Goal: Task Accomplishment & Management: Manage account settings

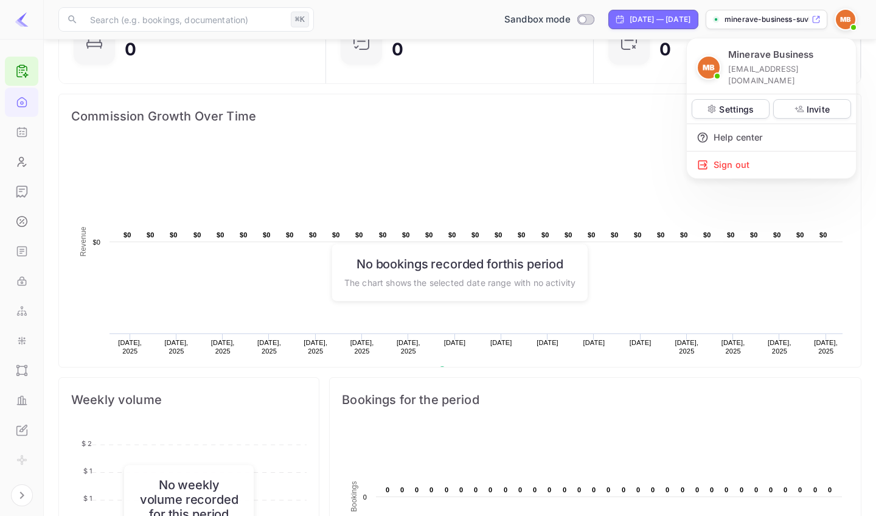
scroll to position [198, 260]
click at [722, 103] on p "Settings" at bounding box center [736, 109] width 35 height 13
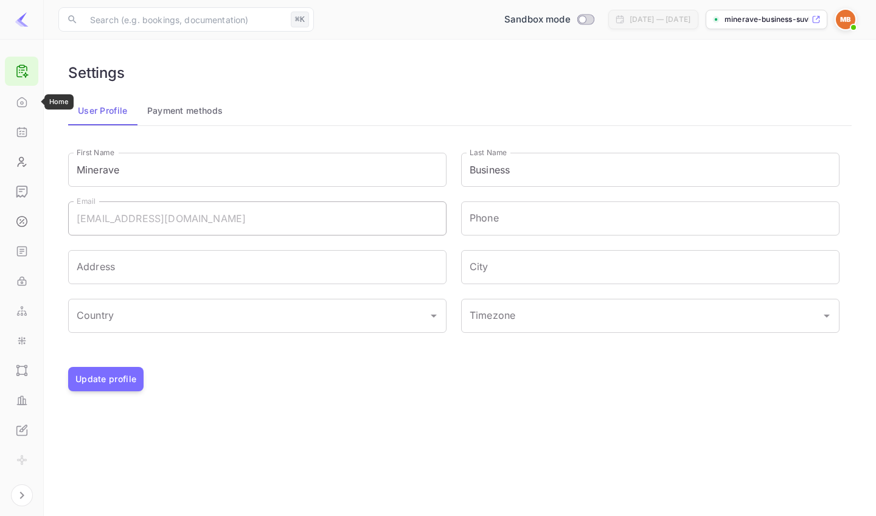
click at [24, 105] on icon "Home" at bounding box center [22, 102] width 12 height 12
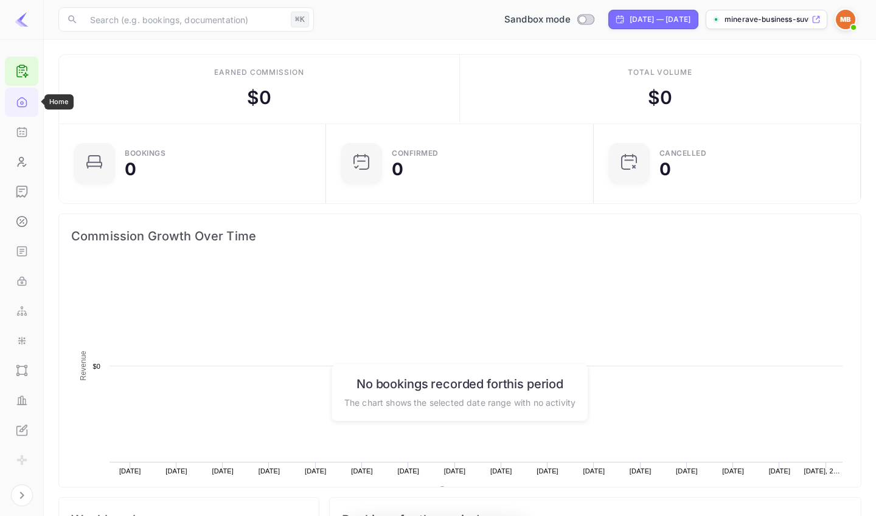
scroll to position [1, 1]
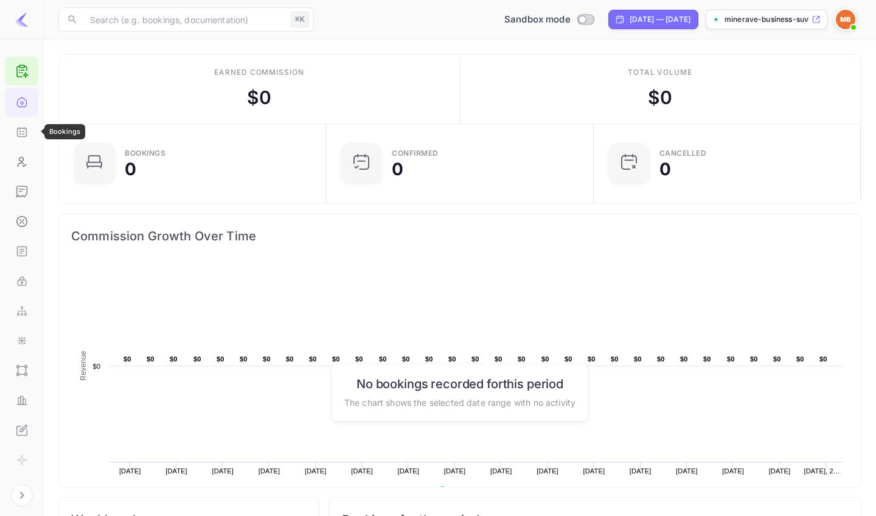
click at [24, 136] on icon "Bookings" at bounding box center [21, 132] width 9 height 9
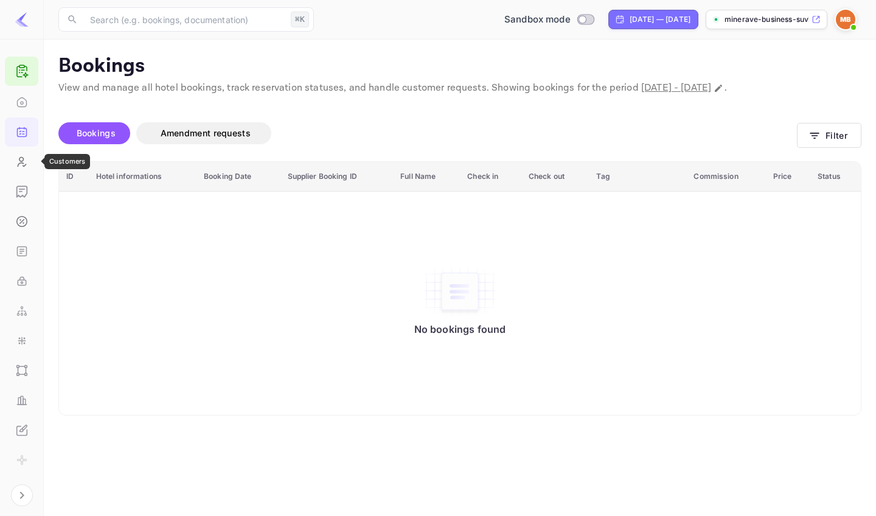
click at [17, 162] on icon "Customers" at bounding box center [22, 162] width 12 height 12
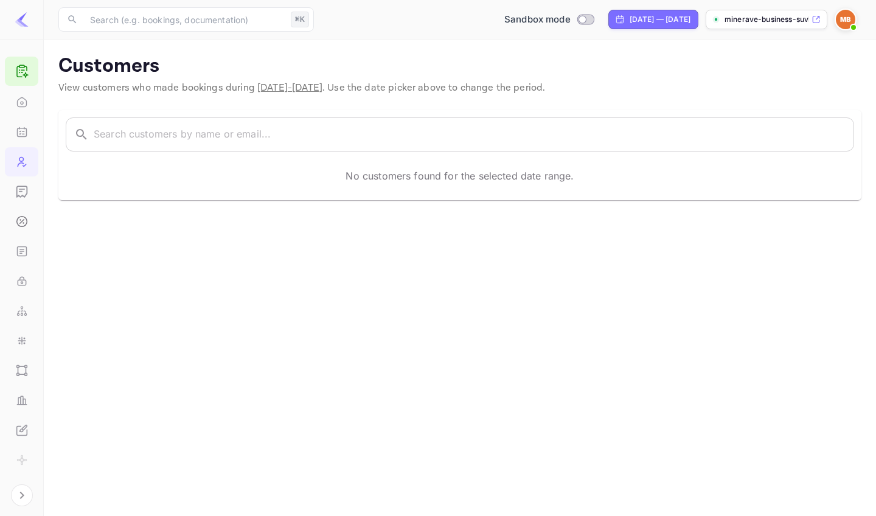
click at [25, 187] on icon "Earnings" at bounding box center [21, 191] width 10 height 11
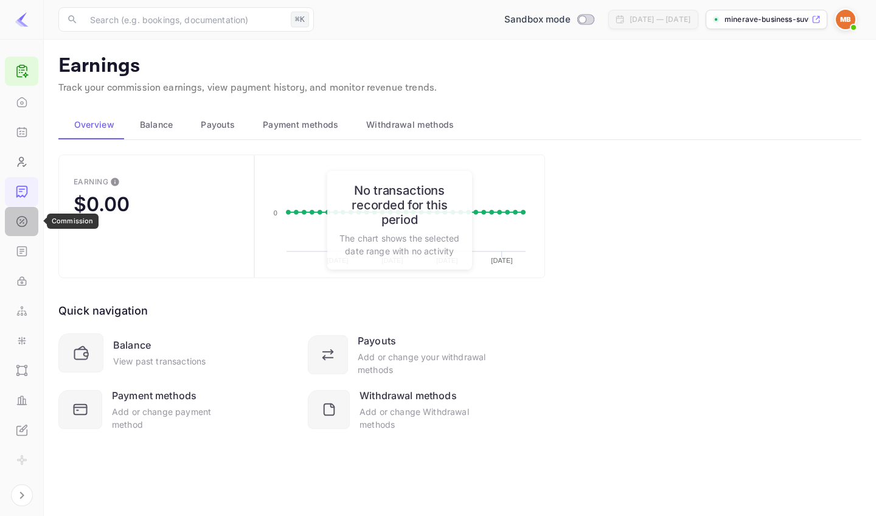
click at [24, 226] on icon "Commission" at bounding box center [21, 221] width 10 height 10
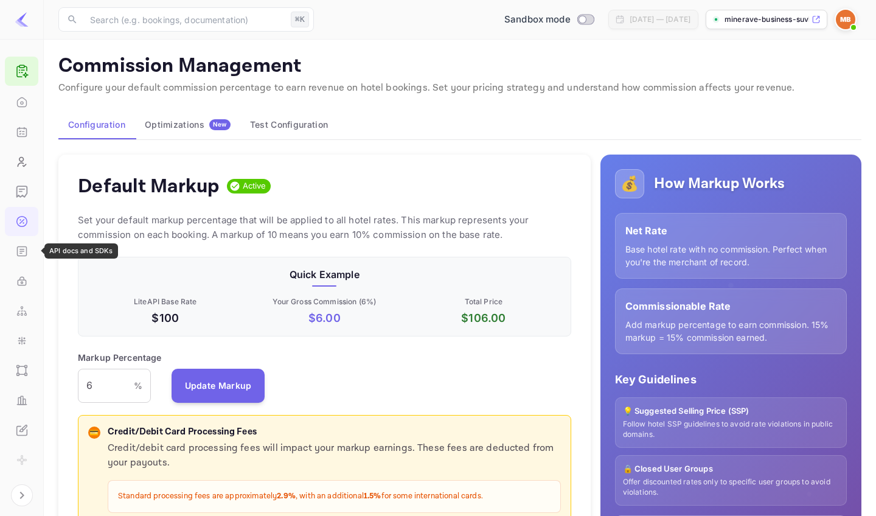
scroll to position [216, 493]
click at [24, 245] on icon "API docs and SDKs" at bounding box center [22, 251] width 12 height 12
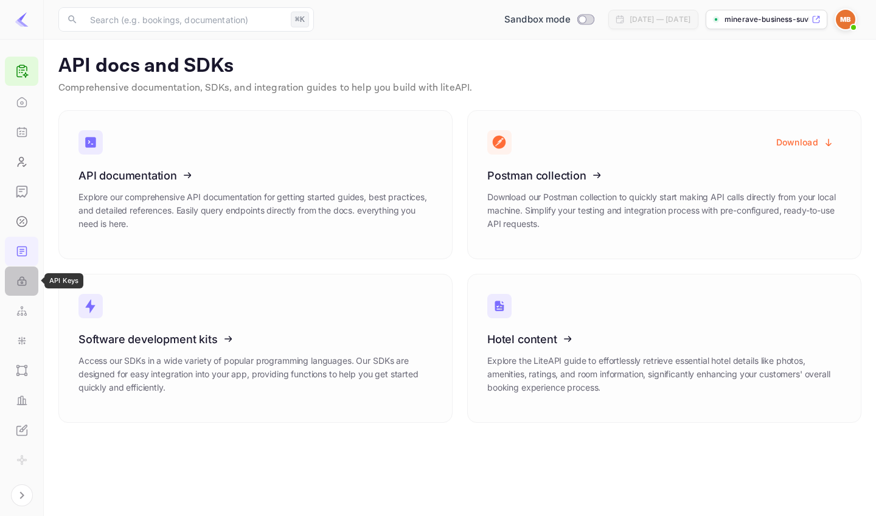
click at [21, 282] on circle "API Keys" at bounding box center [22, 283] width 2 height 2
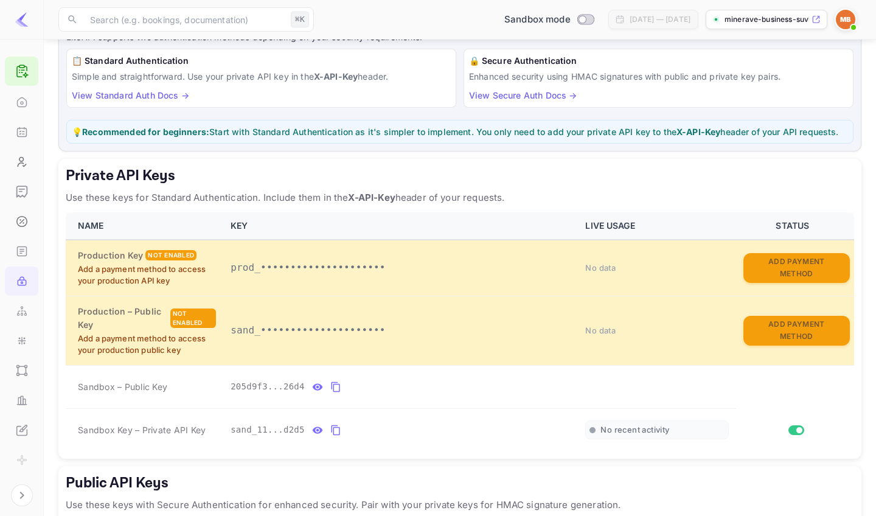
scroll to position [78, 0]
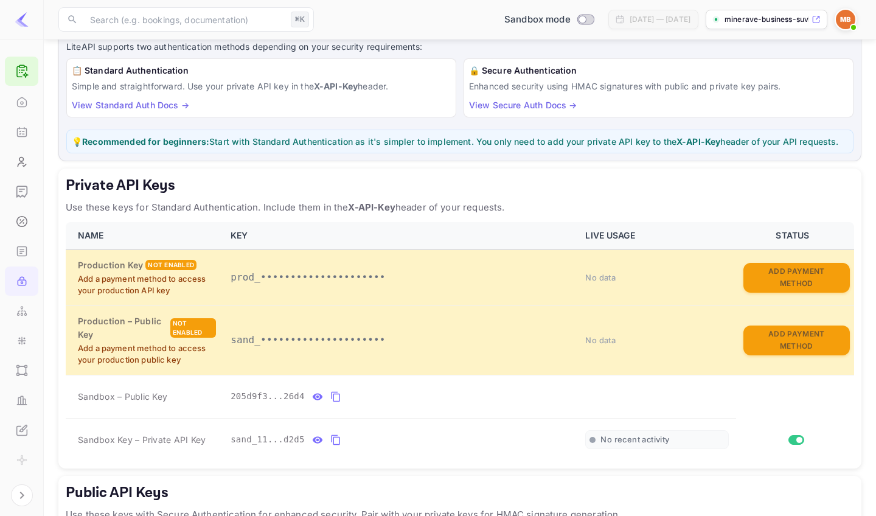
click at [20, 253] on icon "API docs and SDKs" at bounding box center [20, 253] width 2 height 0
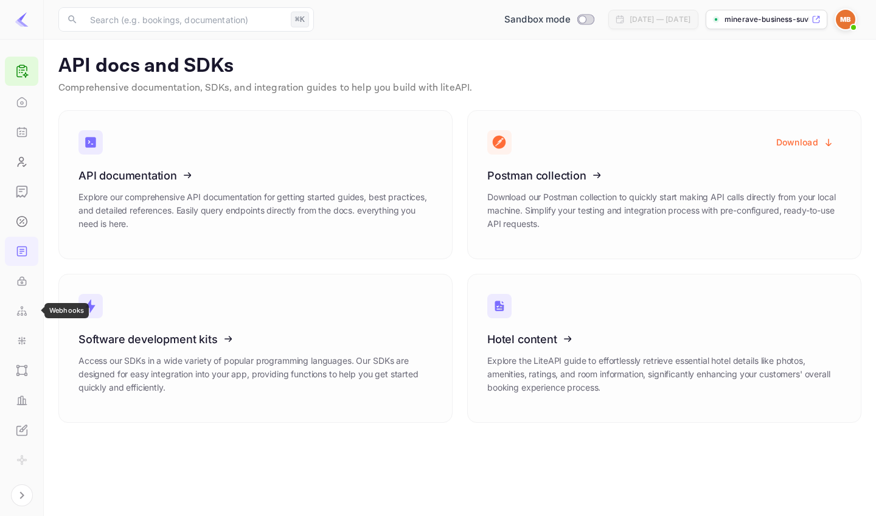
click at [24, 311] on icon "Webhooks" at bounding box center [25, 312] width 2 height 2
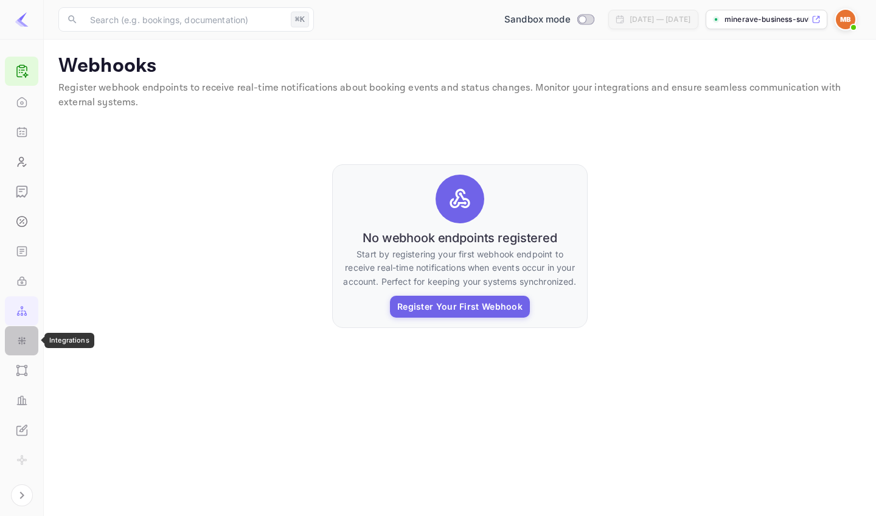
click at [24, 342] on icon "Integrations" at bounding box center [22, 340] width 12 height 12
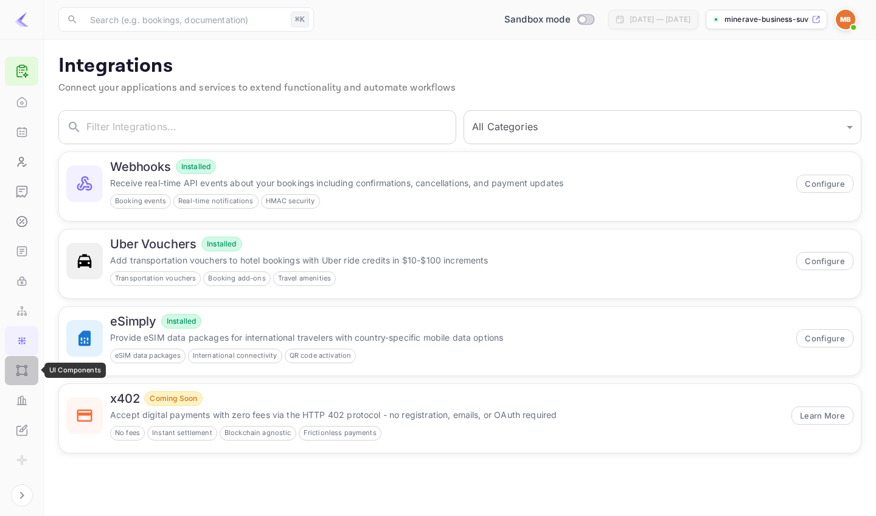
click at [26, 370] on icon "UI Components" at bounding box center [22, 370] width 12 height 12
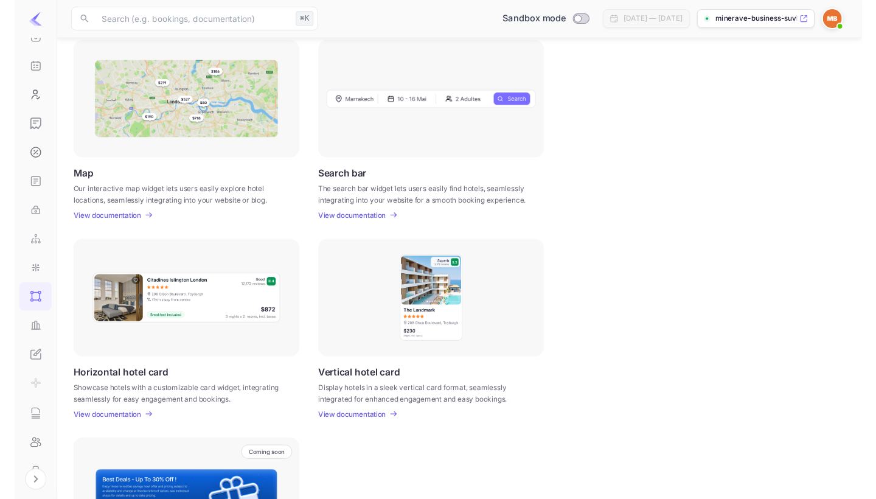
scroll to position [181, 0]
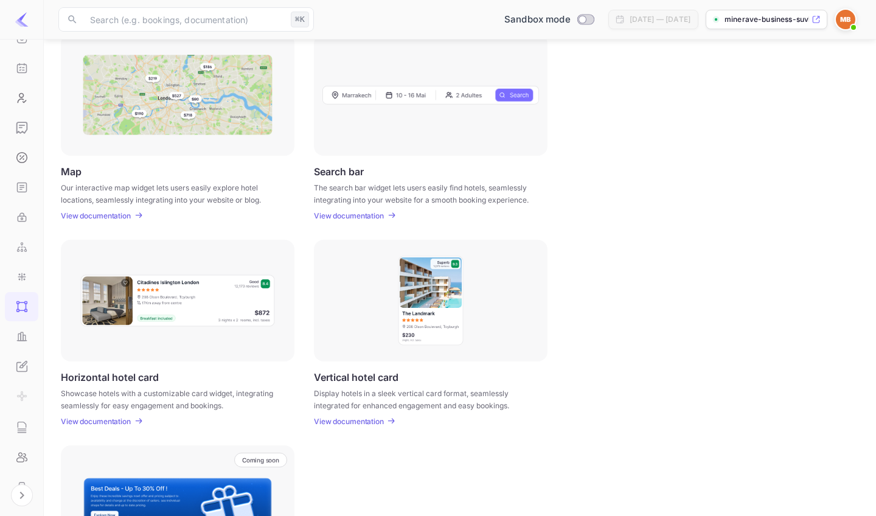
click at [353, 420] on p "View documentation" at bounding box center [349, 421] width 70 height 9
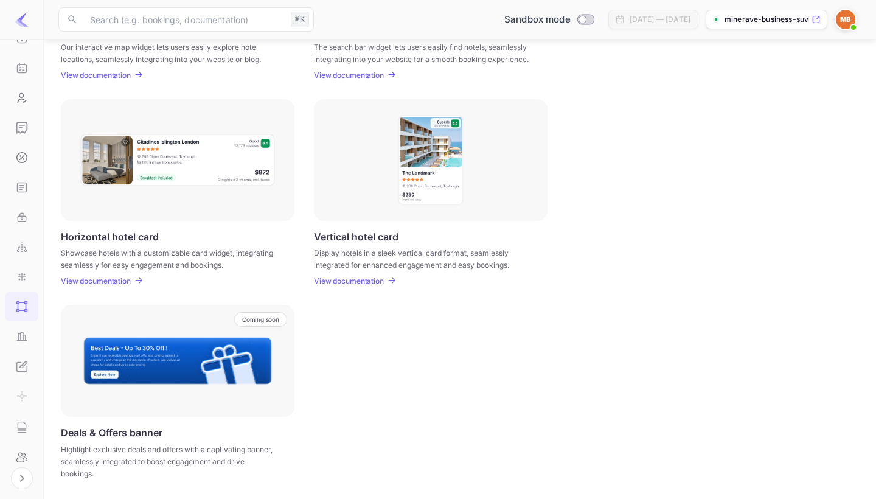
scroll to position [320, 0]
click at [267, 317] on p "Coming soon" at bounding box center [260, 319] width 37 height 7
click at [112, 451] on p "Highlight exclusive deals and offers with a captivating banner, seamlessly inte…" at bounding box center [170, 462] width 218 height 36
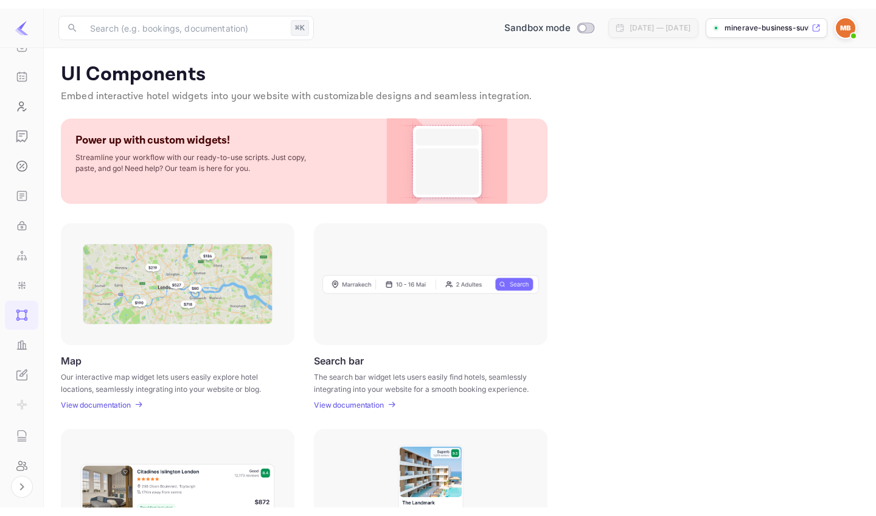
scroll to position [0, 0]
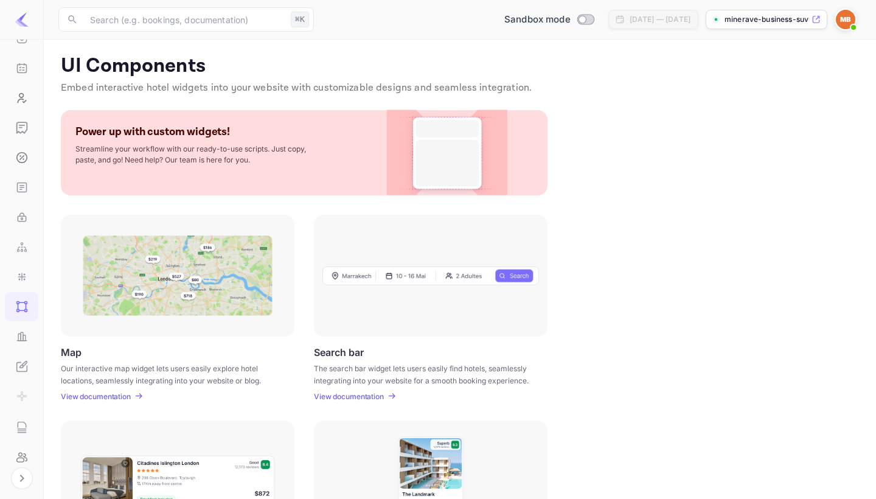
click at [713, 22] on icon at bounding box center [715, 19] width 7 height 7
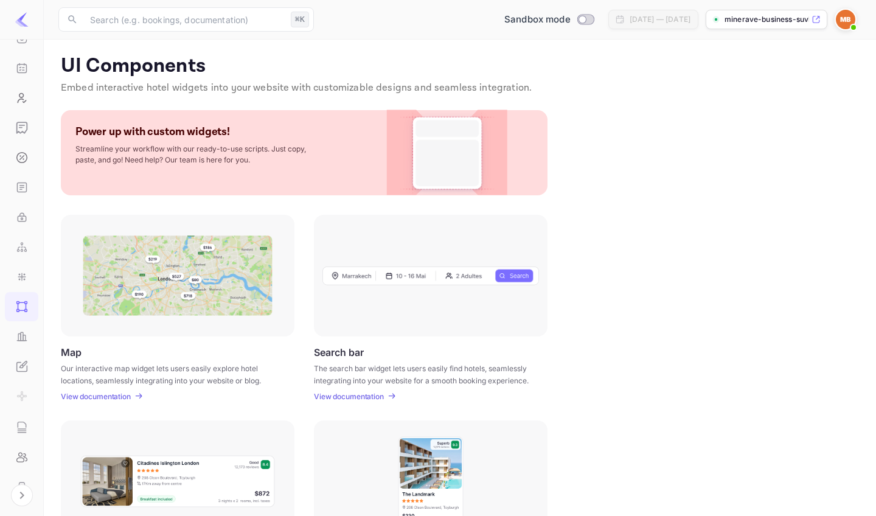
click at [415, 144] on img at bounding box center [447, 152] width 99 height 85
click at [167, 155] on p "Streamline your workflow with our ready-to-use scripts. Just copy, paste, and g…" at bounding box center [196, 155] width 243 height 22
click at [198, 147] on p "Streamline your workflow with our ready-to-use scripts. Just copy, paste, and g…" at bounding box center [196, 155] width 243 height 22
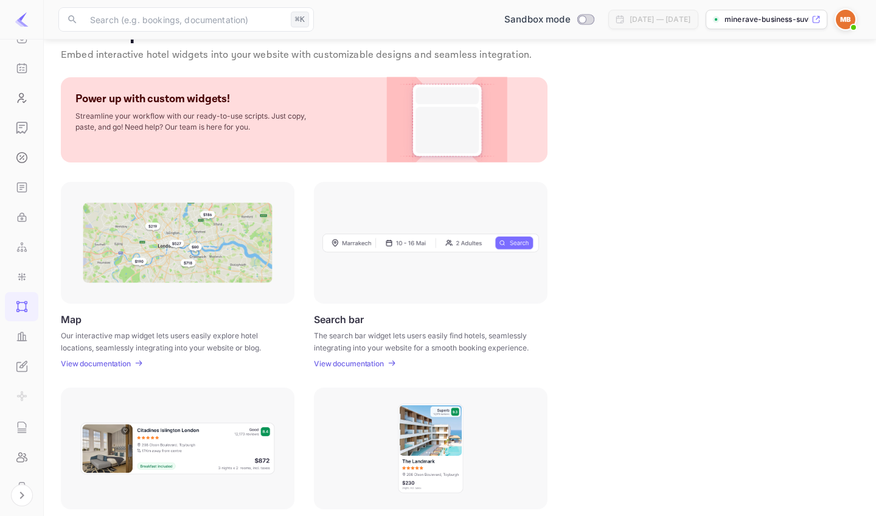
scroll to position [35, 0]
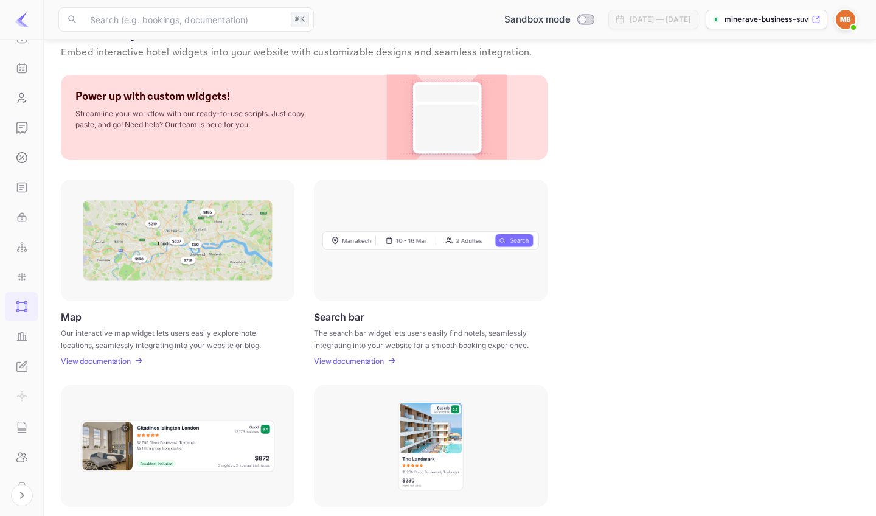
click at [196, 131] on div "Power up with custom widgets! Streamline your workflow with our ready-to-use sc…" at bounding box center [304, 117] width 486 height 85
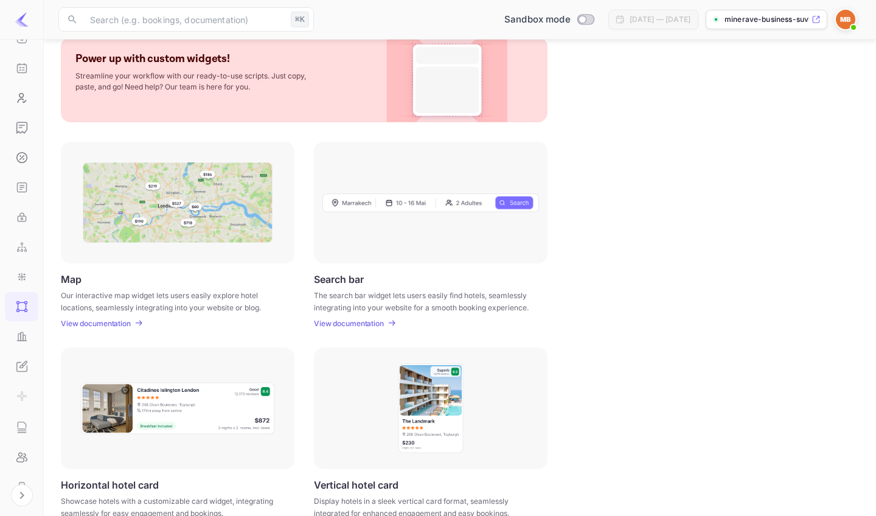
scroll to position [107, 0]
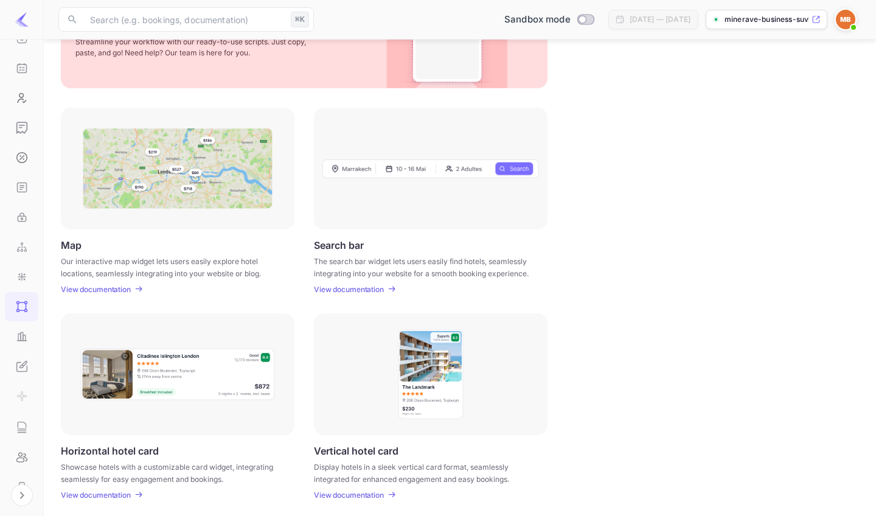
click at [182, 154] on img at bounding box center [178, 168] width 190 height 80
click at [174, 172] on img at bounding box center [178, 168] width 190 height 80
click at [148, 166] on img at bounding box center [178, 168] width 190 height 80
click at [66, 251] on div "Map Our interactive map widget lets users easily explore hotel locations, seaml…" at bounding box center [178, 266] width 234 height 55
click at [71, 245] on p "Map" at bounding box center [71, 245] width 21 height 12
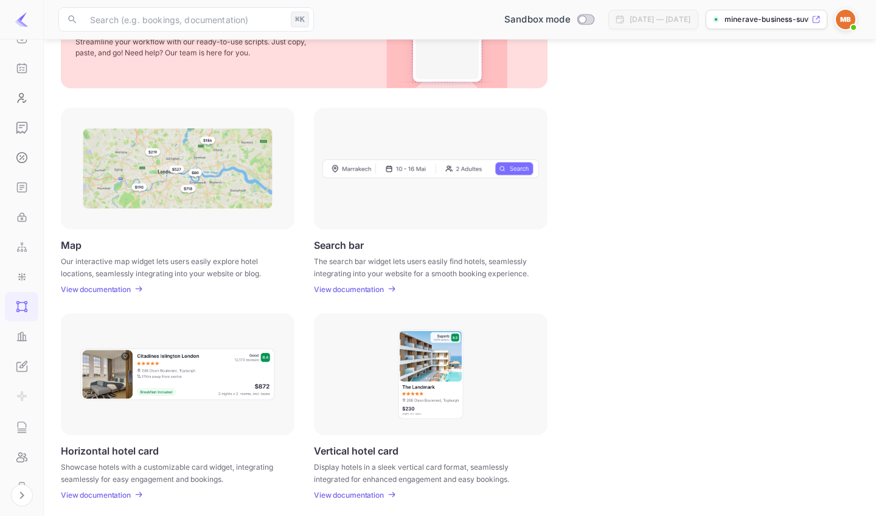
click at [334, 255] on p "The search bar widget lets users easily find hotels, seamlessly integrating int…" at bounding box center [423, 266] width 218 height 22
click at [342, 277] on p "The search bar widget lets users easily find hotels, seamlessly integrating int…" at bounding box center [423, 266] width 218 height 22
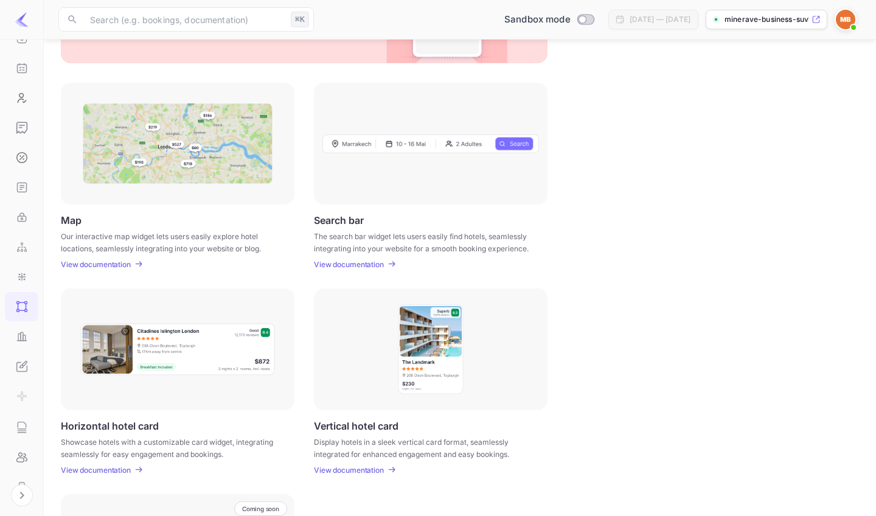
scroll to position [134, 0]
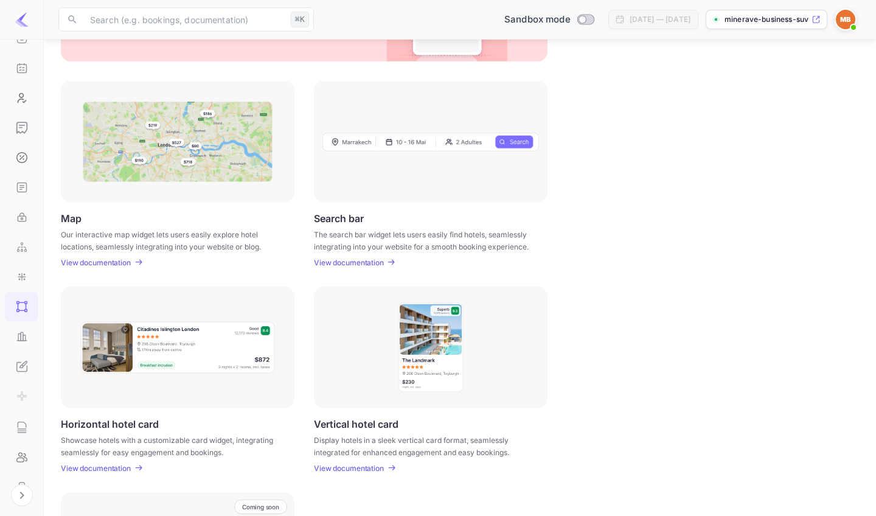
click at [348, 262] on p "View documentation" at bounding box center [349, 262] width 70 height 9
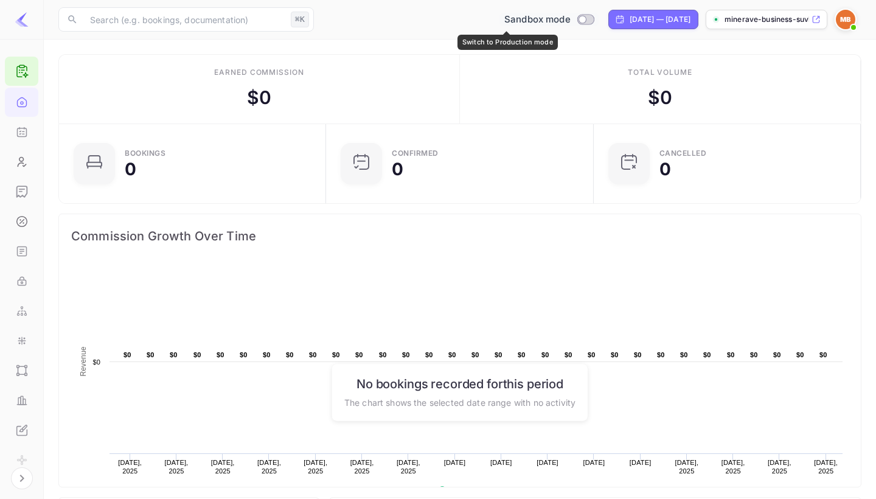
click at [570, 18] on input "Switch to Production mode" at bounding box center [582, 19] width 24 height 8
checkbox input "false"
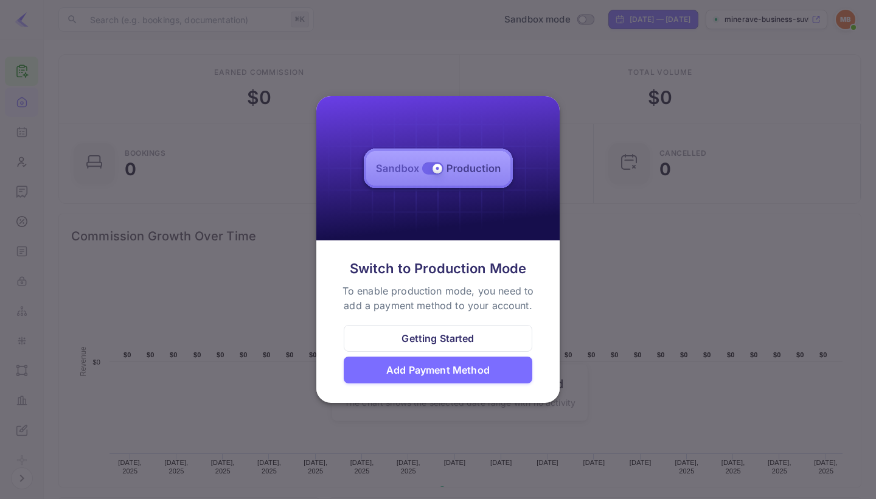
click at [436, 337] on div "Getting Started" at bounding box center [437, 338] width 72 height 15
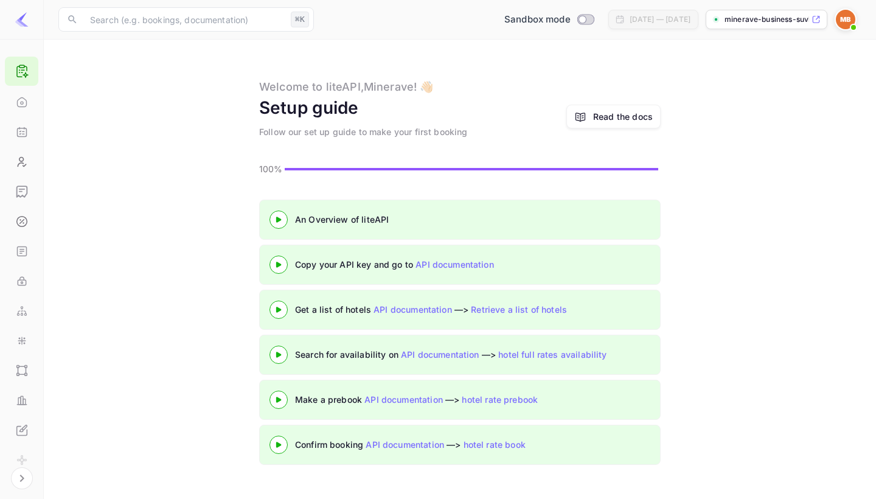
click at [541, 27] on div "Sandbox mode" at bounding box center [549, 19] width 104 height 19
click at [541, 25] on div "Sandbox mode" at bounding box center [548, 20] width 99 height 14
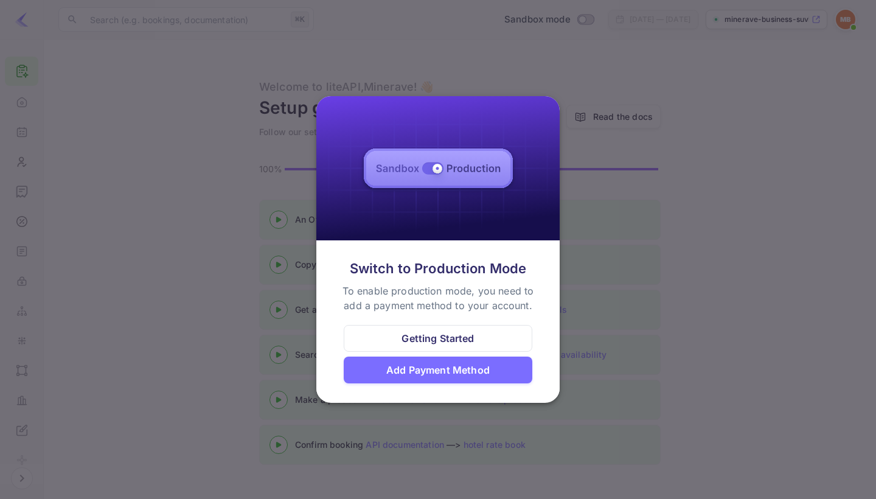
click at [428, 362] on div "Add Payment Method" at bounding box center [438, 369] width 189 height 27
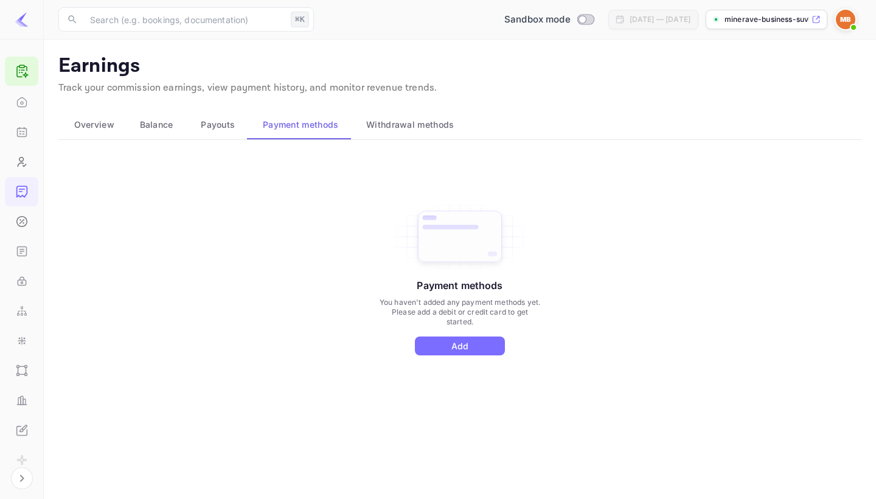
click at [105, 134] on button "Overview" at bounding box center [91, 124] width 66 height 29
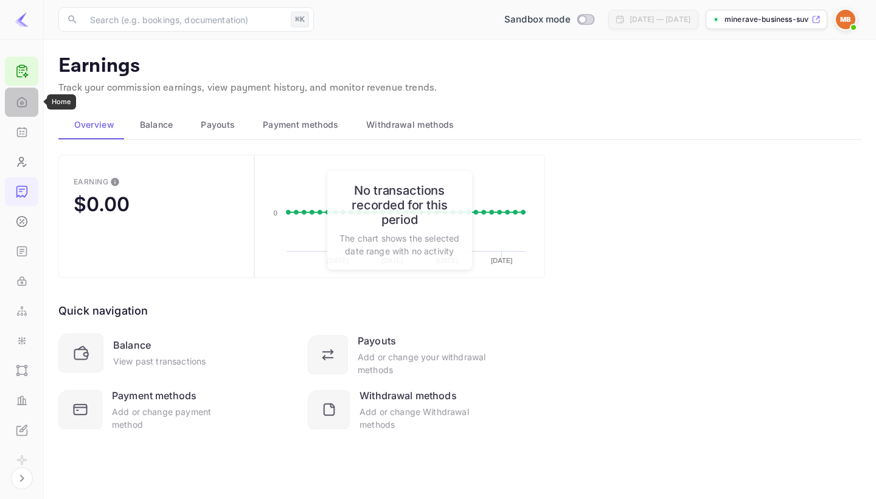
click at [18, 103] on icon "Home" at bounding box center [22, 102] width 12 height 12
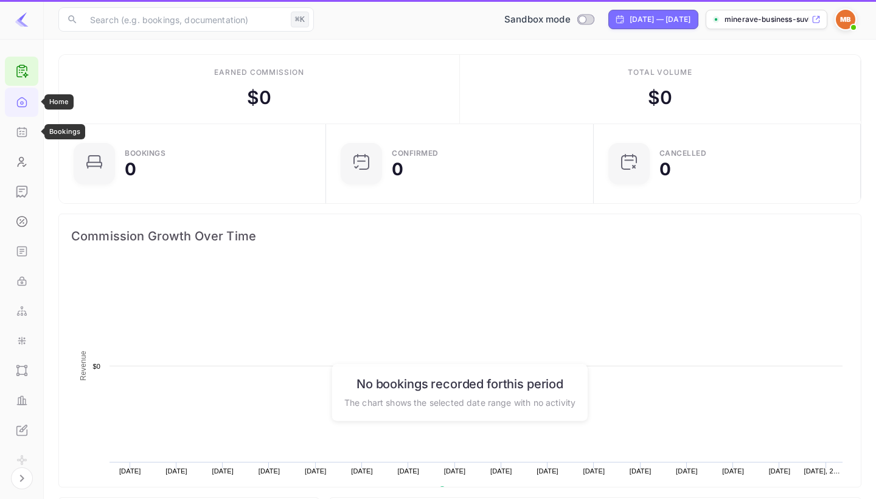
scroll to position [198, 260]
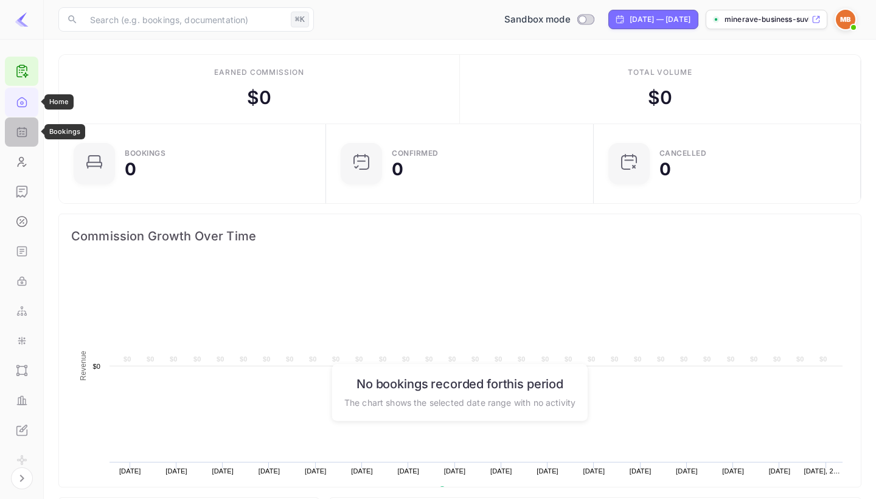
click at [24, 139] on div "Bookings" at bounding box center [21, 131] width 33 height 29
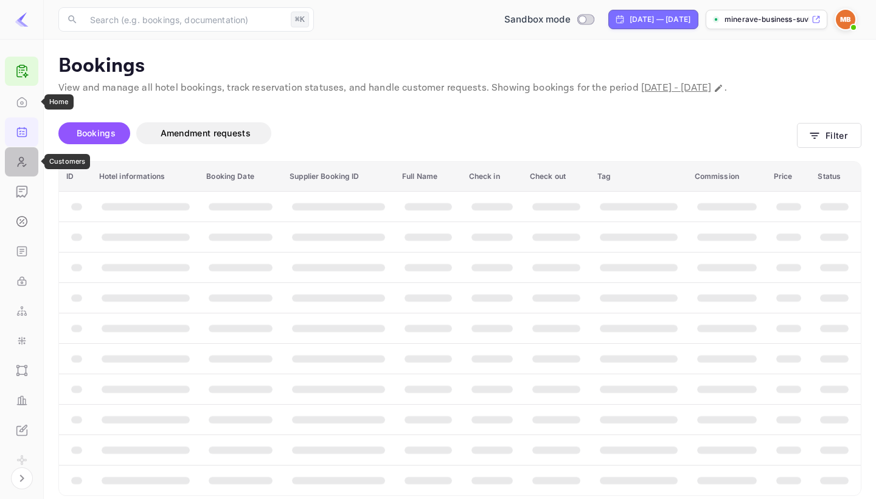
click at [22, 163] on icon "Customers" at bounding box center [22, 161] width 8 height 9
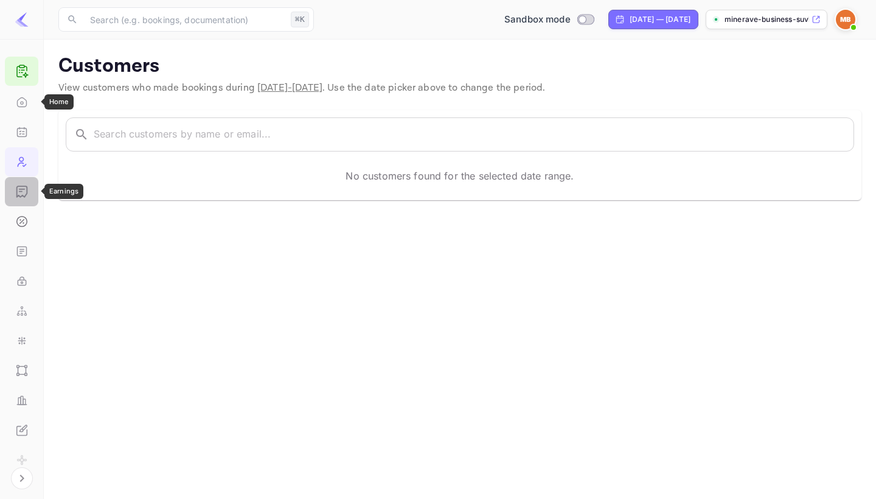
click at [21, 197] on icon "Earnings" at bounding box center [22, 191] width 12 height 12
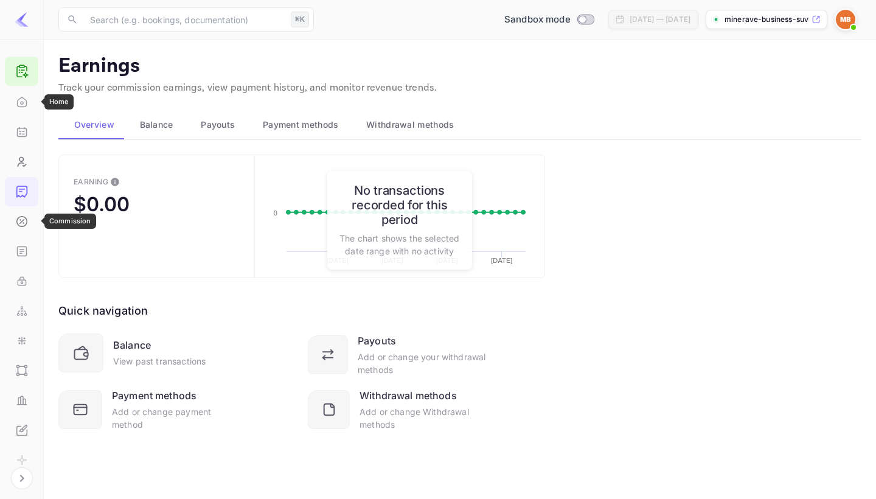
click at [22, 235] on div "Commission New" at bounding box center [21, 221] width 33 height 29
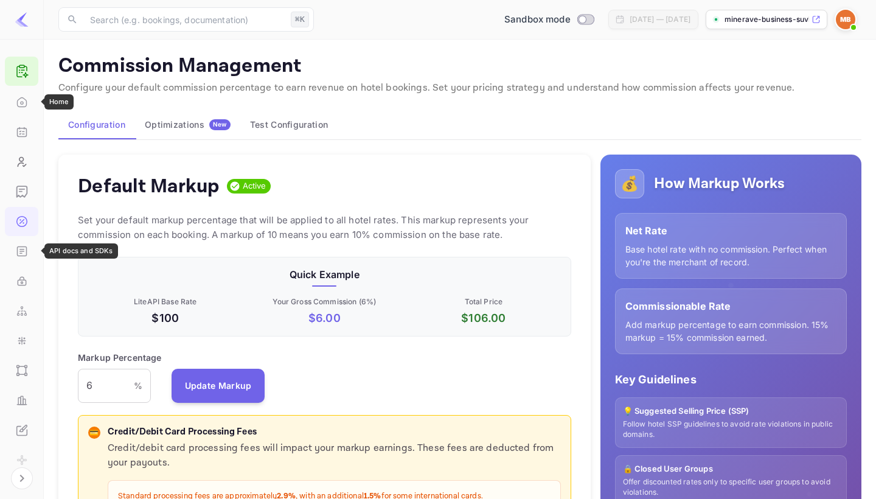
scroll to position [1, 1]
click at [21, 255] on icon "API docs and SDKs" at bounding box center [22, 251] width 12 height 12
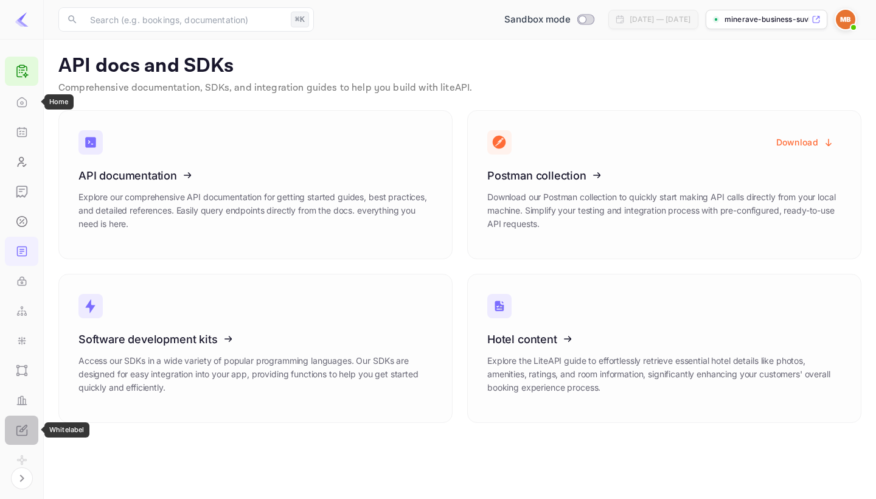
click at [20, 434] on icon "Whitelabel" at bounding box center [22, 430] width 12 height 12
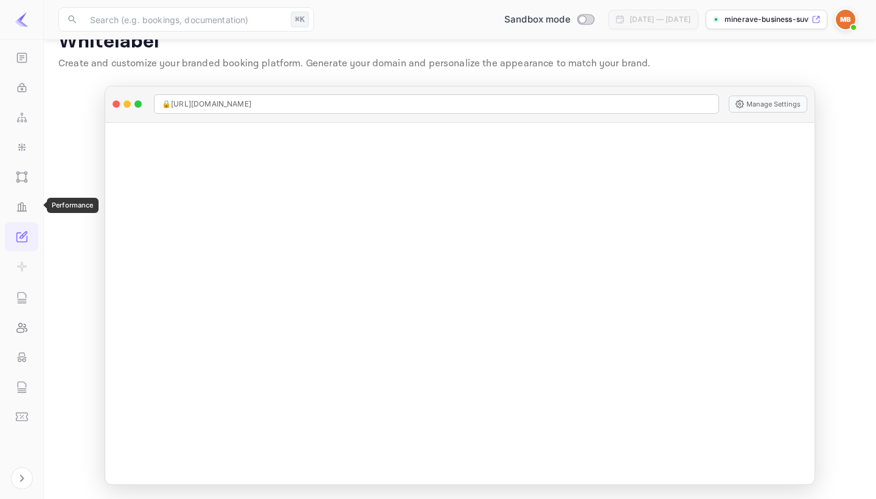
scroll to position [193, 0]
click at [20, 179] on icon "UI Components" at bounding box center [22, 177] width 12 height 12
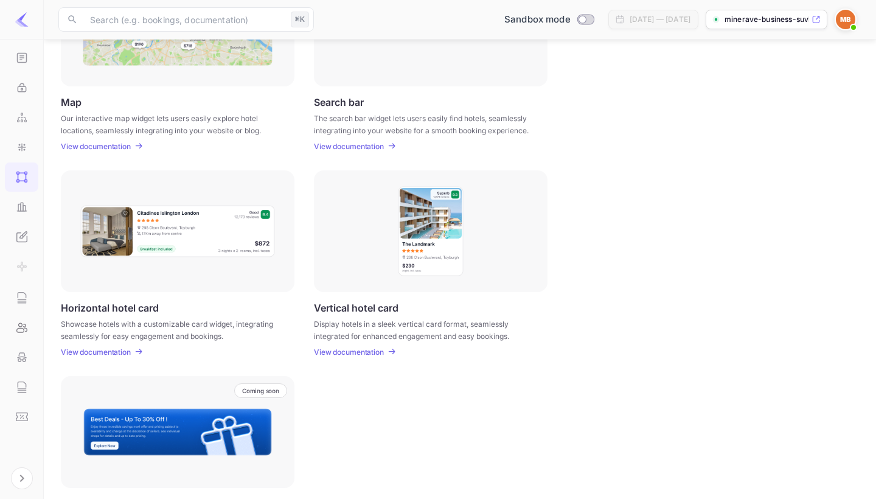
scroll to position [265, 0]
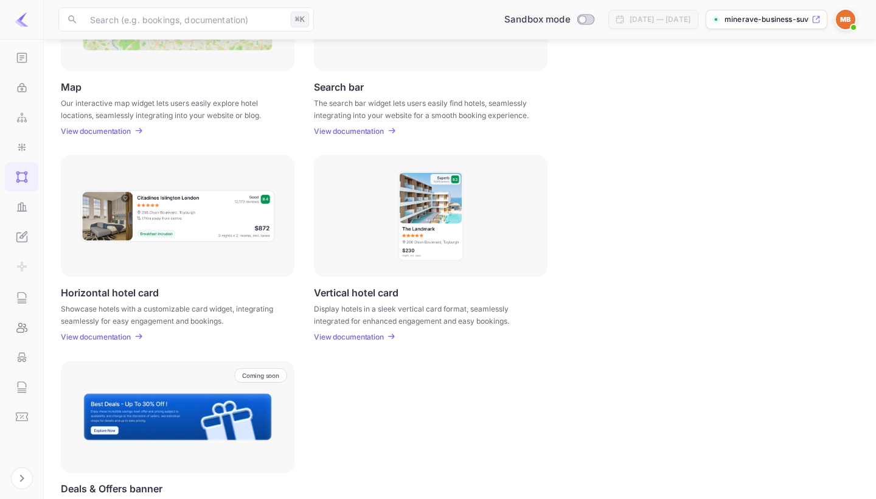
click at [343, 337] on p "View documentation" at bounding box center [349, 336] width 70 height 9
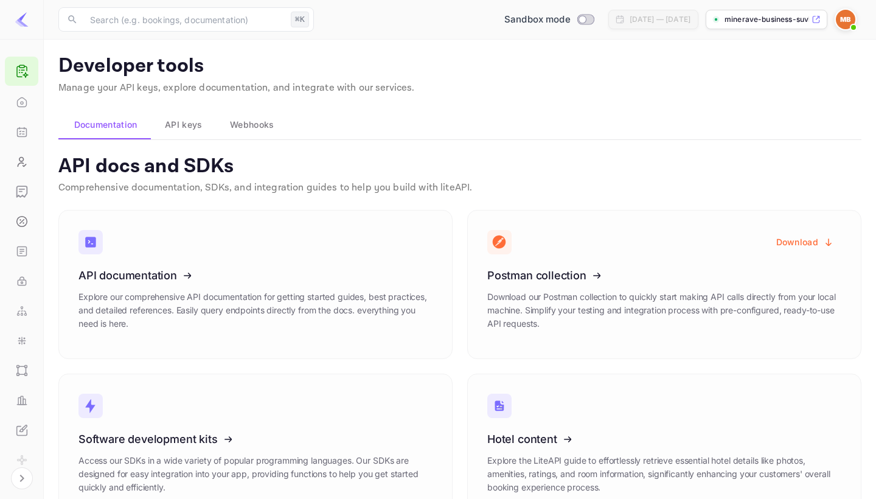
click at [819, 18] on icon at bounding box center [815, 19] width 9 height 9
click at [187, 130] on span "API keys" at bounding box center [183, 124] width 37 height 15
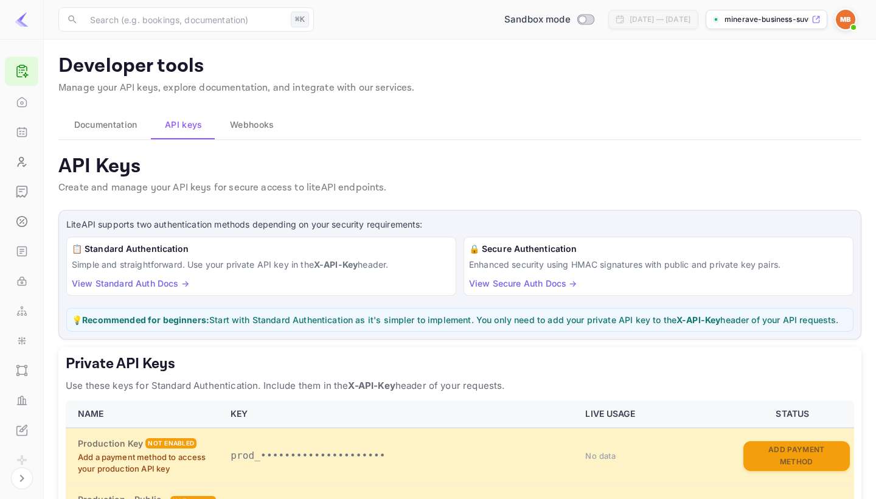
click at [249, 131] on span "Webhooks" at bounding box center [252, 124] width 44 height 15
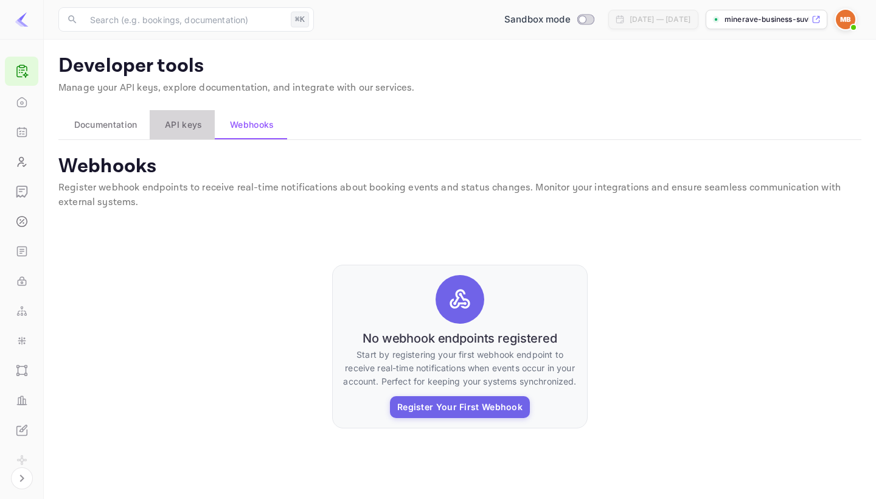
click at [193, 124] on span "API keys" at bounding box center [183, 124] width 37 height 15
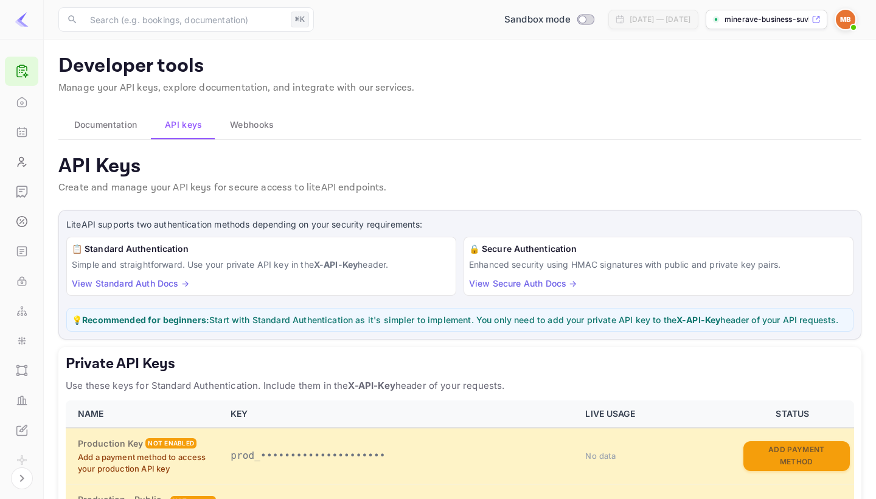
click at [111, 131] on button "Documentation" at bounding box center [103, 124] width 91 height 29
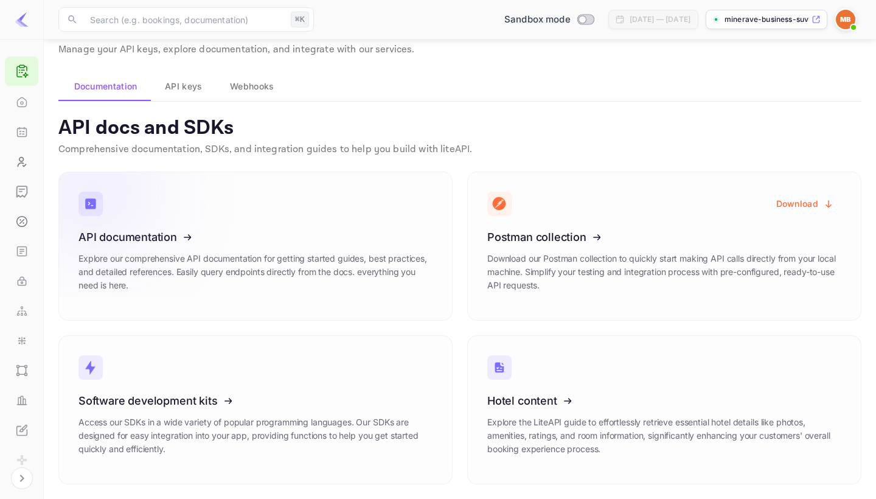
scroll to position [38, 0]
click at [153, 269] on icon at bounding box center [153, 235] width 189 height 125
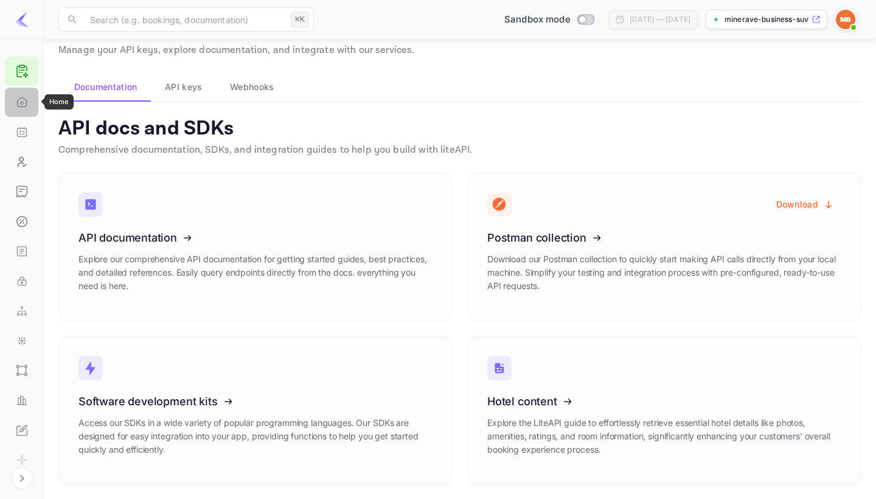
click at [18, 108] on icon "Home" at bounding box center [22, 102] width 12 height 12
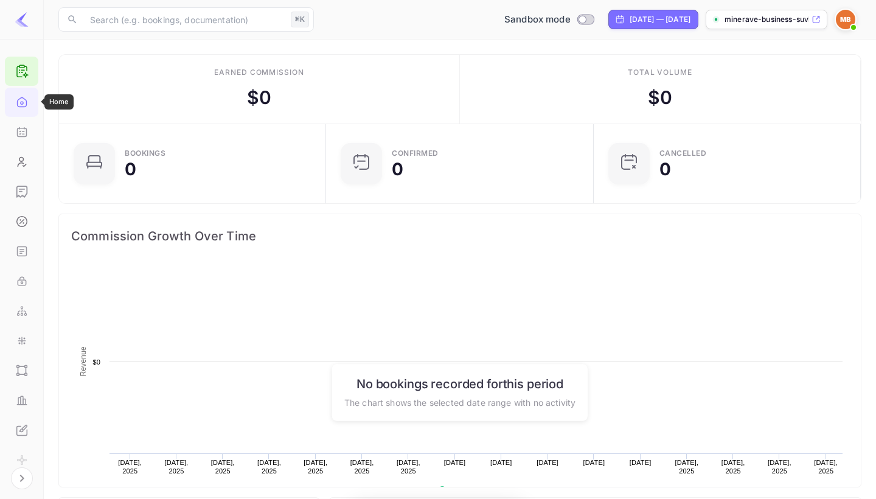
scroll to position [198, 260]
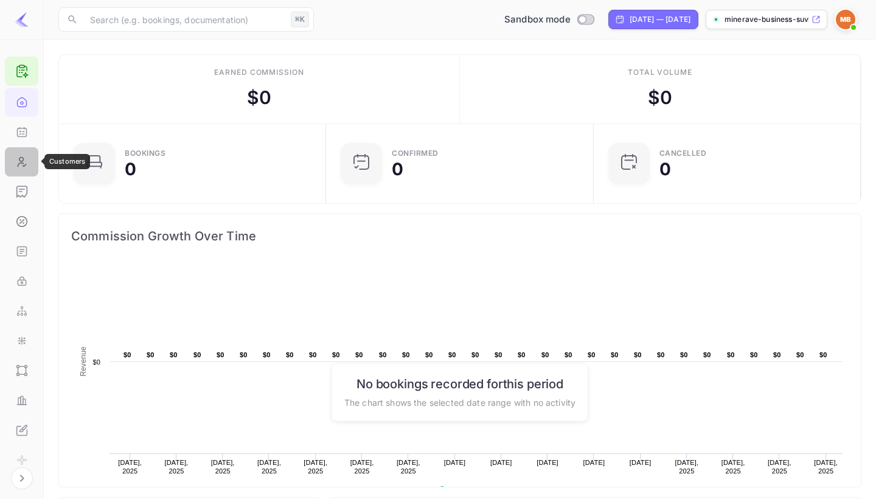
click at [19, 161] on icon "Customers" at bounding box center [22, 161] width 8 height 9
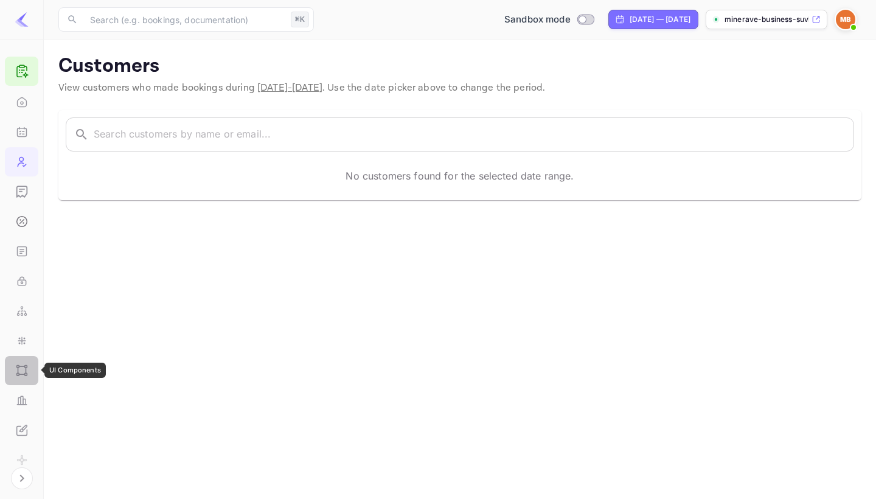
click at [27, 370] on div "UI Components" at bounding box center [21, 370] width 33 height 29
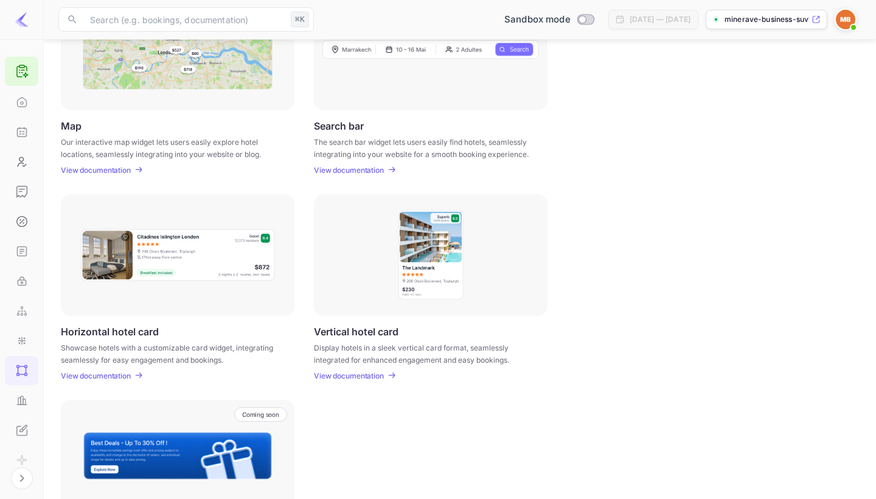
scroll to position [222, 0]
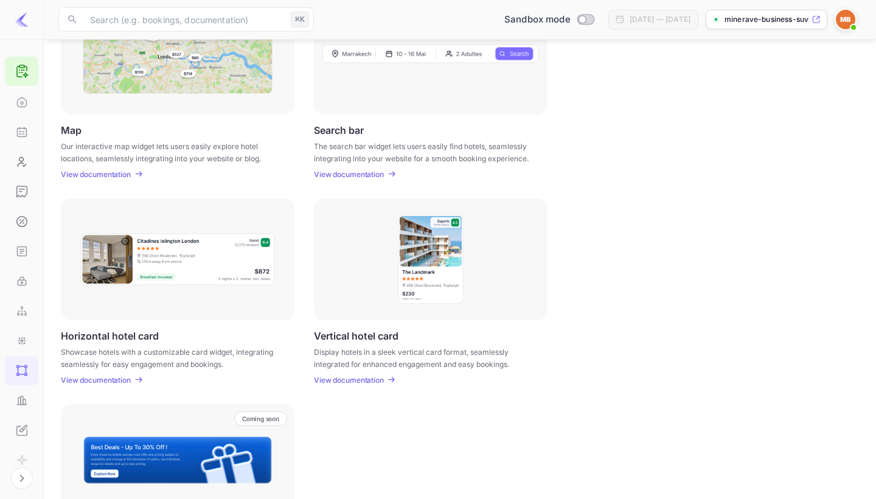
click at [373, 375] on p "View documentation" at bounding box center [349, 379] width 70 height 9
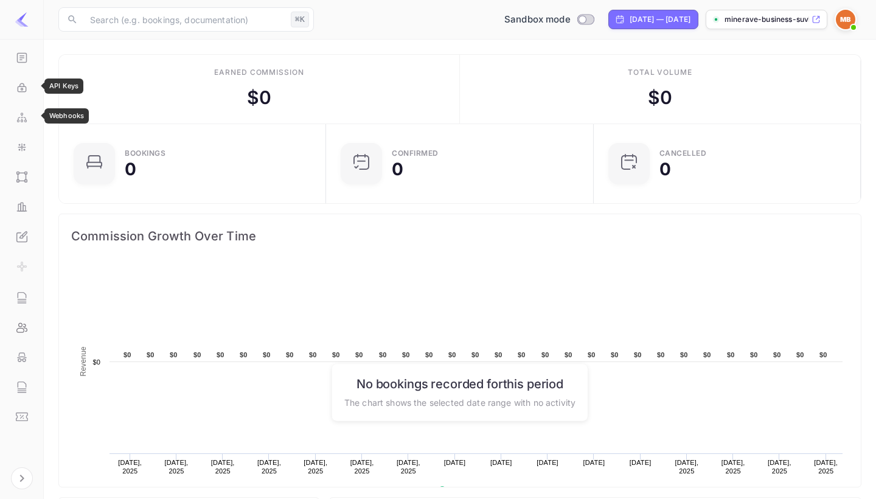
scroll to position [193, 0]
click at [22, 238] on icon "Whitelabel" at bounding box center [22, 236] width 12 height 12
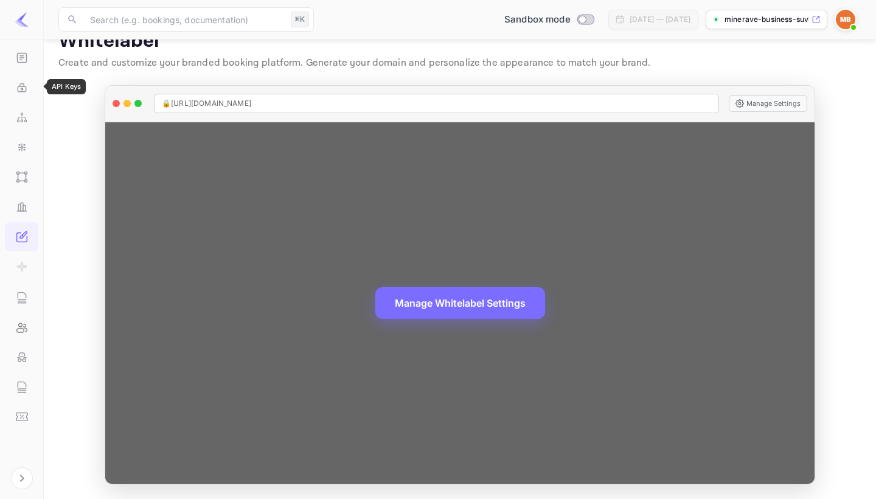
scroll to position [24, 0]
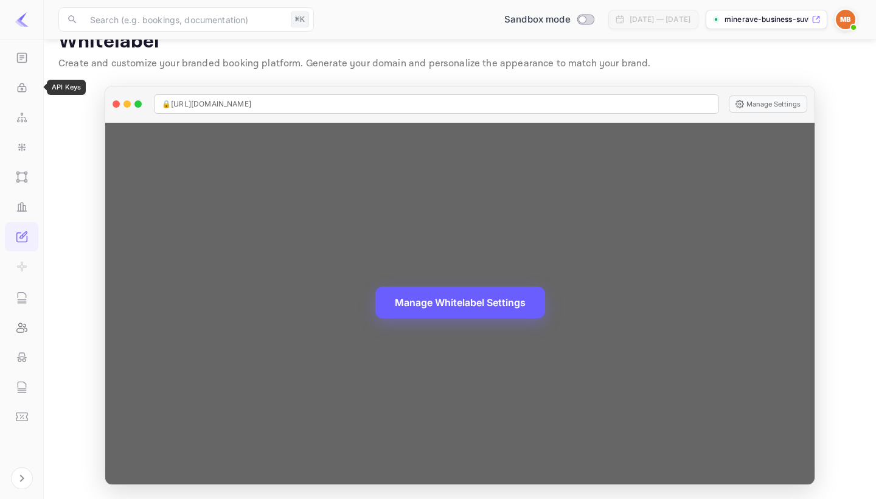
click at [464, 299] on button "Manage Whitelabel Settings" at bounding box center [460, 302] width 170 height 32
click at [465, 307] on button "Manage Whitelabel Settings" at bounding box center [460, 302] width 170 height 32
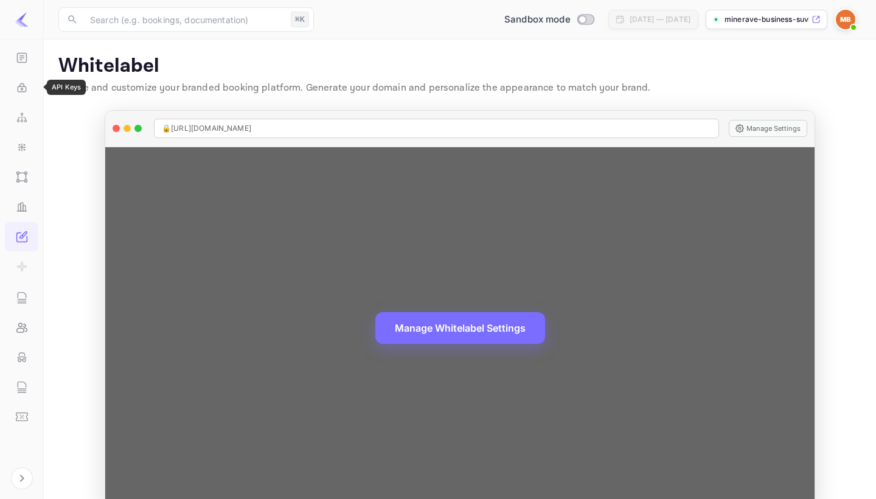
scroll to position [0, 0]
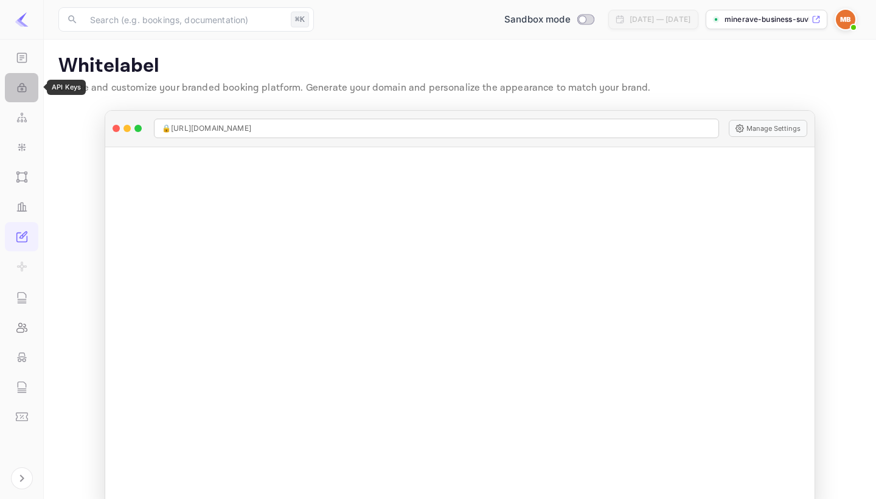
click at [20, 83] on icon "API Keys" at bounding box center [22, 87] width 12 height 12
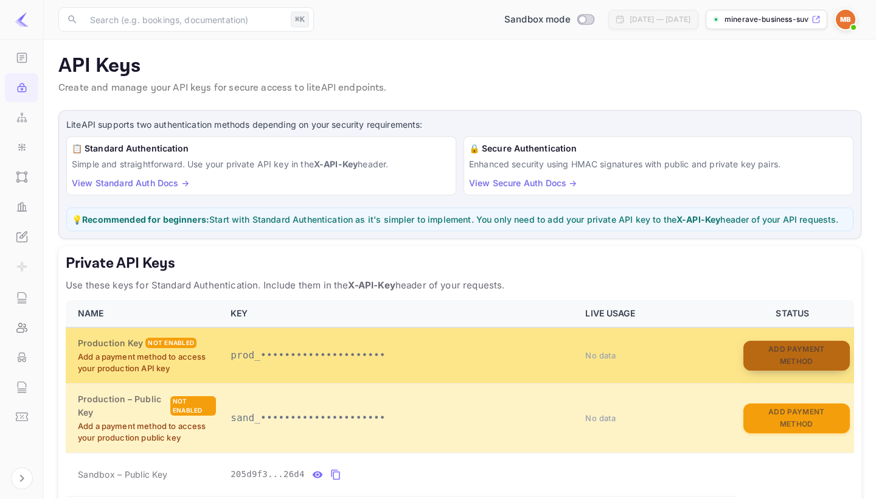
click at [777, 353] on button "Add Payment Method" at bounding box center [796, 356] width 106 height 30
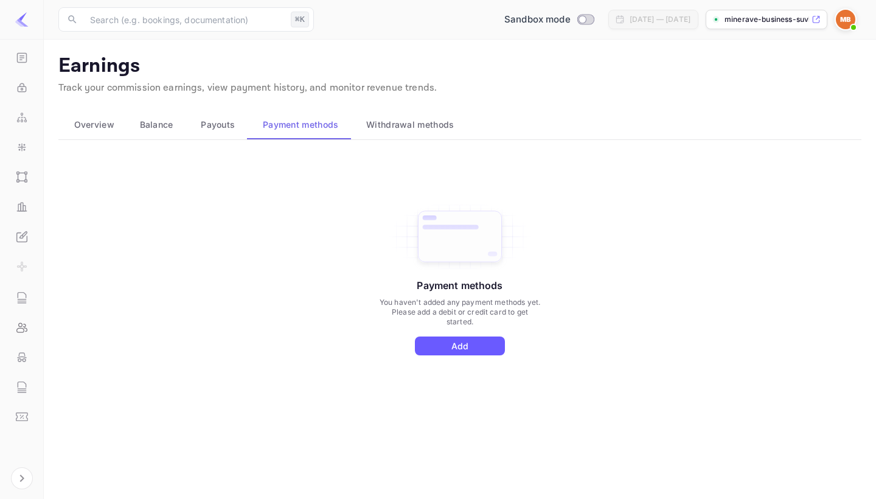
click at [447, 341] on button "Add" at bounding box center [460, 345] width 90 height 19
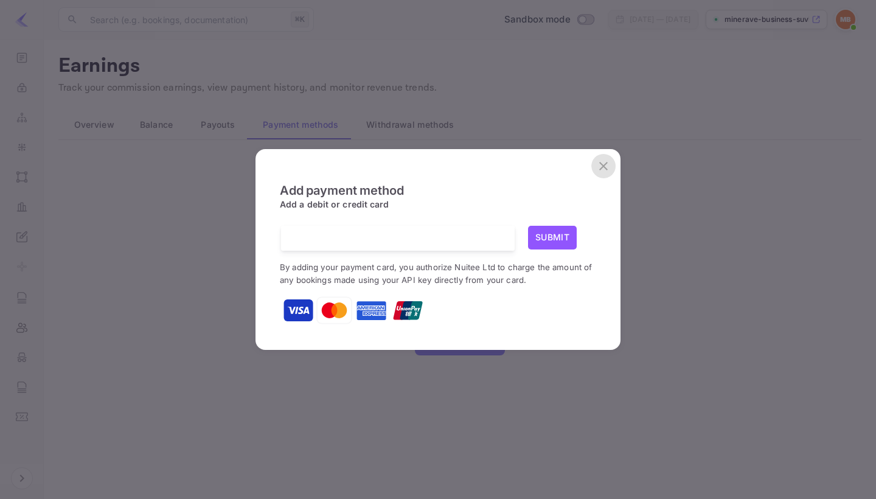
click at [599, 162] on icon "close" at bounding box center [603, 166] width 15 height 15
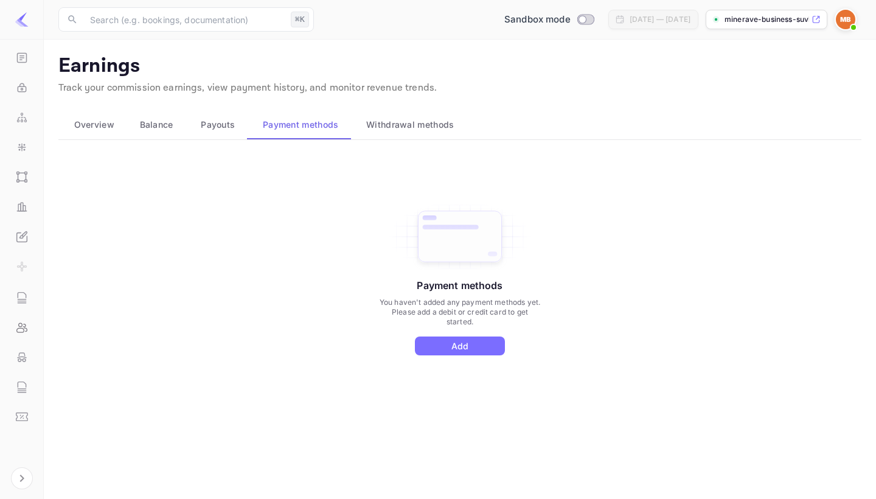
click at [452, 151] on div "Payment methods You haven't added any payment methods yet. Please add a debit o…" at bounding box center [452, 284] width 817 height 288
click at [398, 128] on span "Withdrawal methods" at bounding box center [410, 124] width 88 height 15
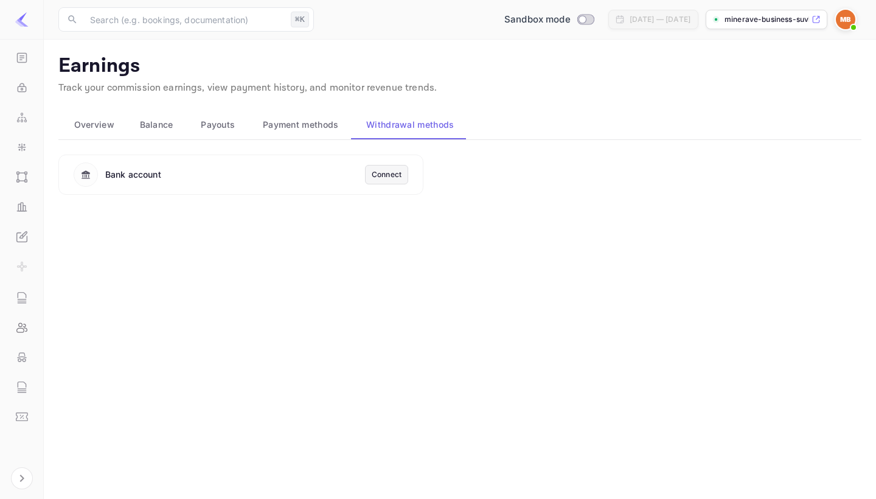
click at [280, 126] on span "Payment methods" at bounding box center [301, 124] width 76 height 15
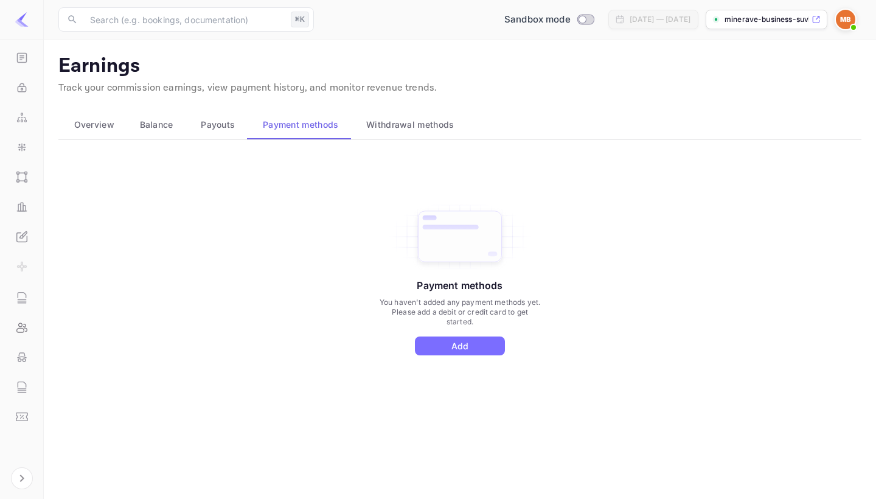
click at [219, 128] on span "Payouts" at bounding box center [218, 124] width 34 height 15
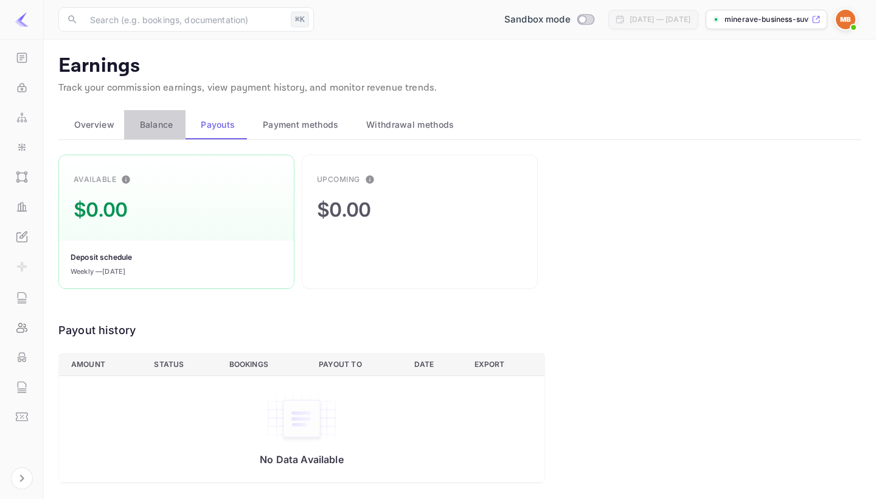
click at [159, 123] on span "Balance" at bounding box center [156, 124] width 33 height 15
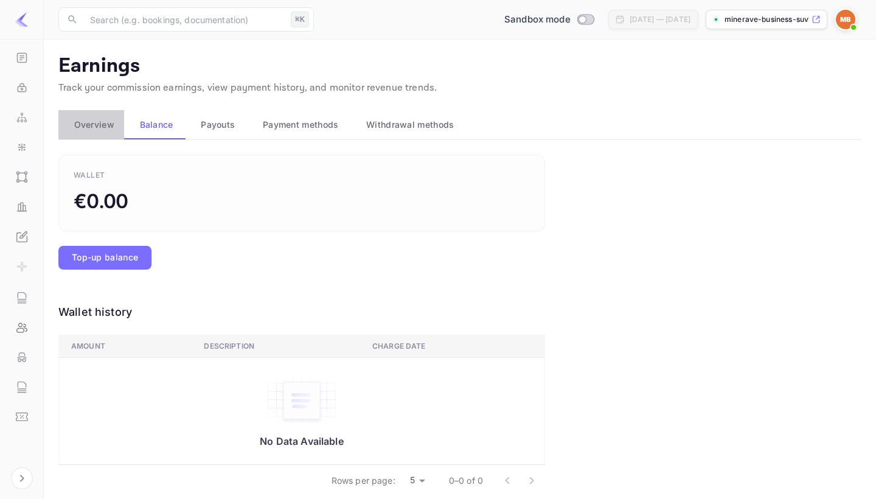
click at [100, 129] on span "Overview" at bounding box center [94, 124] width 40 height 15
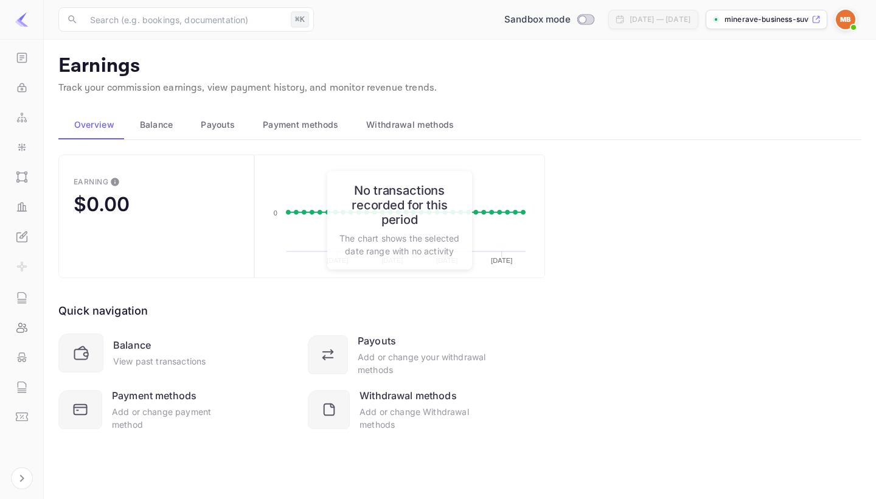
click at [539, 28] on div "Sandbox mode" at bounding box center [549, 19] width 104 height 19
click at [570, 23] on input "Switch to Production mode" at bounding box center [582, 19] width 24 height 8
checkbox input "false"
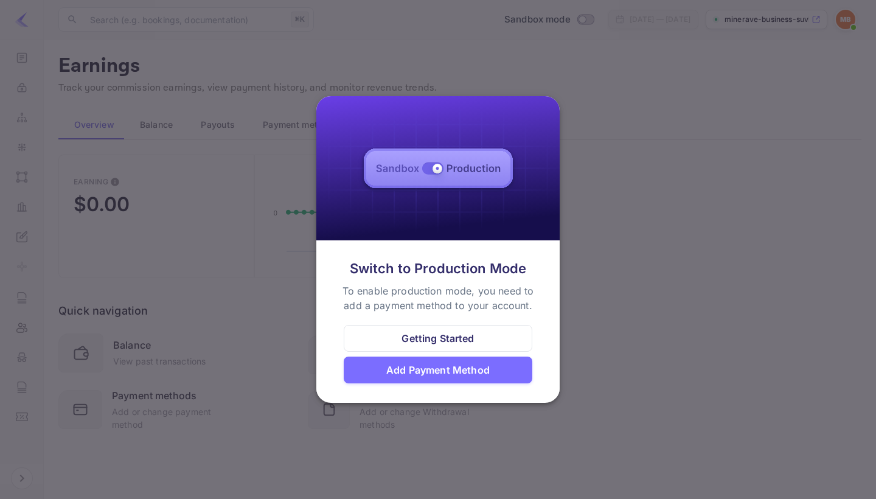
click at [440, 381] on div "Add Payment Method" at bounding box center [438, 369] width 189 height 27
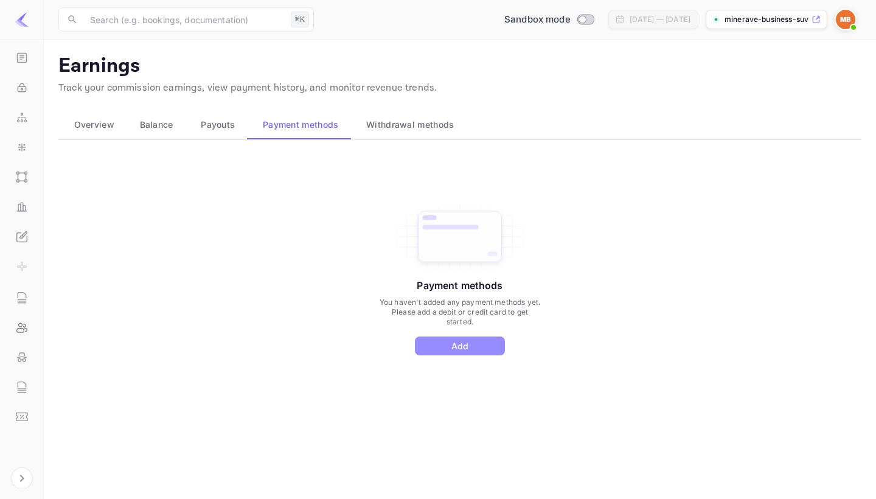
click at [445, 353] on button "Add" at bounding box center [460, 345] width 90 height 19
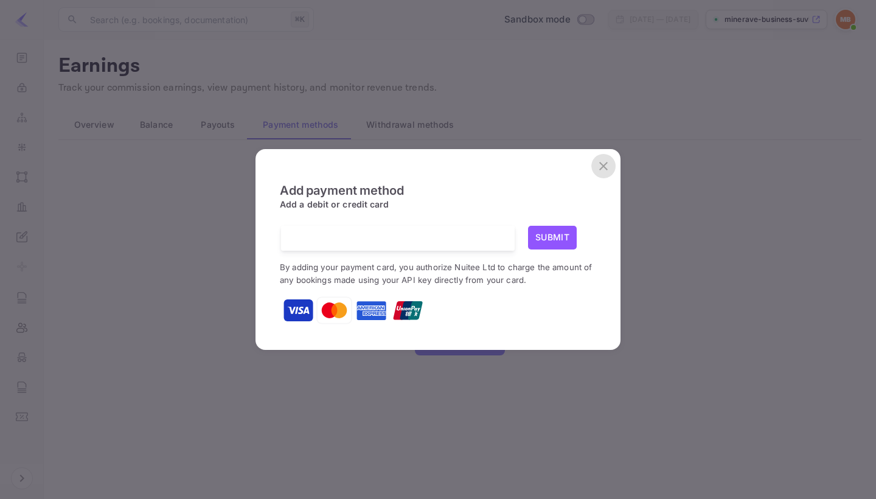
click at [607, 161] on icon "close" at bounding box center [603, 166] width 15 height 15
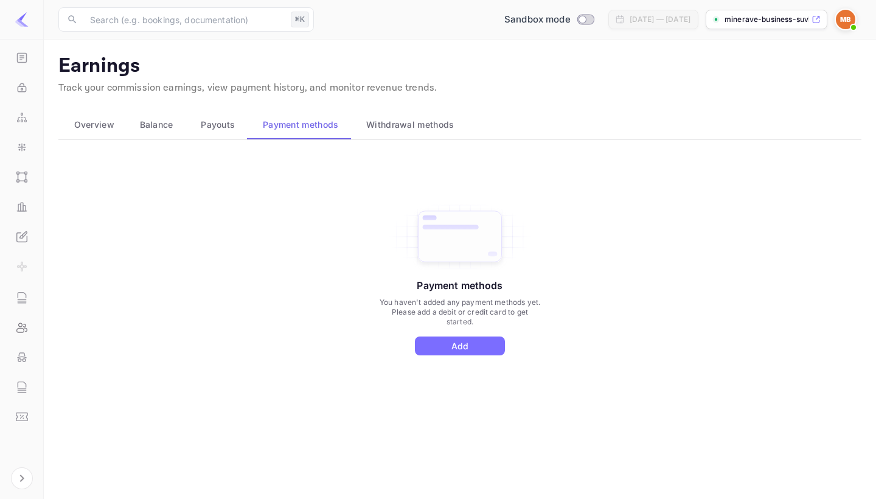
click at [739, 17] on p "minerave-business-suvk..." at bounding box center [766, 19] width 85 height 11
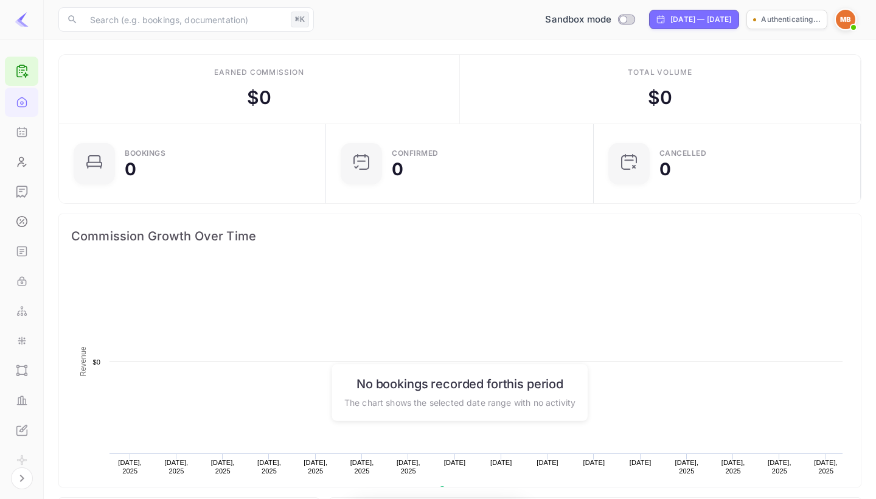
scroll to position [198, 260]
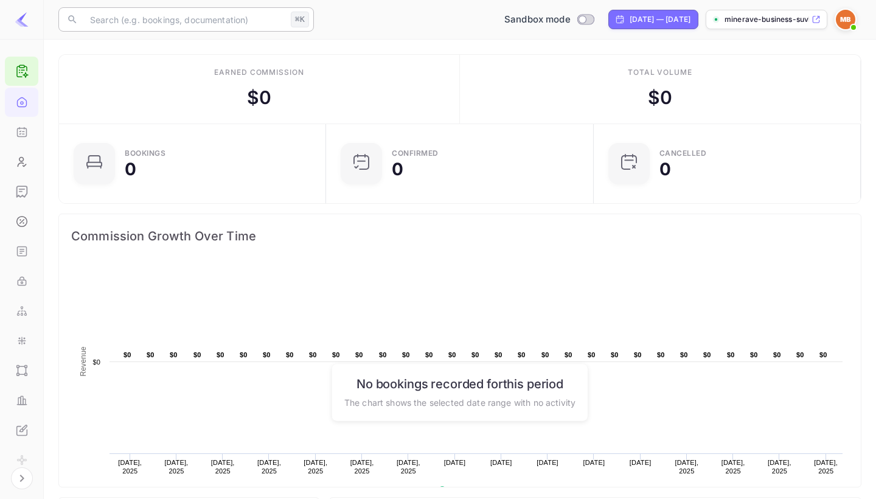
click at [178, 21] on input "text" at bounding box center [184, 19] width 203 height 24
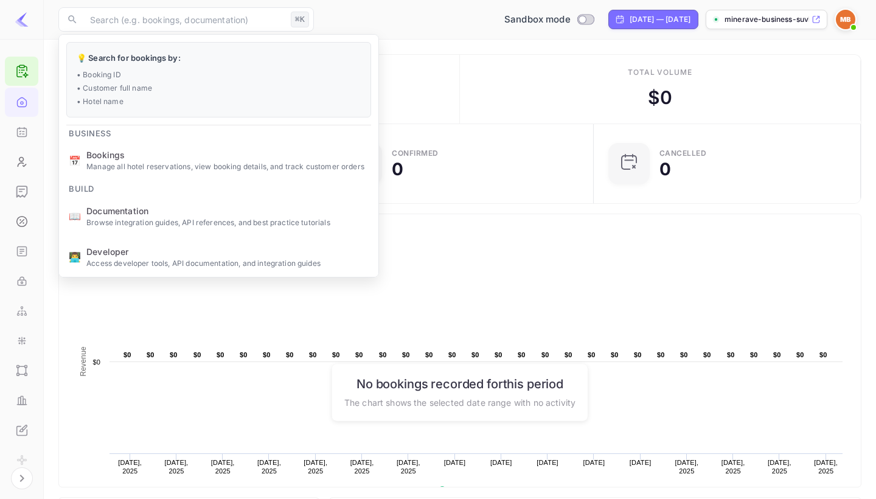
click at [460, 66] on div "Total volume $ 0" at bounding box center [660, 89] width 401 height 69
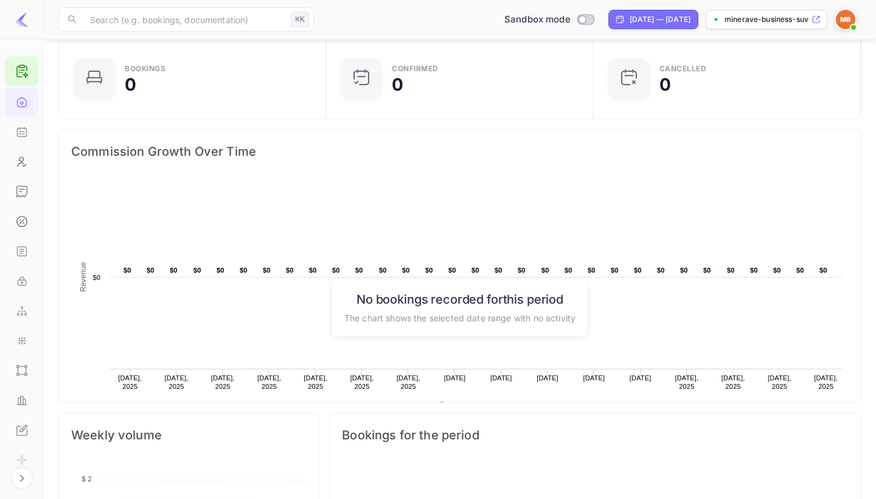
scroll to position [89, 0]
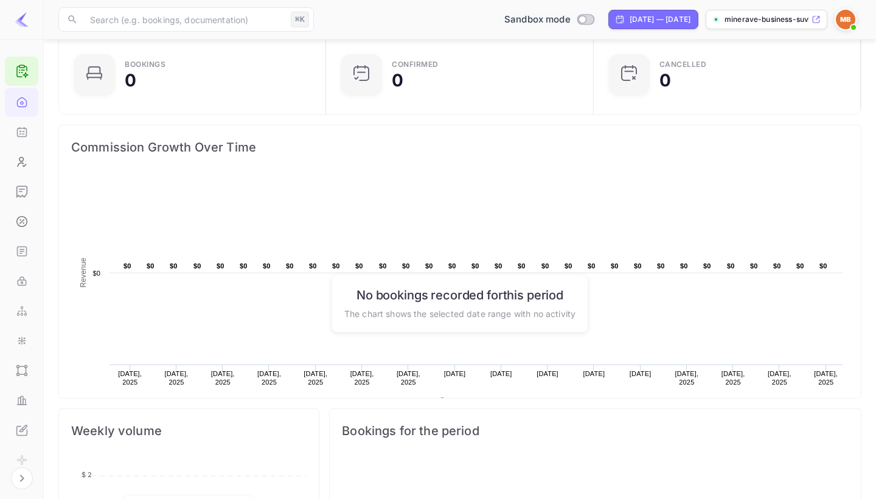
click at [576, 15] on span "Switch to Production mode" at bounding box center [585, 19] width 18 height 11
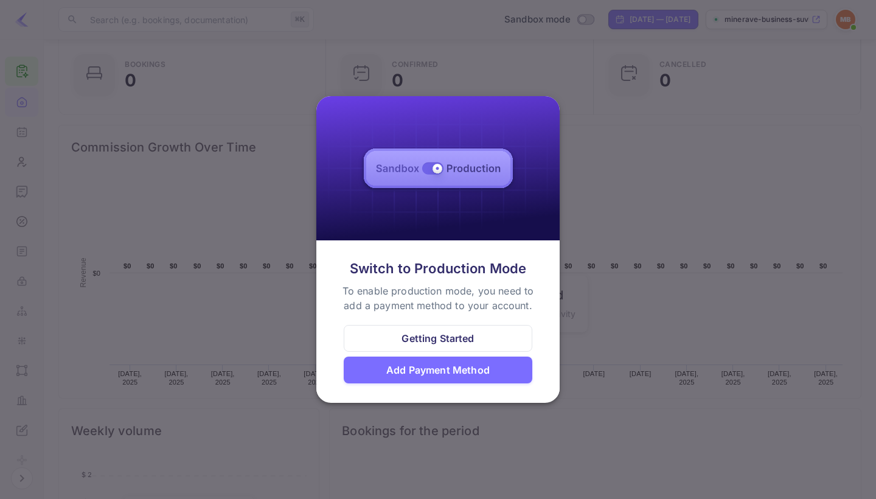
click at [447, 373] on div "Add Payment Method" at bounding box center [437, 369] width 103 height 15
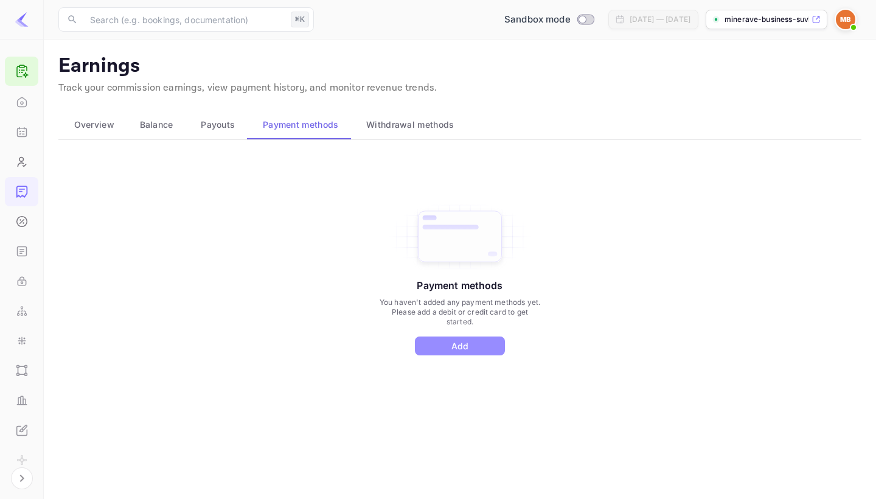
click at [452, 347] on button "Add" at bounding box center [460, 345] width 90 height 19
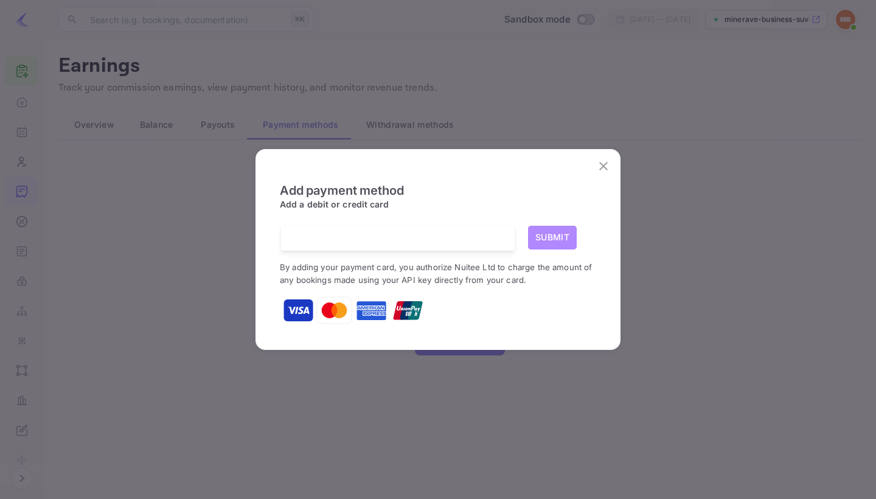
click at [547, 235] on button "Submit" at bounding box center [552, 238] width 49 height 24
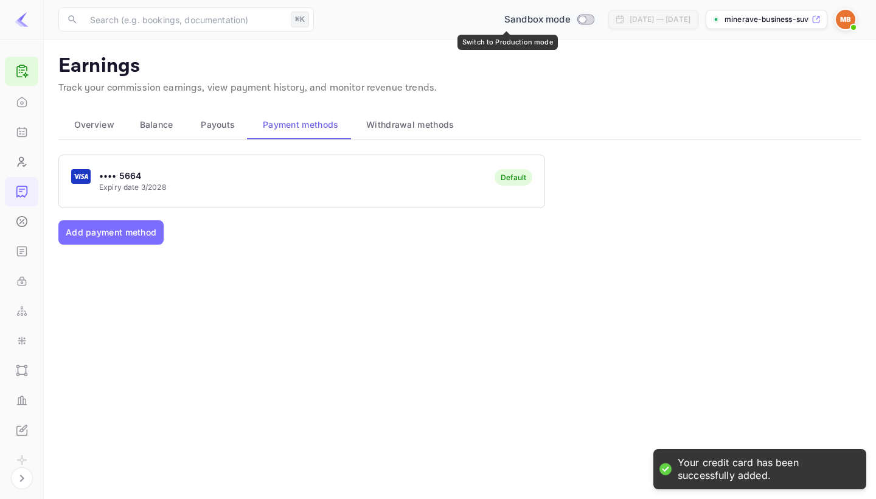
click at [570, 17] on input "Switch to Production mode" at bounding box center [582, 19] width 24 height 8
checkbox input "false"
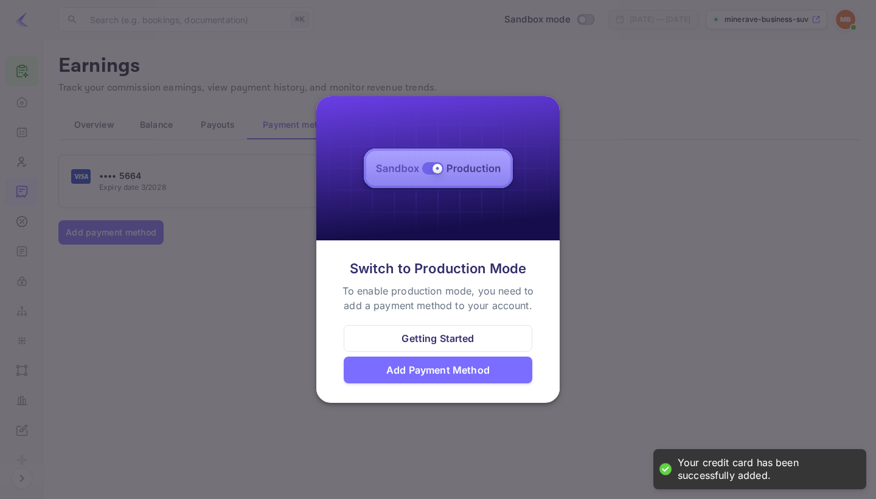
click at [621, 254] on div at bounding box center [438, 249] width 876 height 499
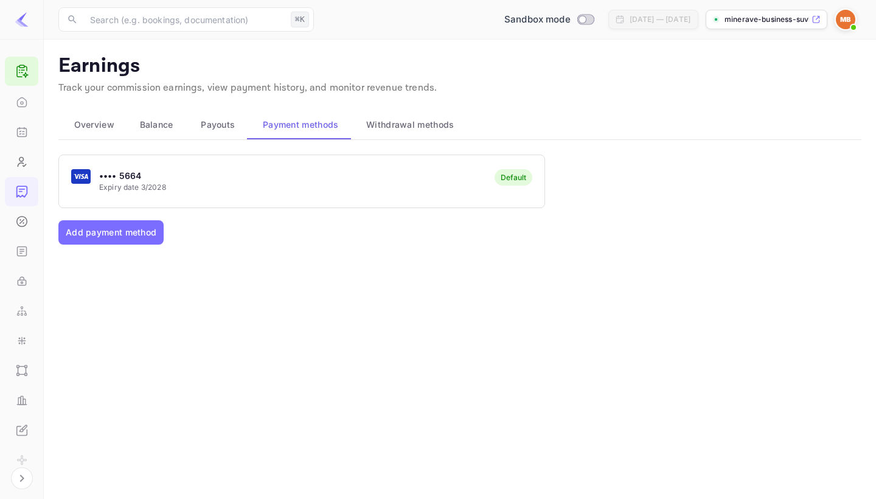
click at [325, 278] on div "•••• 5664 Expiry date 3/2028 Default Add payment method" at bounding box center [459, 291] width 803 height 274
click at [570, 23] on input "Switch to Production mode" at bounding box center [582, 19] width 24 height 8
checkbox input "true"
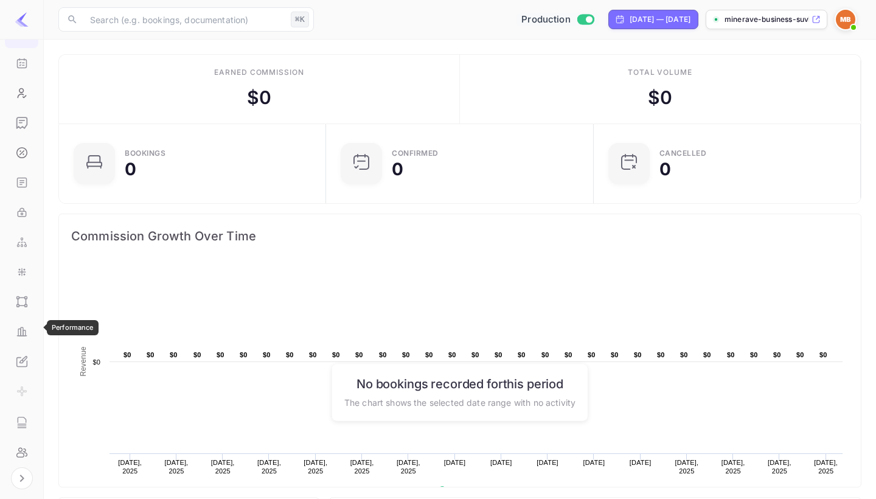
scroll to position [93, 0]
click at [24, 339] on icon "Whitelabel" at bounding box center [22, 337] width 12 height 12
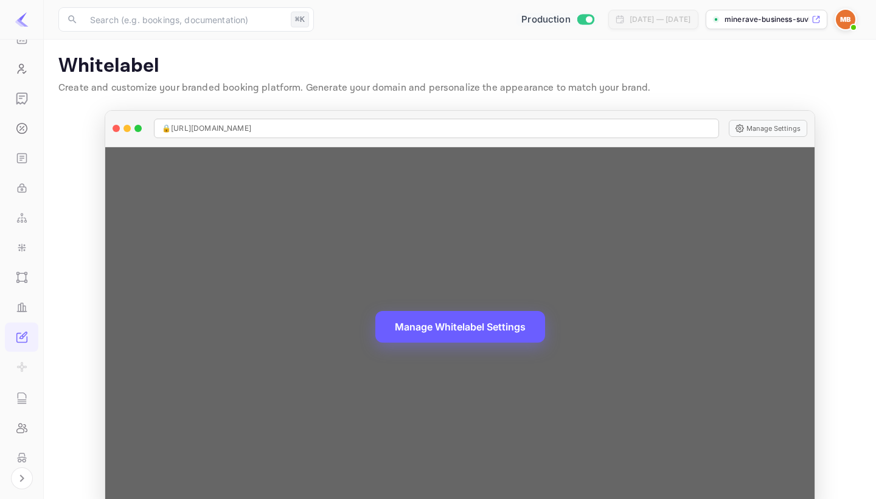
click at [472, 329] on button "Manage Whitelabel Settings" at bounding box center [460, 327] width 170 height 32
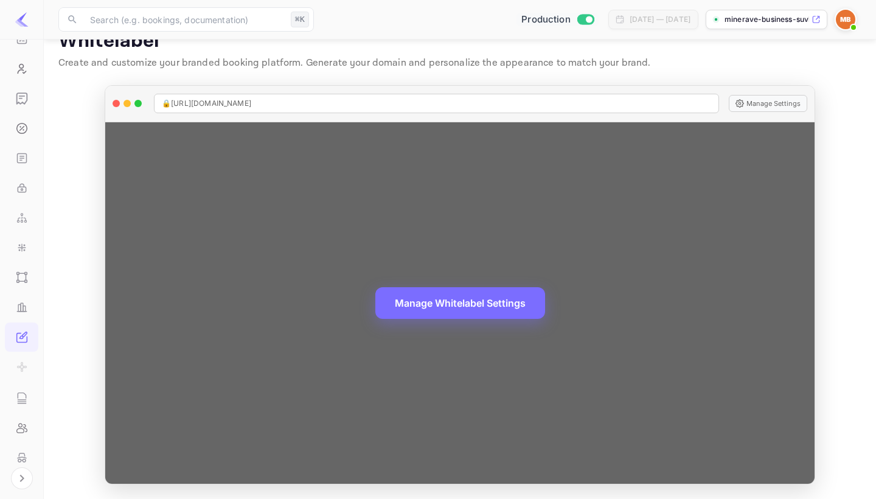
scroll to position [24, 0]
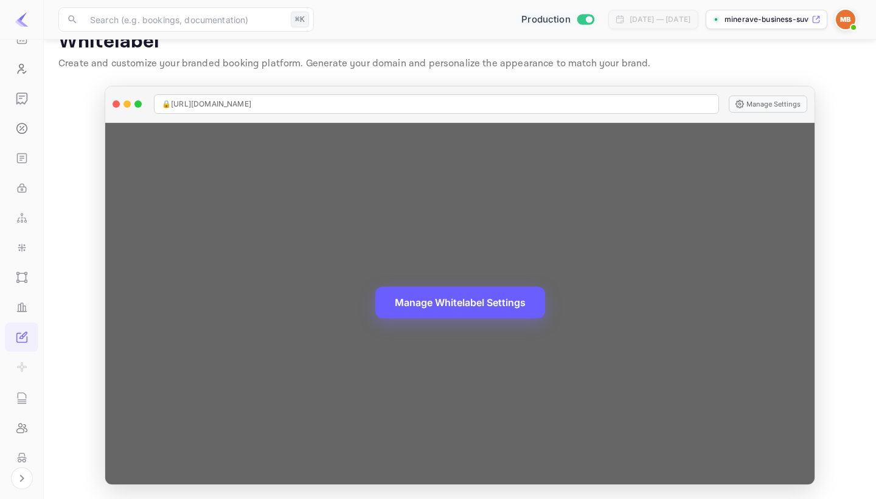
click at [474, 307] on button "Manage Whitelabel Settings" at bounding box center [460, 302] width 170 height 32
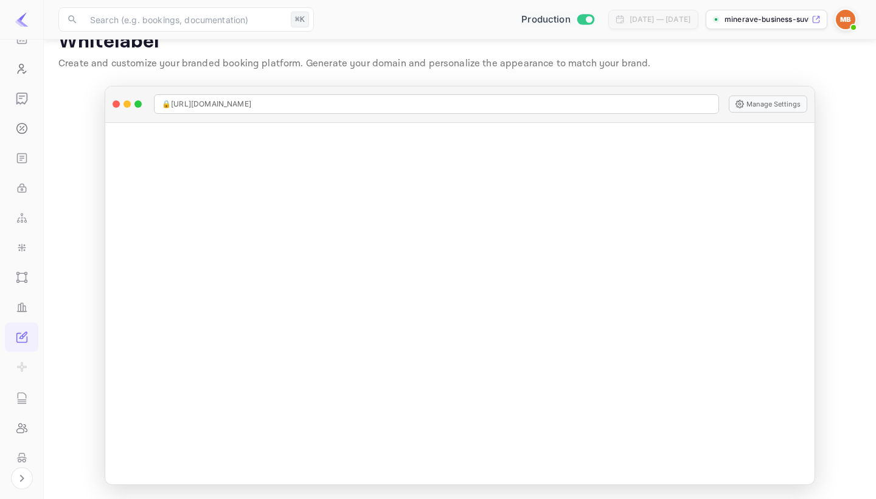
click at [796, 21] on p "minerave-business-suvk..." at bounding box center [766, 19] width 85 height 11
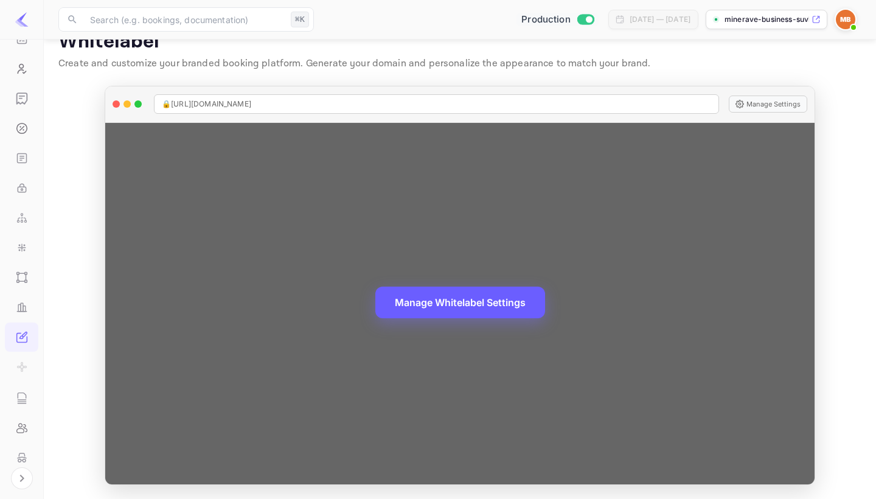
click at [436, 304] on button "Manage Whitelabel Settings" at bounding box center [460, 302] width 170 height 32
click at [764, 102] on button "Manage Settings" at bounding box center [768, 103] width 78 height 17
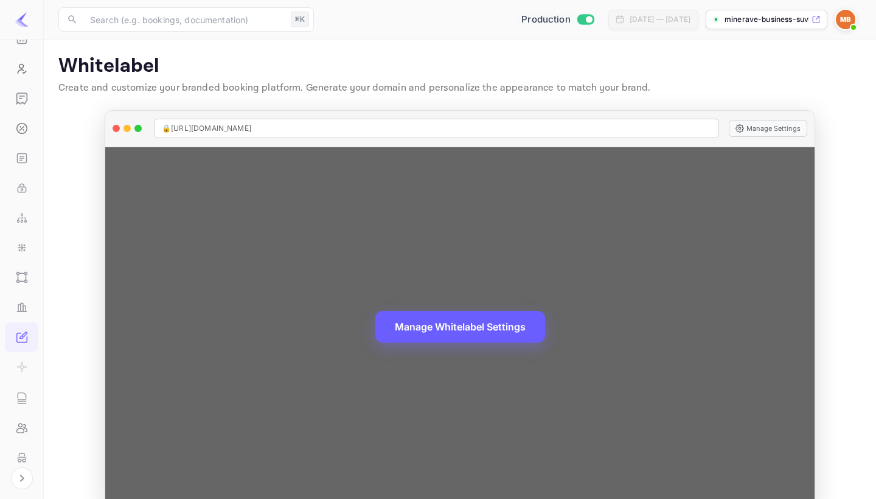
scroll to position [0, 0]
click at [336, 130] on div "🔒 [URL][DOMAIN_NAME]" at bounding box center [436, 128] width 565 height 19
click at [251, 125] on span "🔒 https://minerave-business-suvk8.nuitee.link" at bounding box center [206, 128] width 89 height 11
click at [251, 131] on span "🔒 https://minerave-business-suvk8.nuitee.link" at bounding box center [206, 128] width 89 height 11
click at [165, 130] on span "🔒 https://minerave-business-suvk8.nuitee.link" at bounding box center [206, 128] width 89 height 11
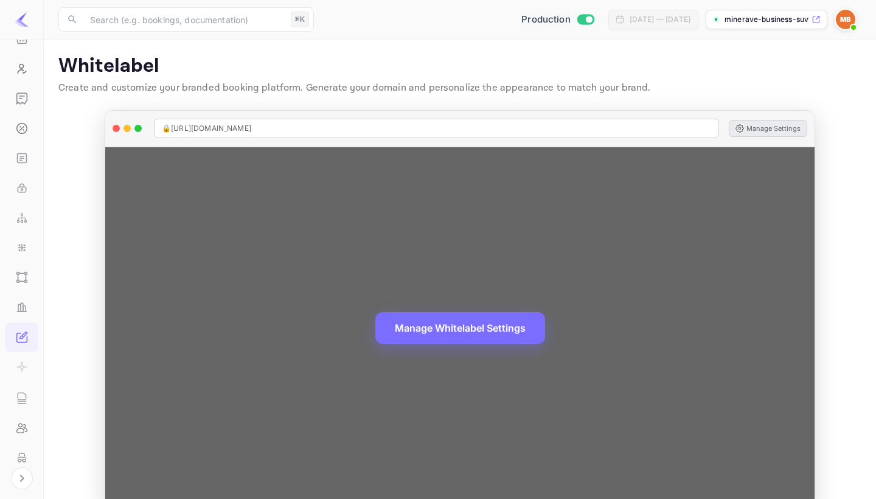
click at [758, 131] on button "Manage Settings" at bounding box center [768, 128] width 78 height 17
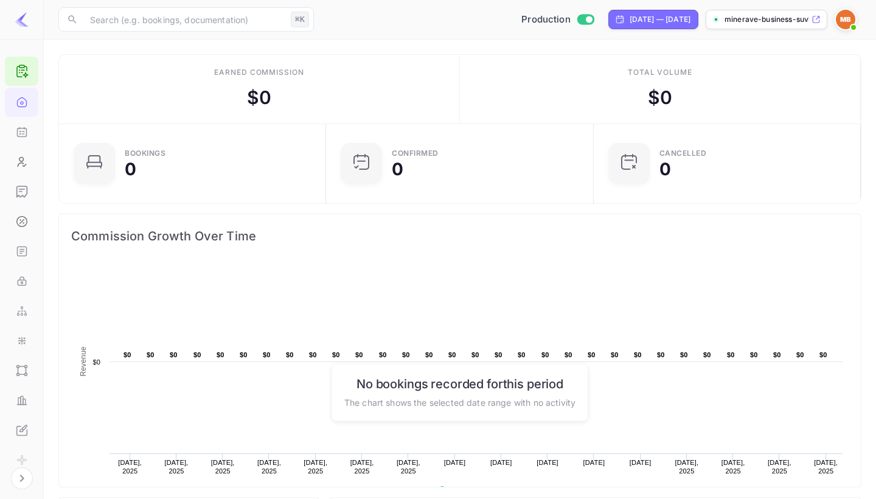
click at [739, 22] on p "minerave-business-suvk..." at bounding box center [766, 19] width 85 height 11
click at [19, 342] on icon "UI Components" at bounding box center [22, 337] width 12 height 12
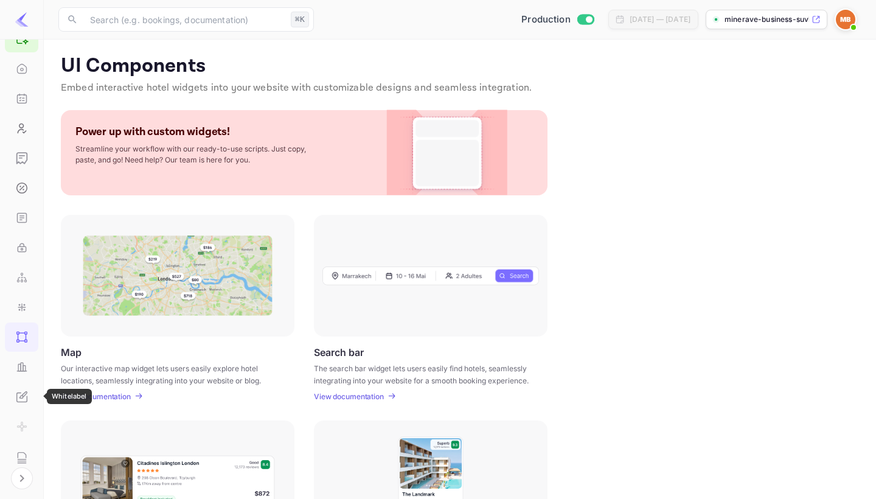
click at [24, 395] on icon "Whitelabel" at bounding box center [24, 394] width 5 height 5
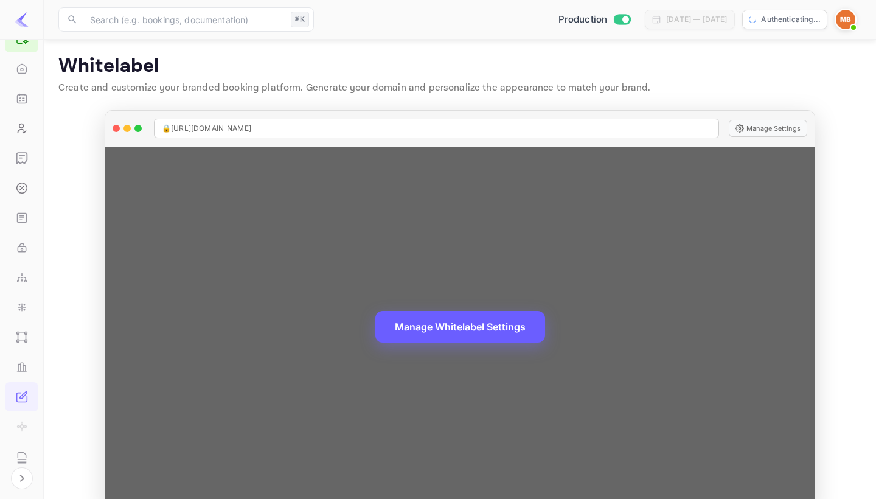
scroll to position [24, 0]
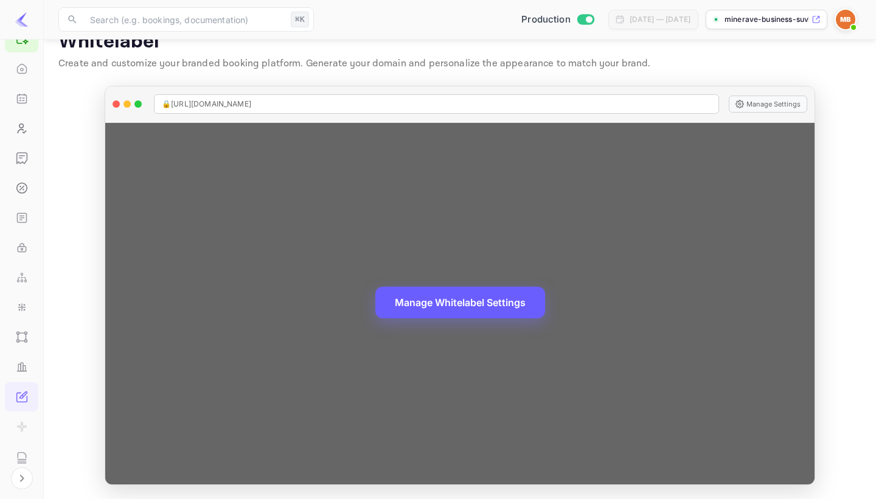
click at [430, 304] on button "Manage Whitelabel Settings" at bounding box center [460, 302] width 170 height 32
click at [438, 308] on button "Manage Whitelabel Settings" at bounding box center [460, 302] width 170 height 32
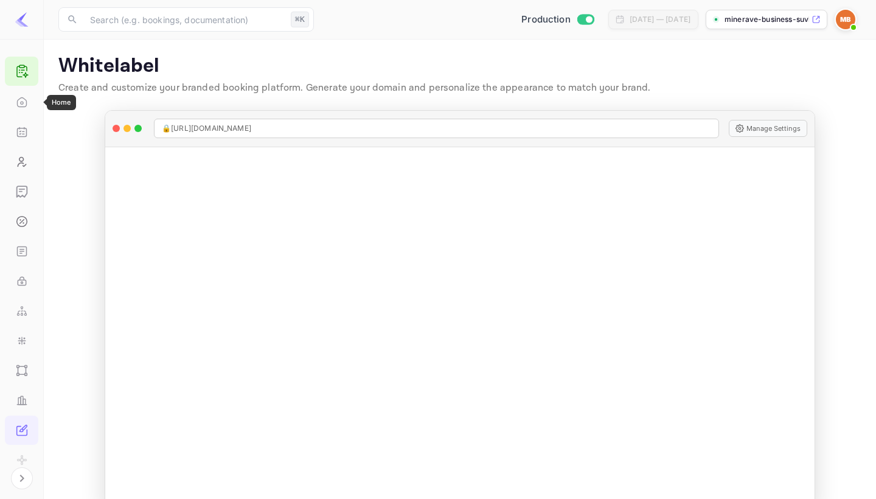
scroll to position [0, 0]
click at [27, 70] on icon at bounding box center [22, 71] width 15 height 15
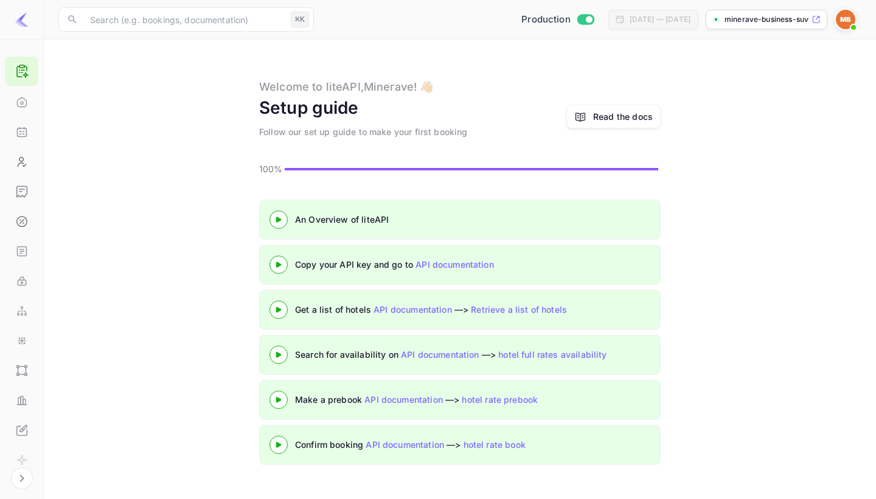
click at [599, 117] on div "Read the docs" at bounding box center [623, 116] width 60 height 13
click at [606, 121] on div "Read the docs" at bounding box center [623, 116] width 60 height 13
click at [27, 19] on img at bounding box center [22, 19] width 15 height 15
click at [16, 24] on img at bounding box center [22, 19] width 15 height 15
click at [32, 278] on div "API Keys" at bounding box center [21, 280] width 33 height 29
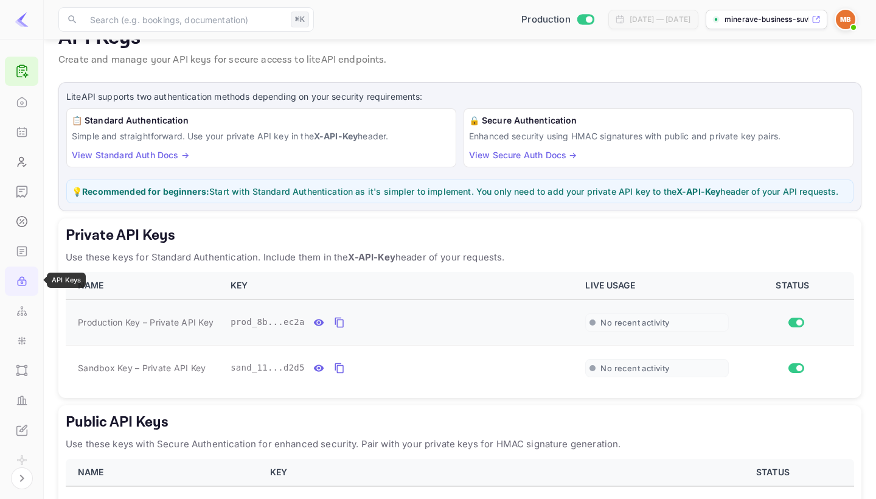
scroll to position [30, 0]
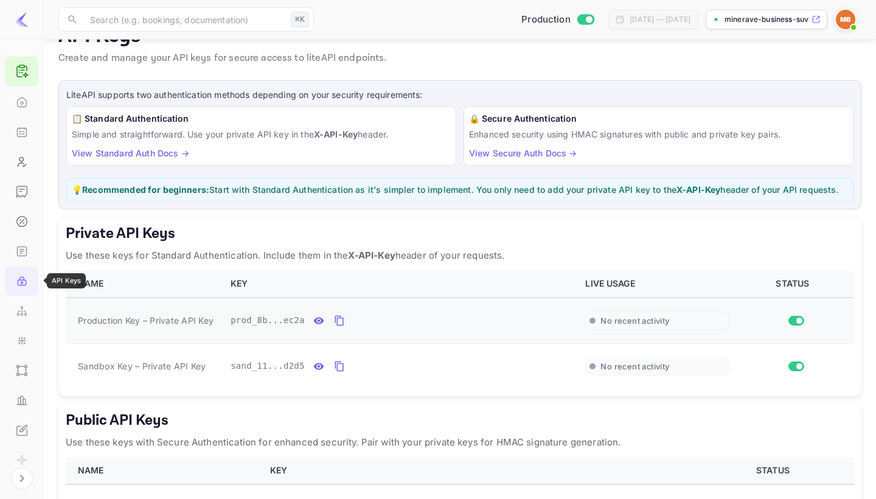
click at [305, 328] on div "prod_8b...ec2a" at bounding box center [400, 321] width 340 height 22
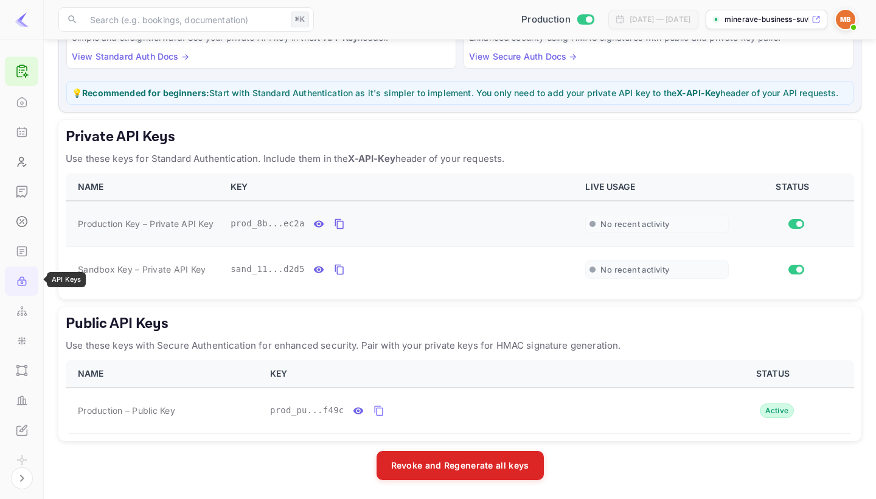
scroll to position [124, 0]
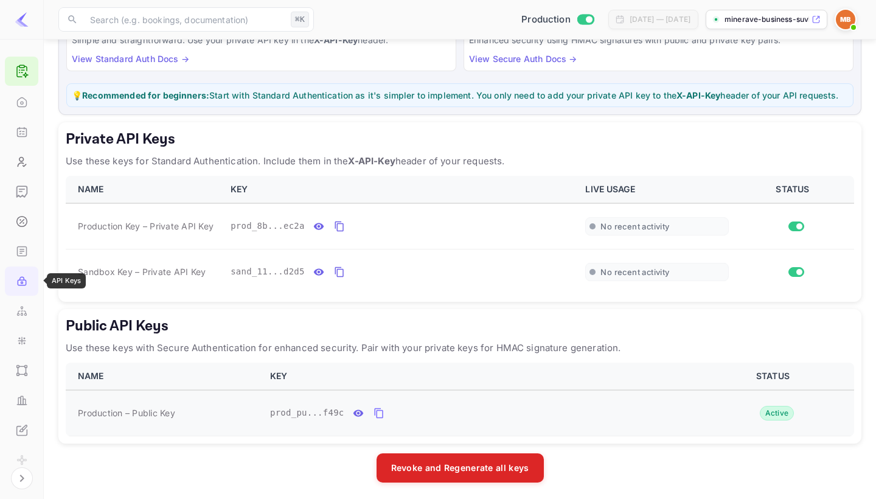
click at [284, 419] on div "prod_pu...f49c" at bounding box center [479, 413] width 419 height 22
click at [310, 406] on span "prod_pu...f49c" at bounding box center [307, 412] width 74 height 13
click at [783, 401] on td "Active" at bounding box center [774, 413] width 157 height 46
click at [359, 409] on icon "public api keys table" at bounding box center [358, 413] width 11 height 15
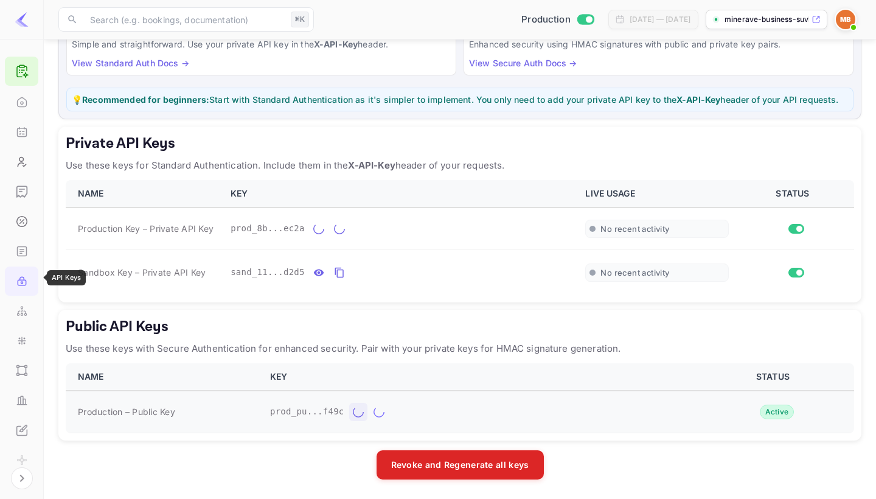
scroll to position [117, 0]
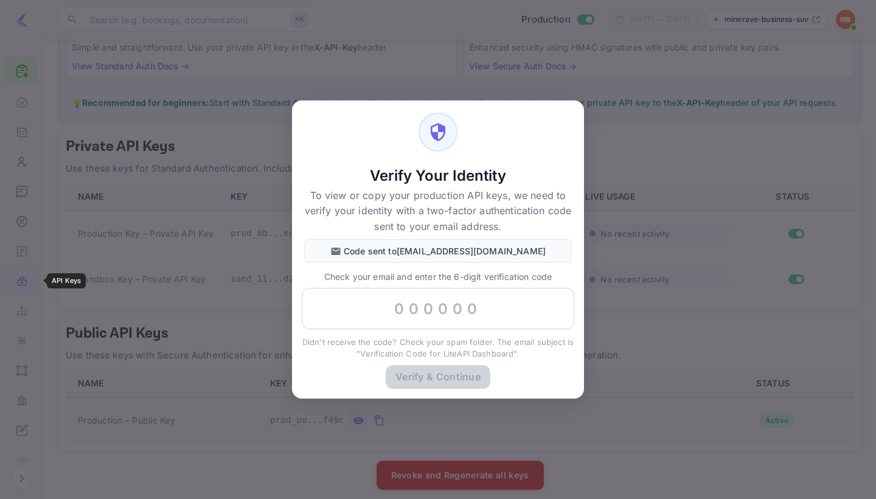
click at [406, 328] on div "Check your email and enter the 6-digit verification code ​" at bounding box center [438, 299] width 272 height 59
click at [417, 303] on input "text" at bounding box center [438, 308] width 272 height 41
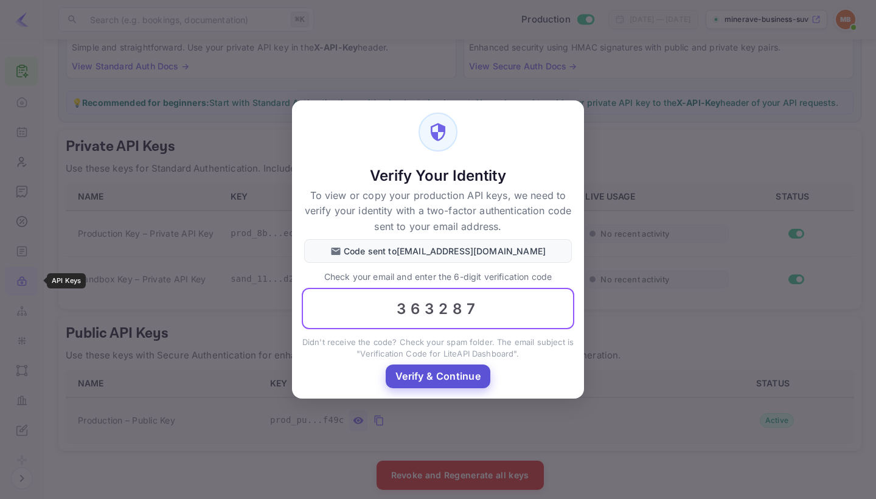
type input "363287"
click at [434, 375] on button "Verify & Continue" at bounding box center [438, 376] width 105 height 24
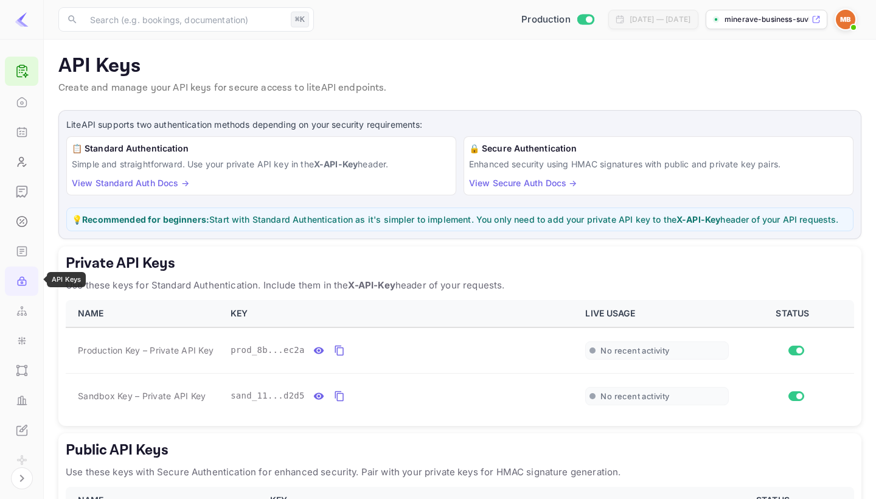
scroll to position [0, 0]
click at [30, 77] on div at bounding box center [21, 71] width 33 height 29
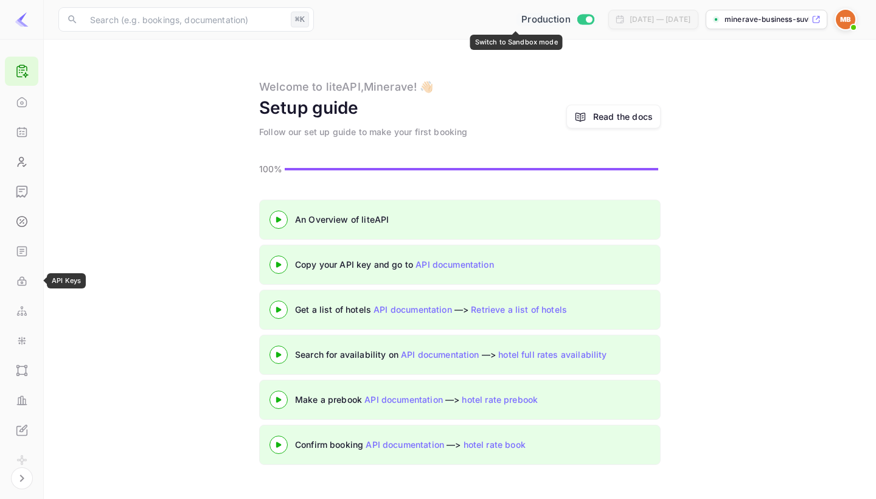
click at [576, 22] on input "Switch to Sandbox mode" at bounding box center [588, 19] width 24 height 8
checkbox input "false"
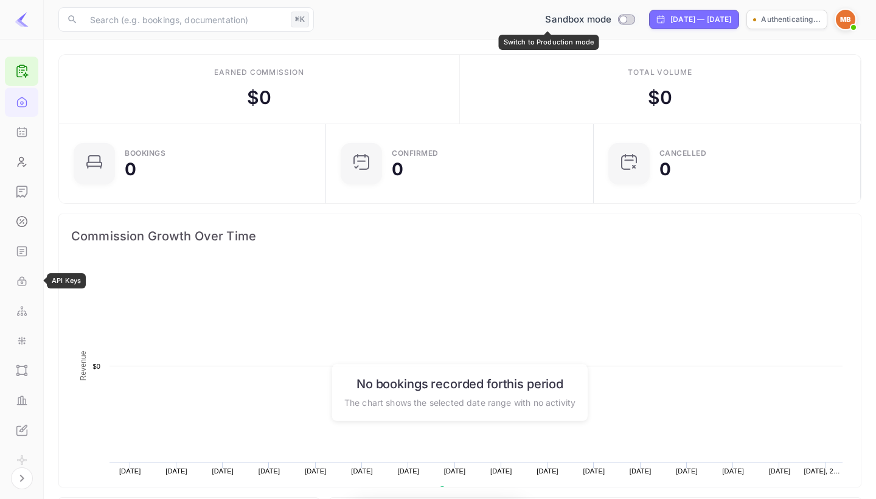
scroll to position [1, 1]
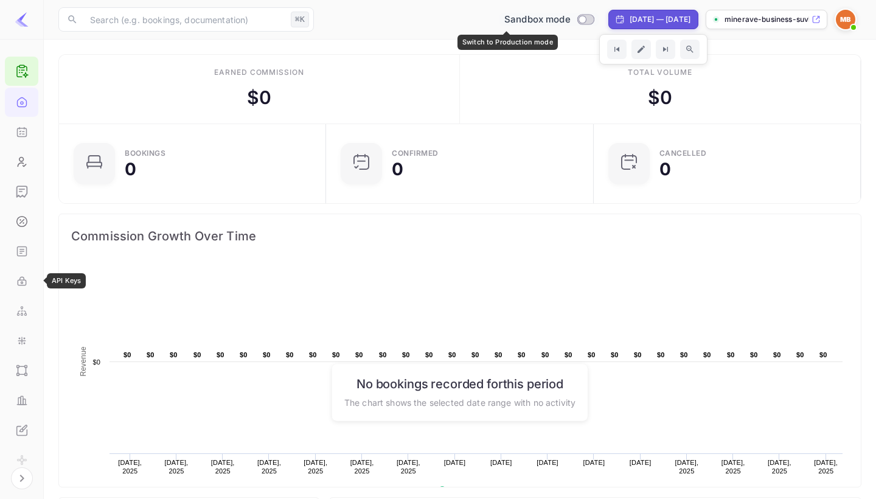
click at [570, 21] on input "Switch to Production mode" at bounding box center [582, 19] width 24 height 8
checkbox input "true"
click at [629, 23] on div "[DATE] — [DATE]" at bounding box center [659, 19] width 61 height 11
select select "7"
select select "2025"
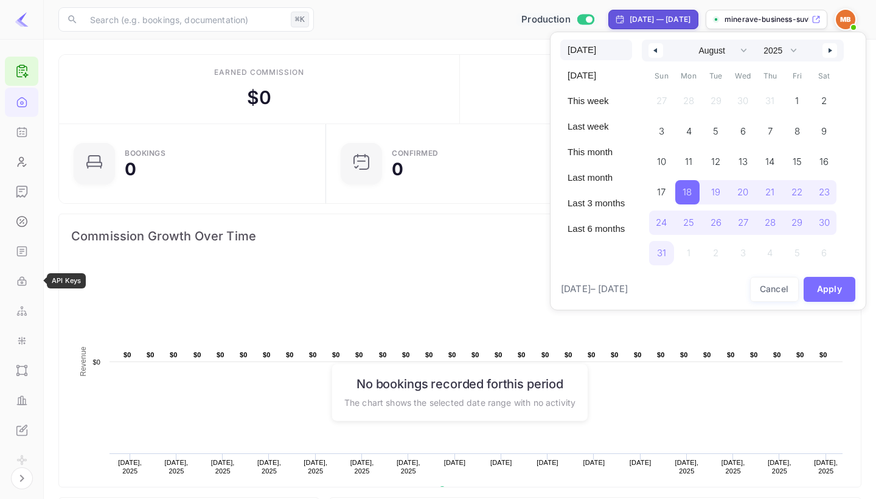
click at [597, 46] on span "Today" at bounding box center [596, 50] width 72 height 21
select select "8"
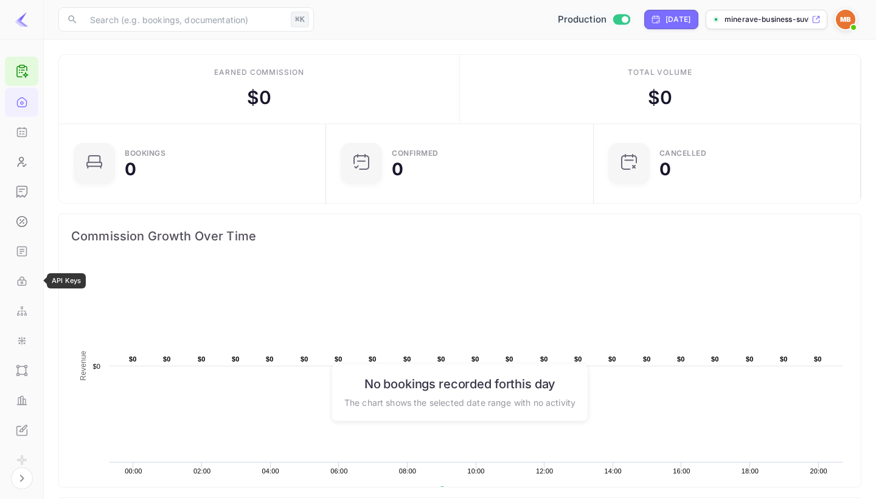
click at [847, 22] on img at bounding box center [845, 19] width 19 height 19
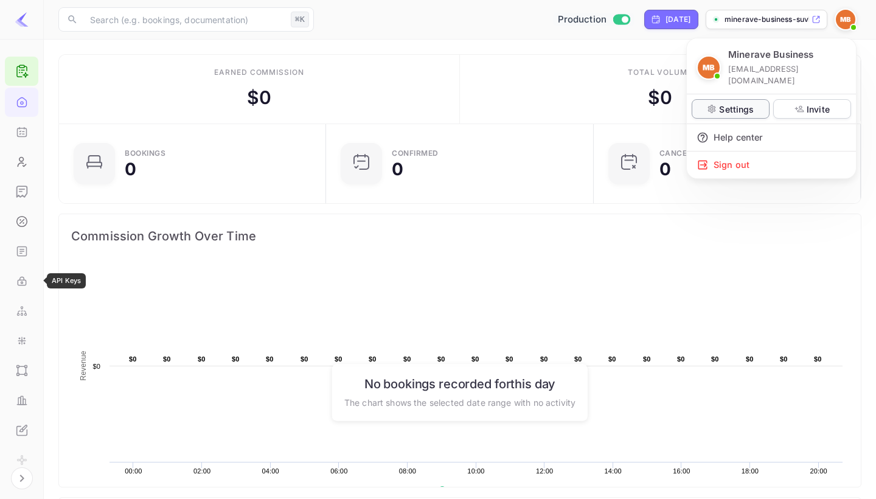
click at [740, 103] on p "Settings" at bounding box center [736, 109] width 35 height 13
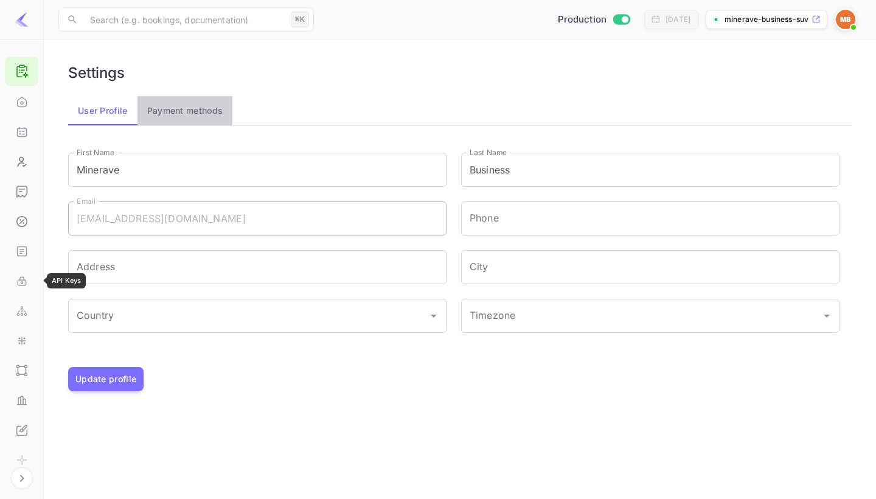
click at [189, 111] on button "Payment methods" at bounding box center [184, 110] width 95 height 29
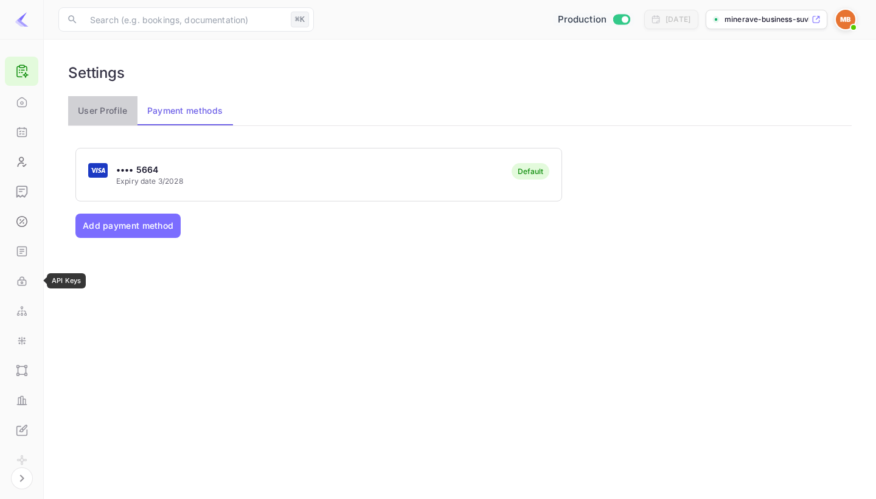
click at [123, 120] on button "User Profile" at bounding box center [102, 110] width 69 height 29
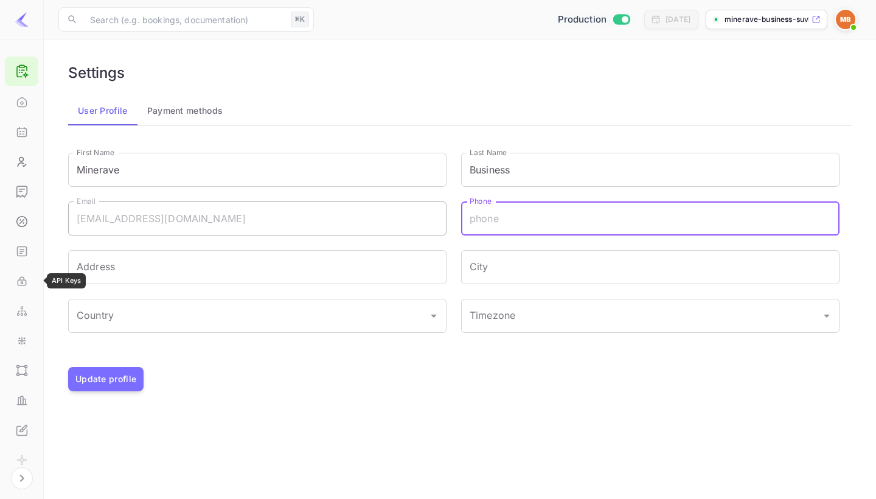
click at [531, 226] on input "Phone" at bounding box center [650, 218] width 378 height 34
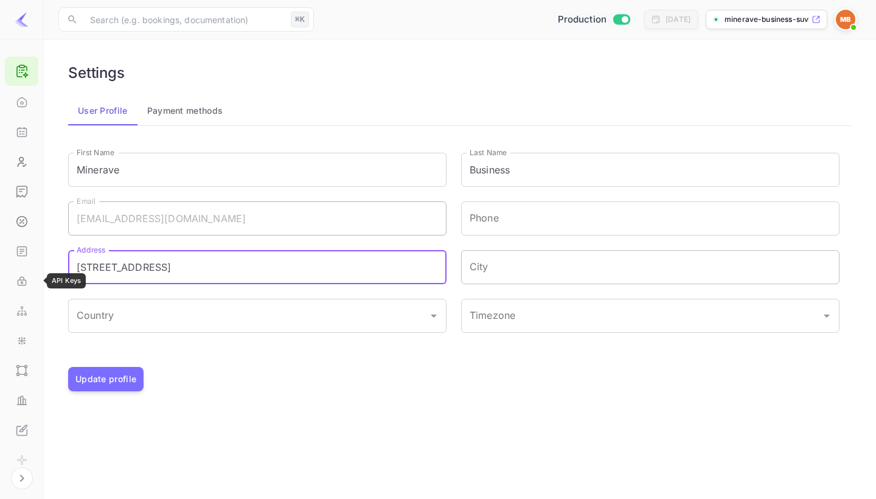
type input "köningsbergerstraße 35"
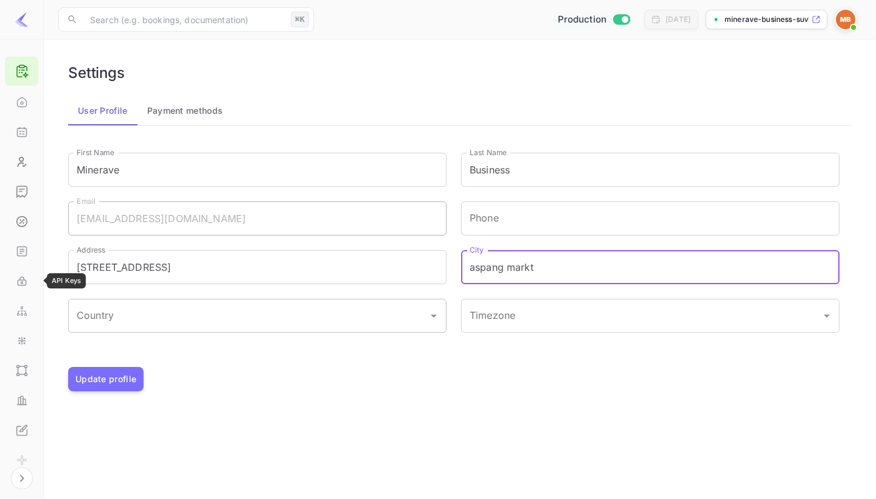
type input "aspang markt"
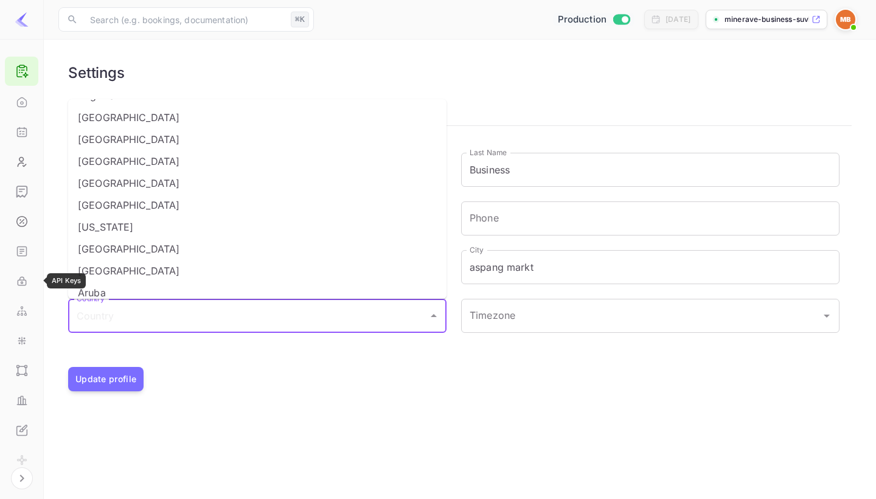
scroll to position [120, 0]
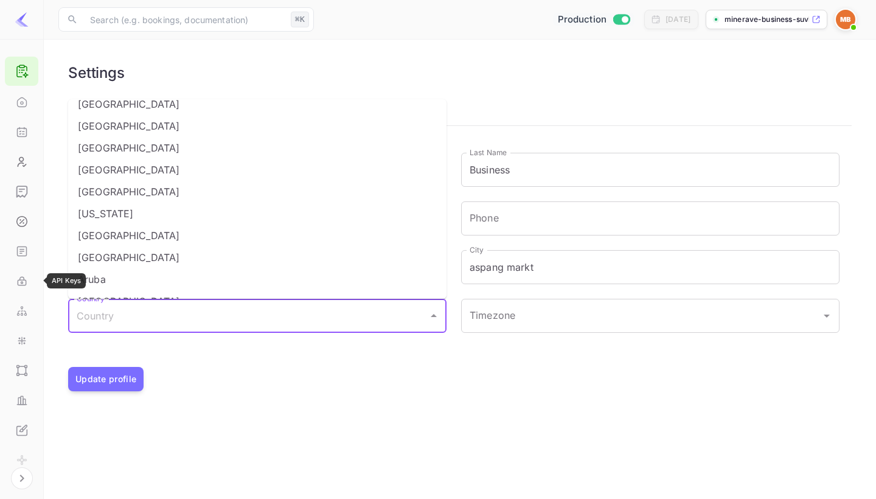
click at [183, 226] on li "Austria" at bounding box center [257, 235] width 378 height 22
type input "Austria"
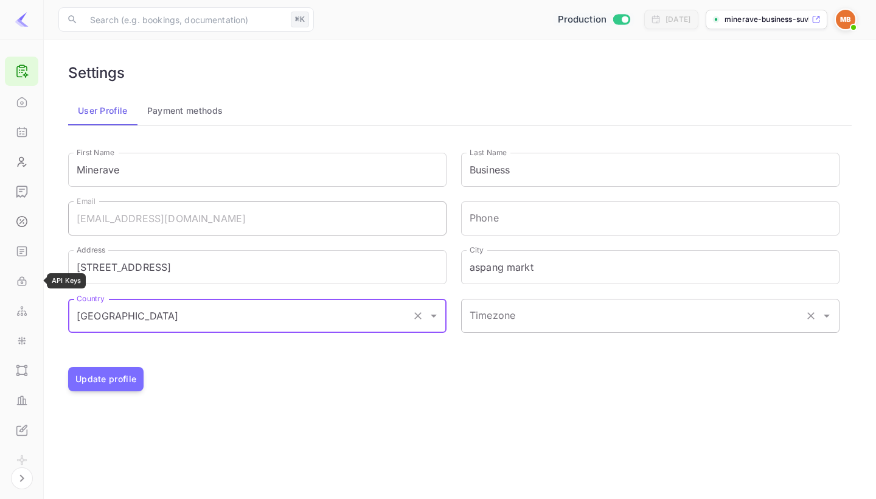
click at [527, 306] on input "Timezone" at bounding box center [632, 315] width 333 height 23
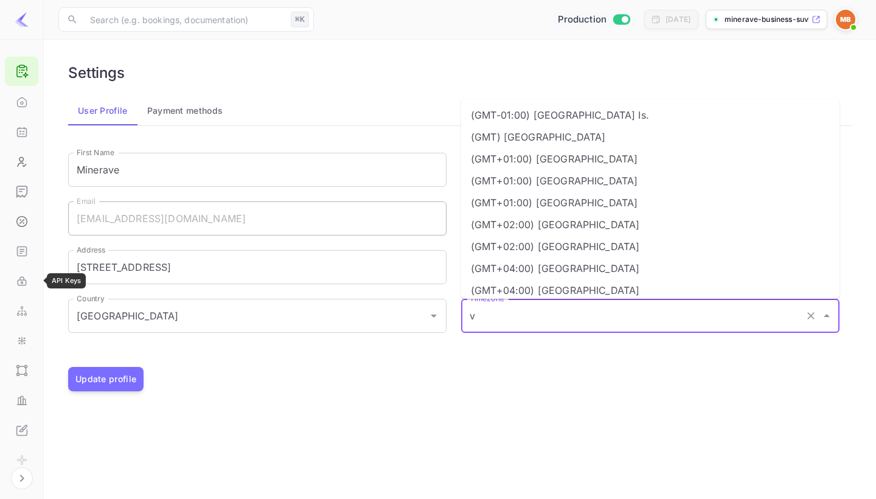
scroll to position [0, 0]
click at [533, 209] on li "(GMT+01:00) Vienna" at bounding box center [650, 203] width 378 height 22
type input "(GMT+01:00) Vienna"
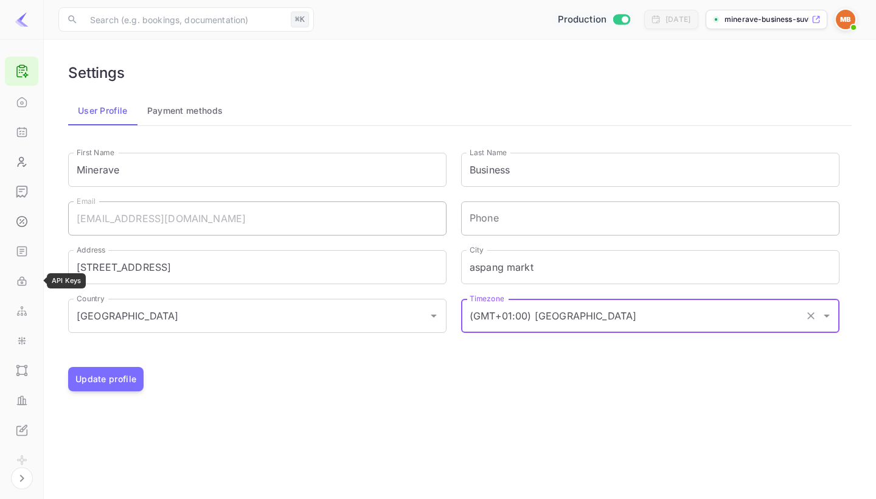
click at [526, 217] on input "Phone" at bounding box center [650, 218] width 378 height 34
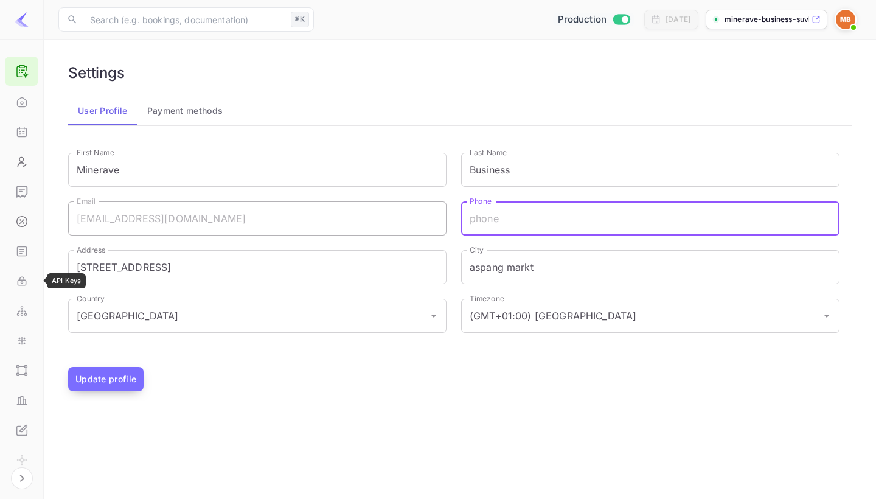
click at [111, 381] on button "Update profile" at bounding box center [105, 379] width 75 height 24
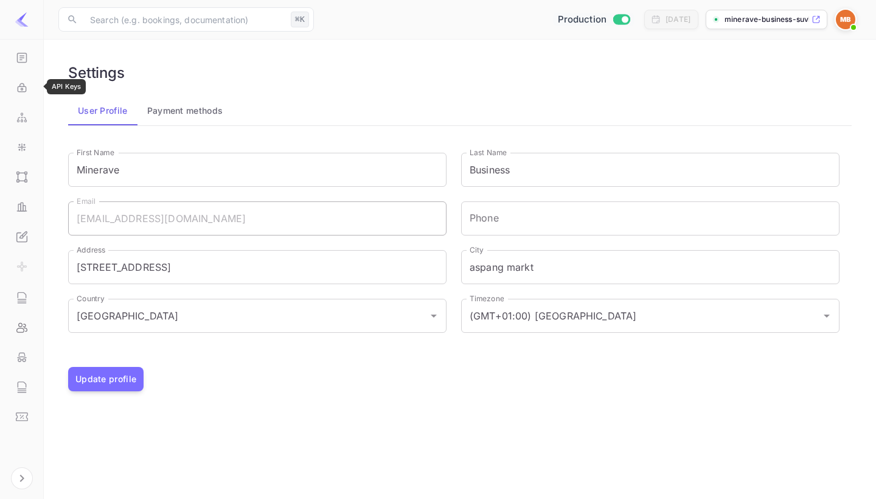
scroll to position [193, 0]
click at [30, 185] on div "UI Components" at bounding box center [21, 176] width 33 height 29
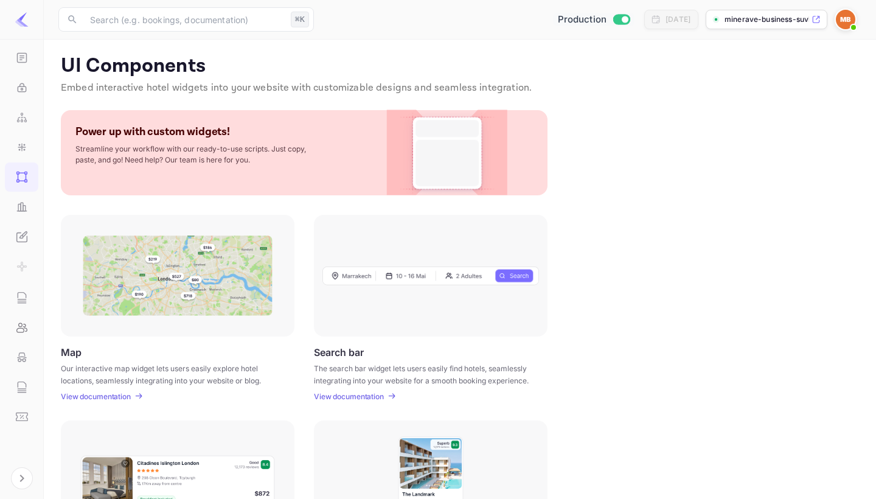
click at [115, 401] on div "UI Components Embed interactive hotel widgets into your website with customizab…" at bounding box center [459, 429] width 803 height 751
click at [116, 389] on div "Map Our interactive map widget lets users easily explore hotel locations, seaml…" at bounding box center [178, 373] width 234 height 55
click at [118, 395] on p "View documentation" at bounding box center [96, 396] width 70 height 9
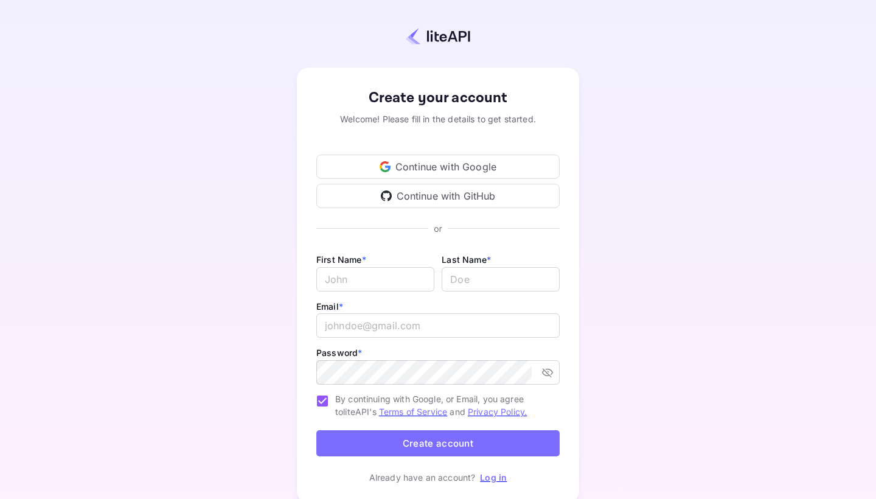
click at [455, 161] on div "Continue with Google" at bounding box center [437, 166] width 243 height 24
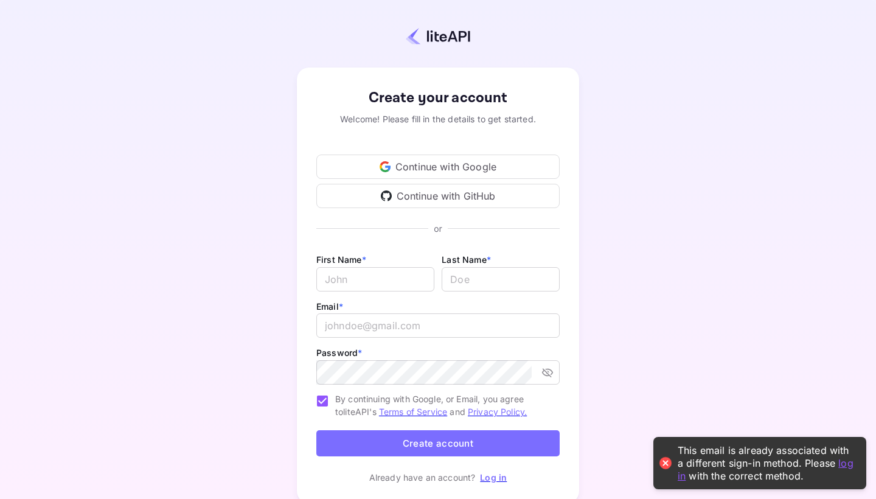
click at [681, 479] on link "log in" at bounding box center [765, 468] width 176 height 25
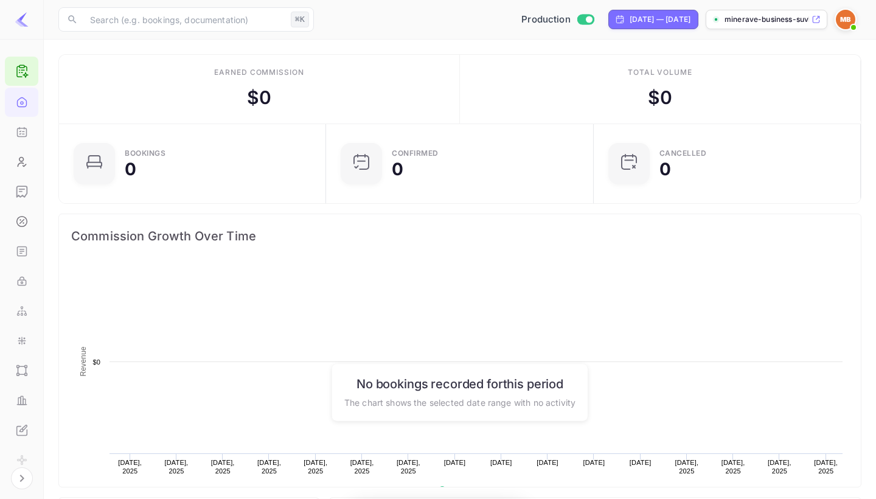
scroll to position [198, 260]
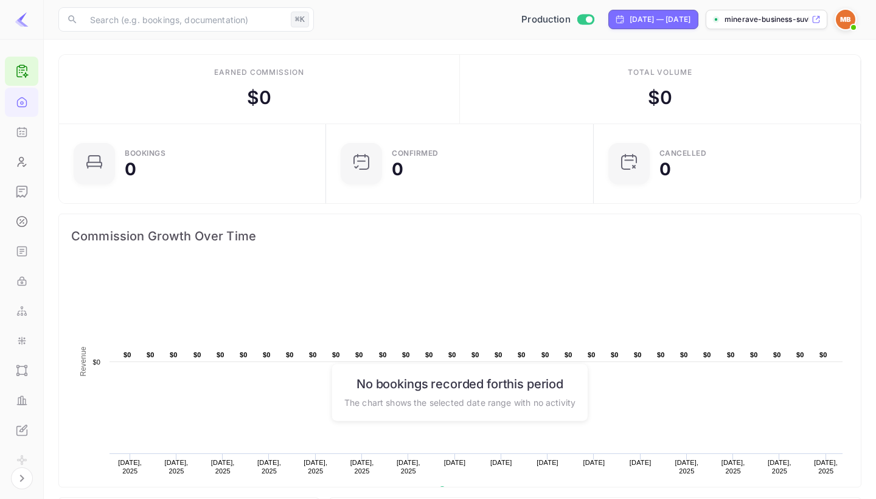
click at [755, 18] on p "minerave-business-suvk..." at bounding box center [766, 19] width 85 height 11
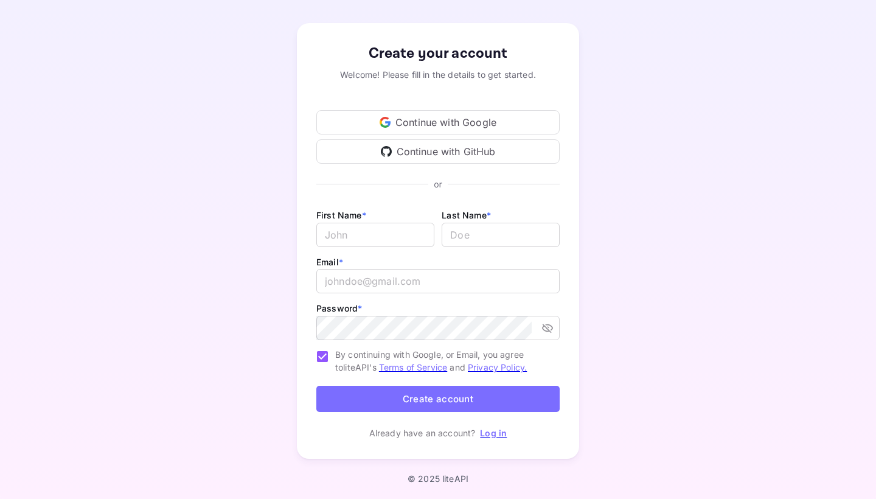
scroll to position [44, 0]
click at [483, 432] on link "Log in" at bounding box center [493, 433] width 27 height 10
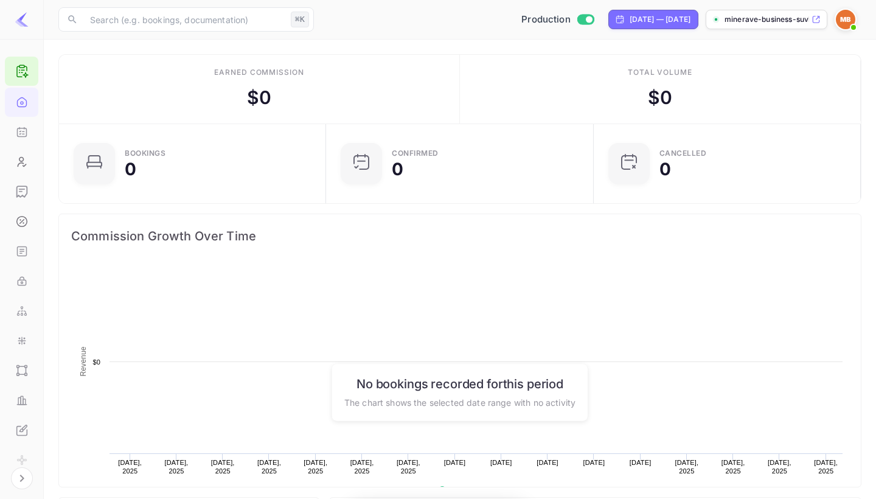
scroll to position [198, 260]
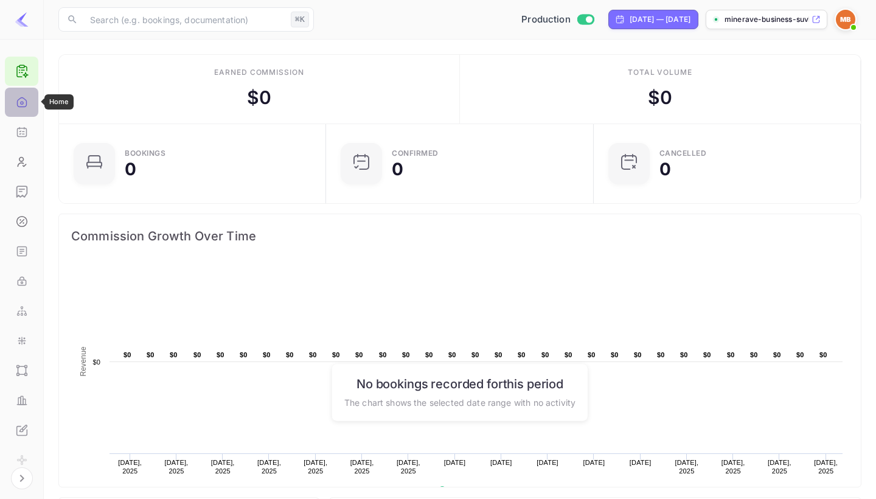
click at [16, 102] on icon "Home" at bounding box center [22, 102] width 12 height 12
click at [21, 112] on div "Home" at bounding box center [21, 102] width 33 height 29
click at [19, 81] on div at bounding box center [21, 71] width 33 height 29
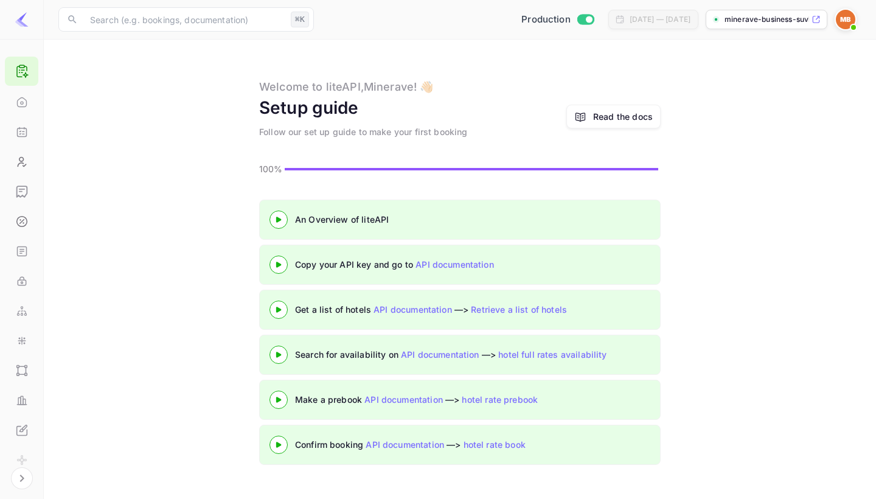
click at [282, 443] on icon at bounding box center [278, 444] width 43 height 6
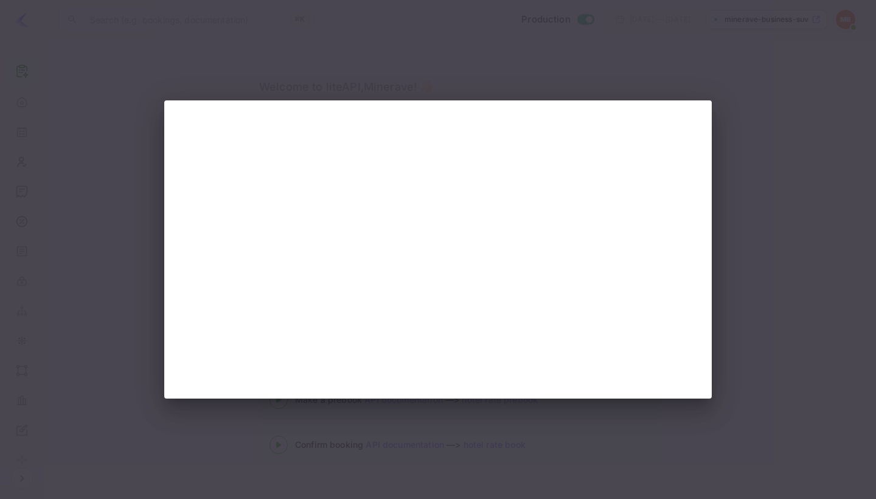
click at [102, 246] on div at bounding box center [438, 249] width 876 height 499
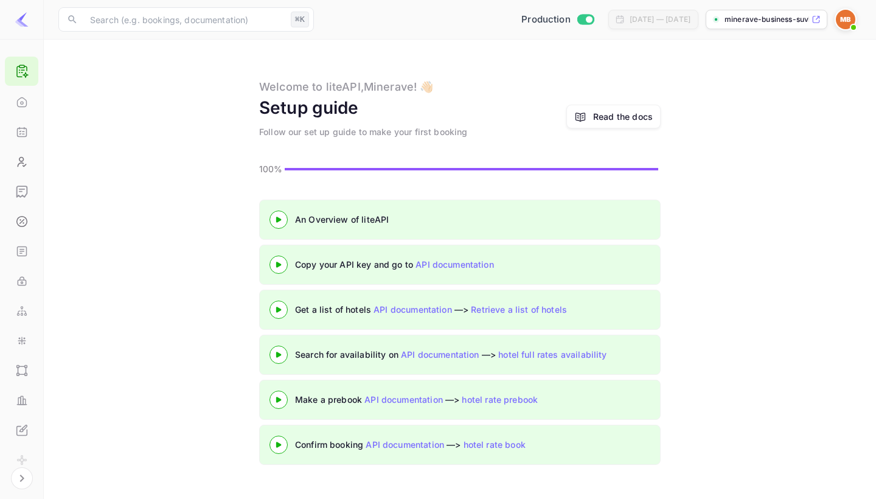
click at [494, 445] on link "hotel rate book" at bounding box center [494, 444] width 62 height 10
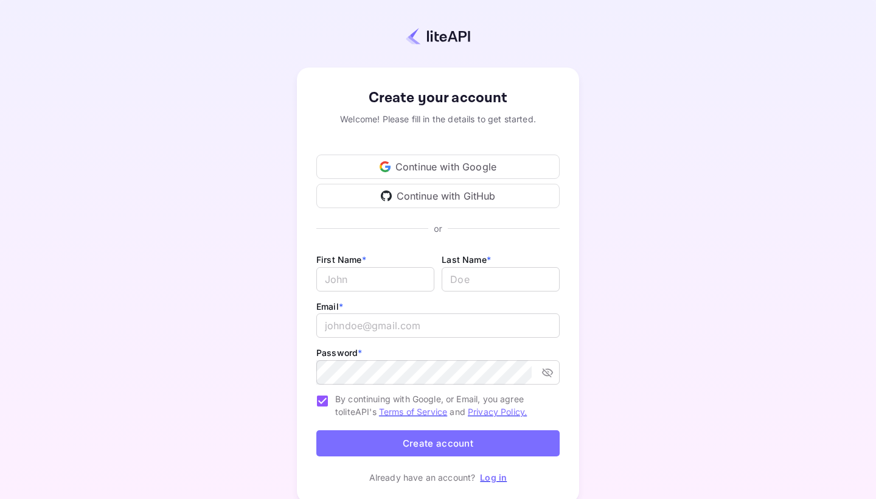
click at [486, 473] on link "Log in" at bounding box center [493, 477] width 27 height 10
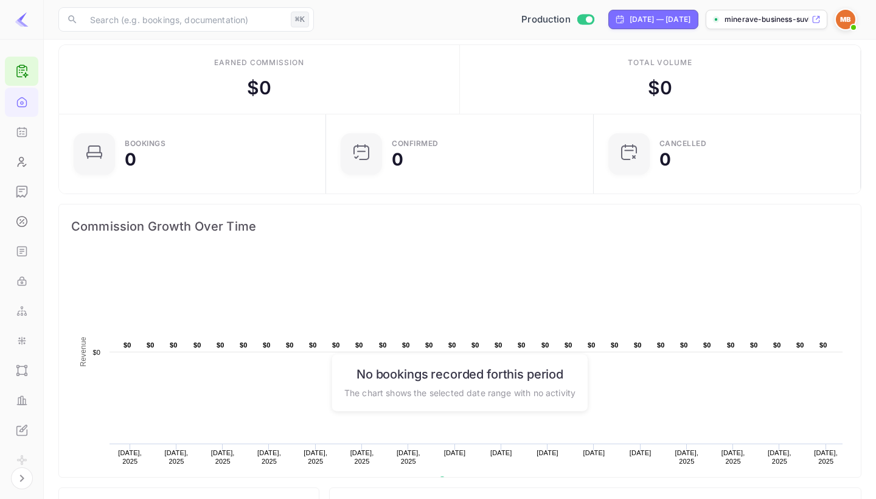
scroll to position [10, 0]
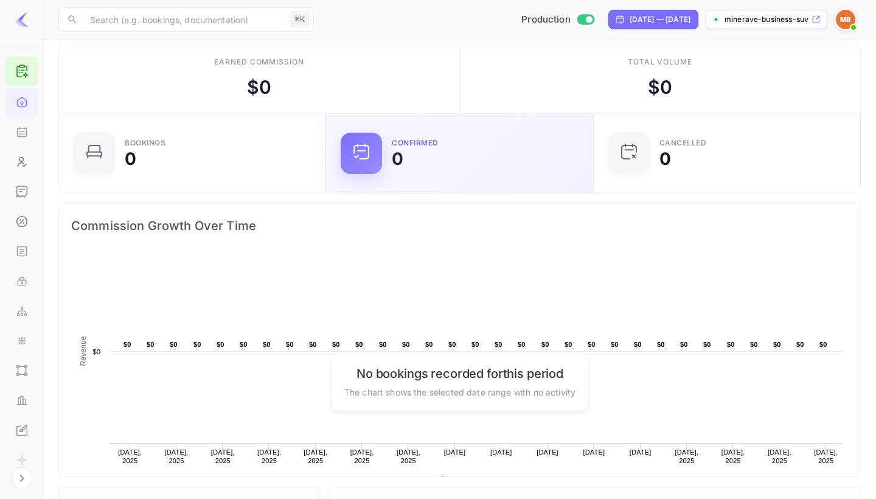
click at [366, 138] on div at bounding box center [361, 153] width 41 height 41
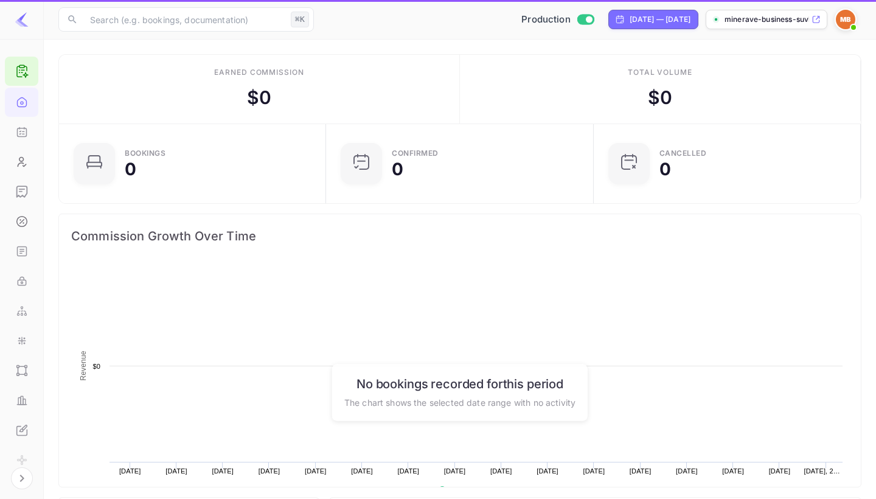
scroll to position [1, 1]
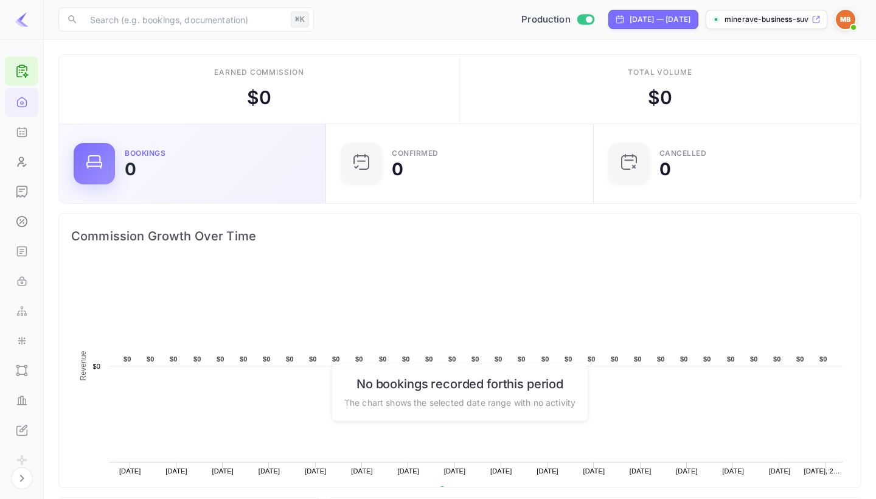
click at [147, 170] on div "Bookings 0" at bounding box center [218, 164] width 186 height 28
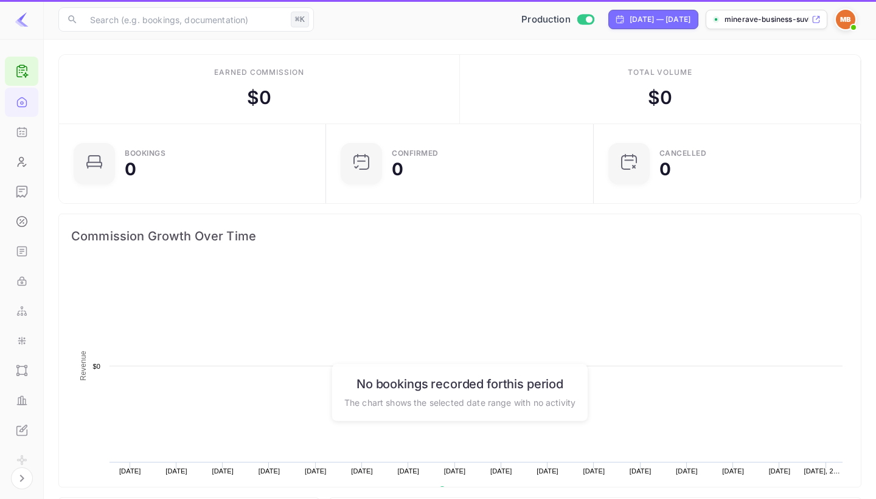
scroll to position [198, 260]
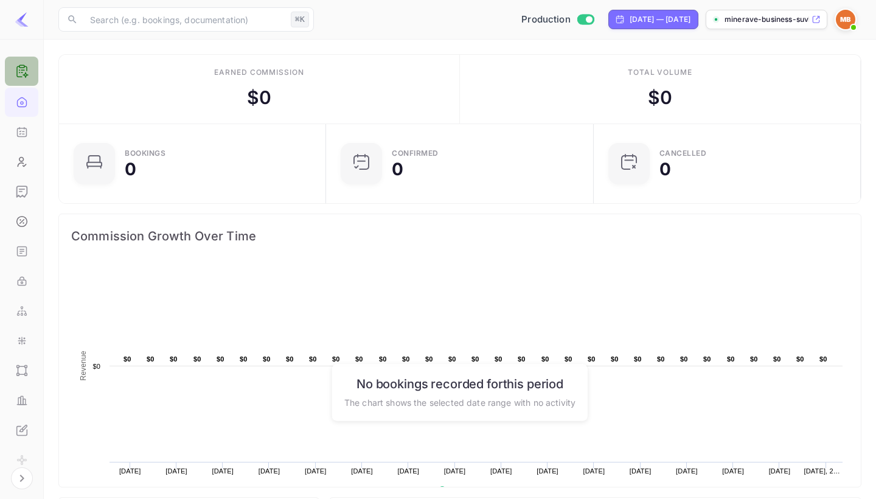
click at [24, 65] on icon at bounding box center [22, 71] width 15 height 15
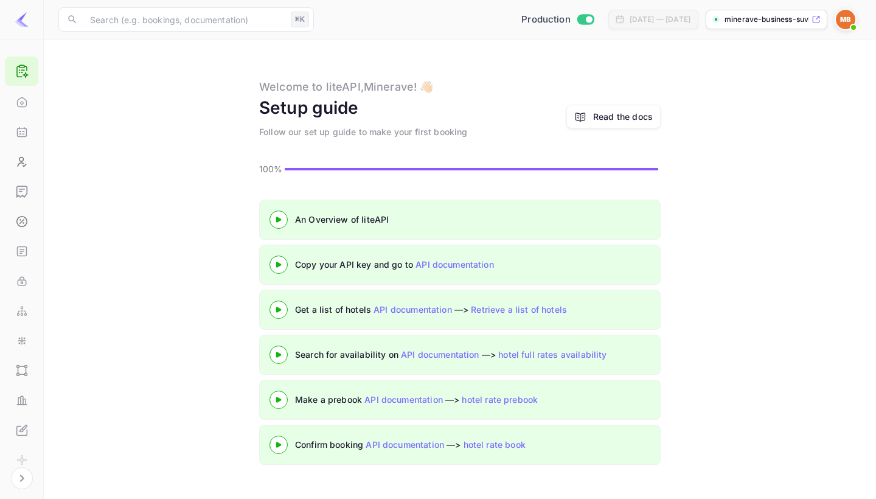
click at [280, 448] on icon at bounding box center [278, 444] width 43 height 6
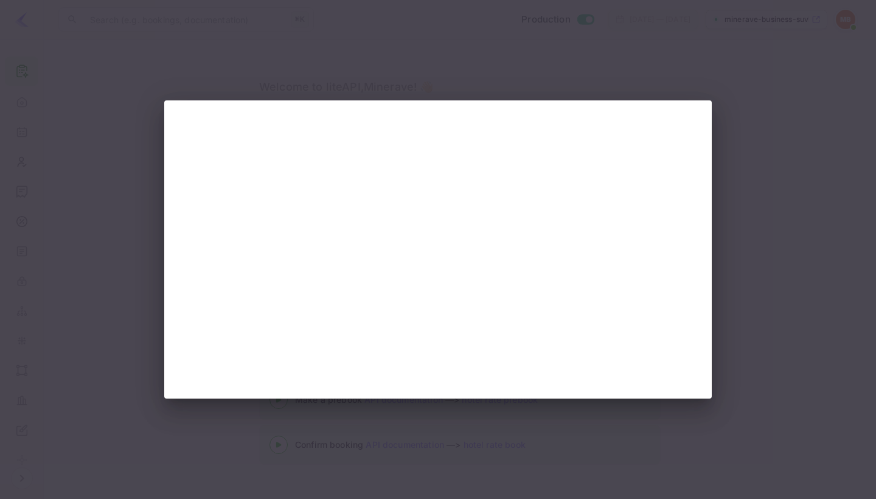
click at [403, 472] on div at bounding box center [438, 249] width 876 height 499
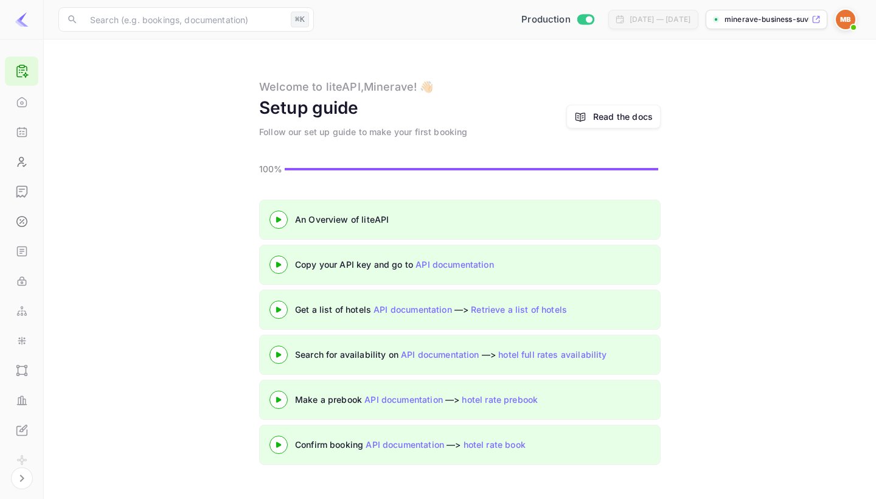
click at [22, 71] on icon at bounding box center [22, 71] width 15 height 15
click at [621, 108] on link "Read the docs" at bounding box center [613, 117] width 94 height 24
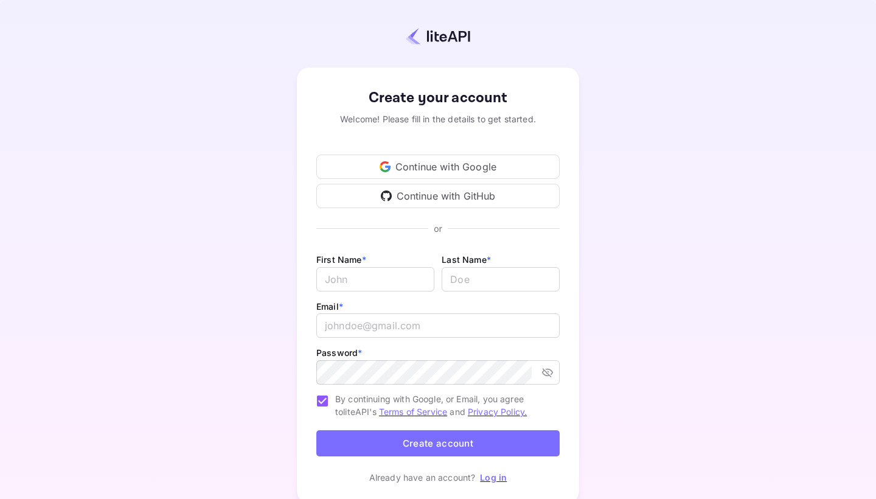
click at [494, 477] on link "Log in" at bounding box center [493, 477] width 27 height 10
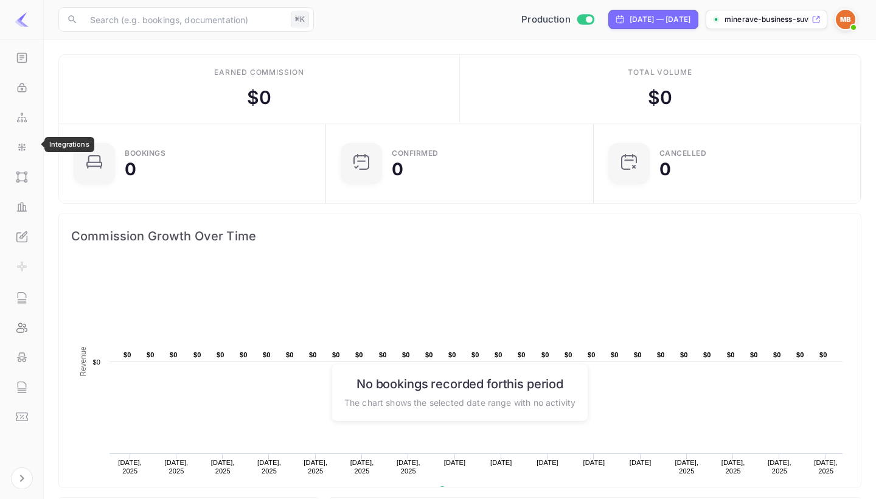
scroll to position [193, 0]
click at [21, 232] on icon "Whitelabel" at bounding box center [22, 236] width 12 height 12
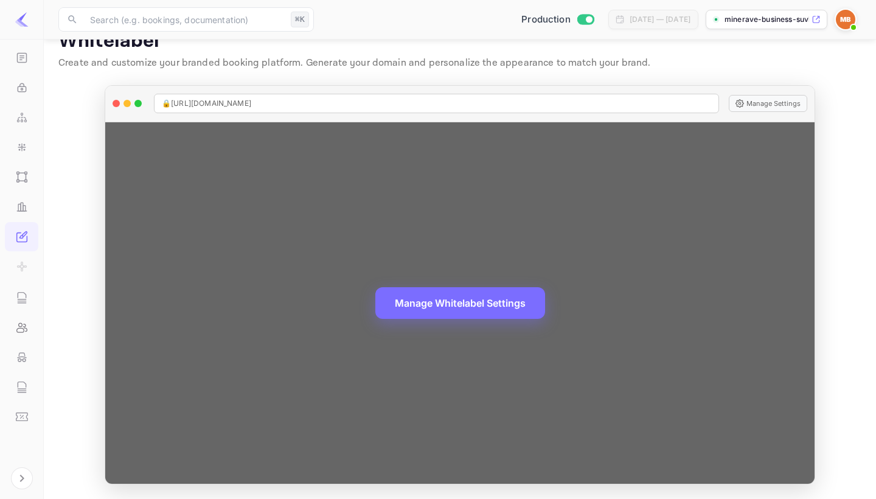
scroll to position [24, 0]
click at [167, 105] on span "🔒 [URL][DOMAIN_NAME]" at bounding box center [206, 104] width 89 height 11
click at [251, 102] on span "🔒 [URL][DOMAIN_NAME]" at bounding box center [206, 104] width 89 height 11
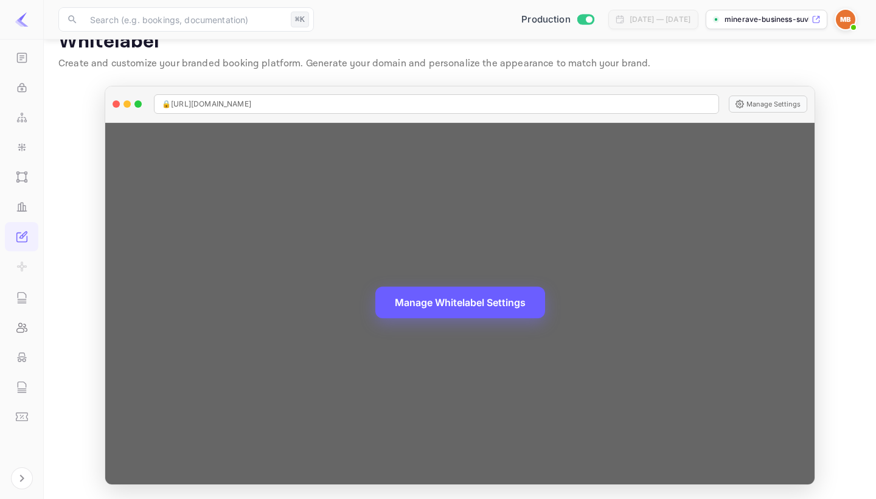
click at [442, 305] on button "Manage Whitelabel Settings" at bounding box center [460, 302] width 170 height 32
click at [443, 313] on button "Manage Whitelabel Settings" at bounding box center [460, 302] width 170 height 32
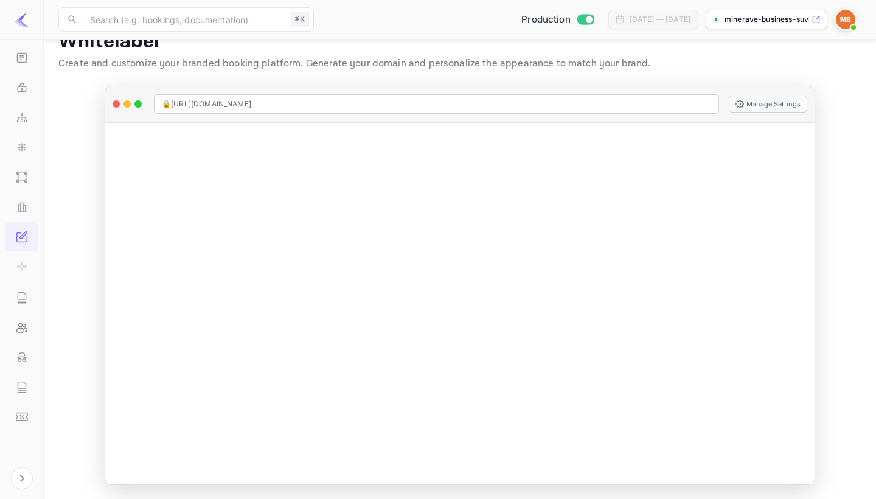
click at [853, 18] on img at bounding box center [845, 19] width 19 height 19
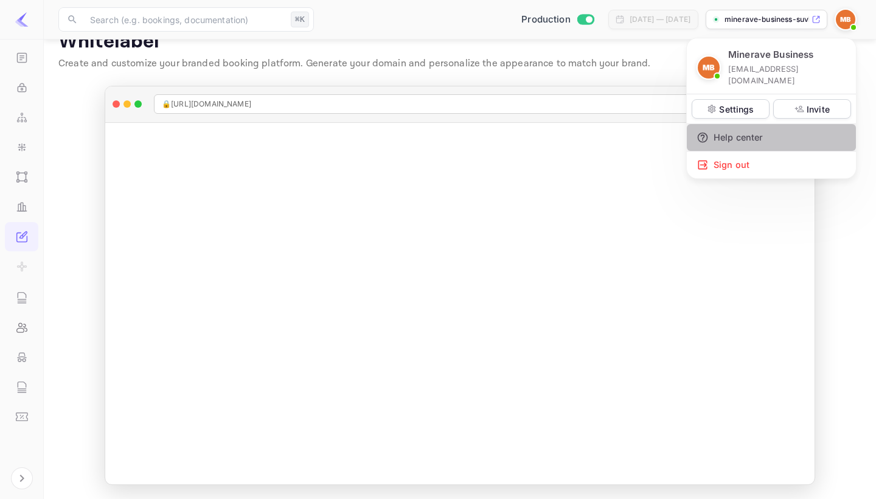
click at [740, 125] on div "Help center" at bounding box center [771, 137] width 169 height 27
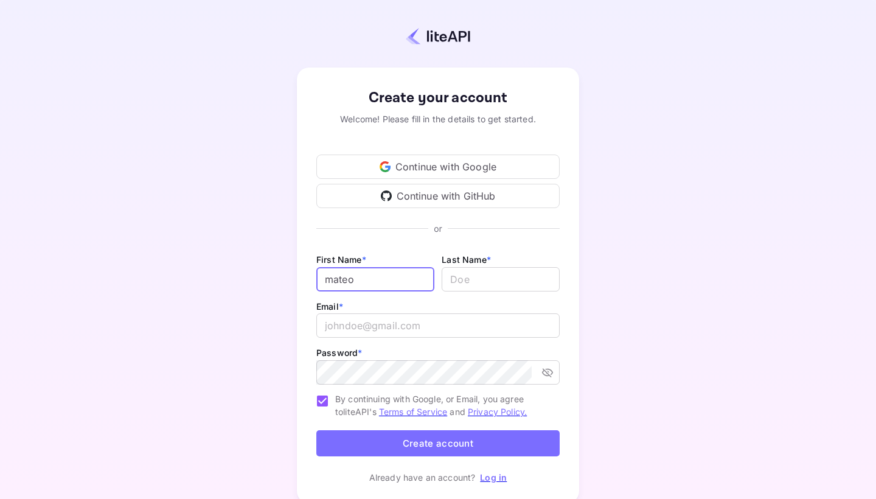
type input "mateo"
type input "zerjav"
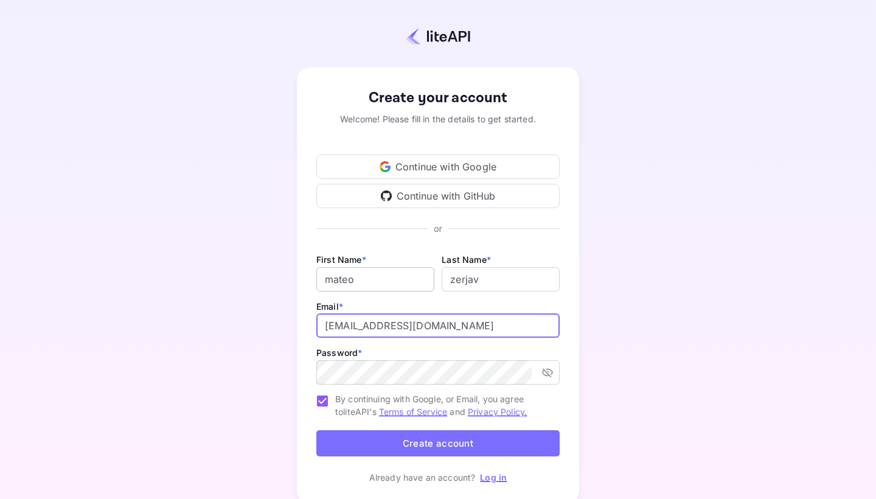
type input "[EMAIL_ADDRESS][DOMAIN_NAME]"
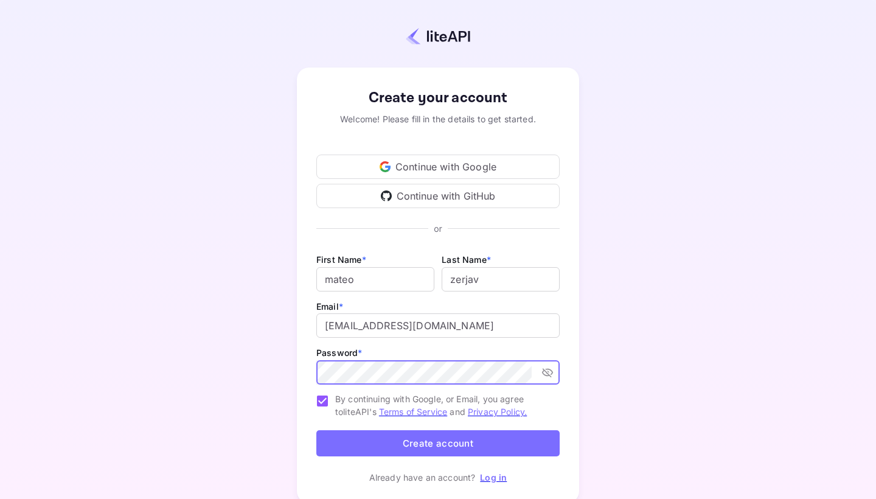
click at [427, 443] on button "Create account" at bounding box center [437, 443] width 243 height 26
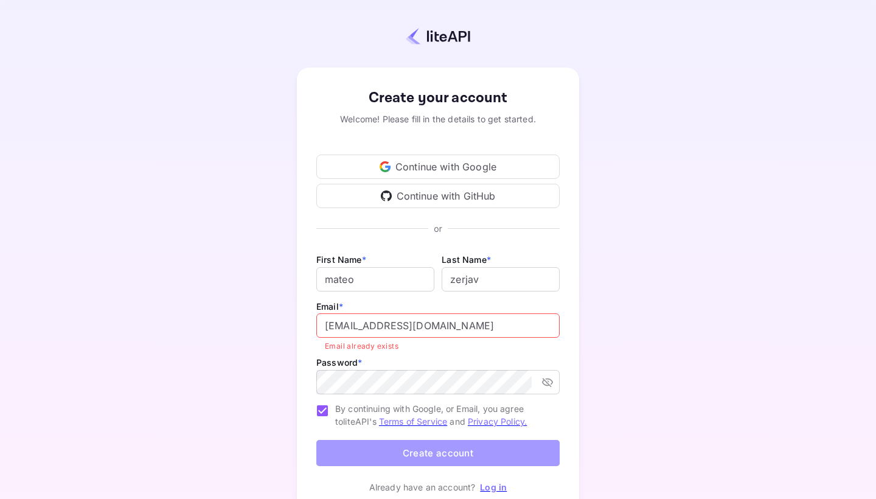
click at [429, 451] on button "Create account" at bounding box center [437, 453] width 243 height 26
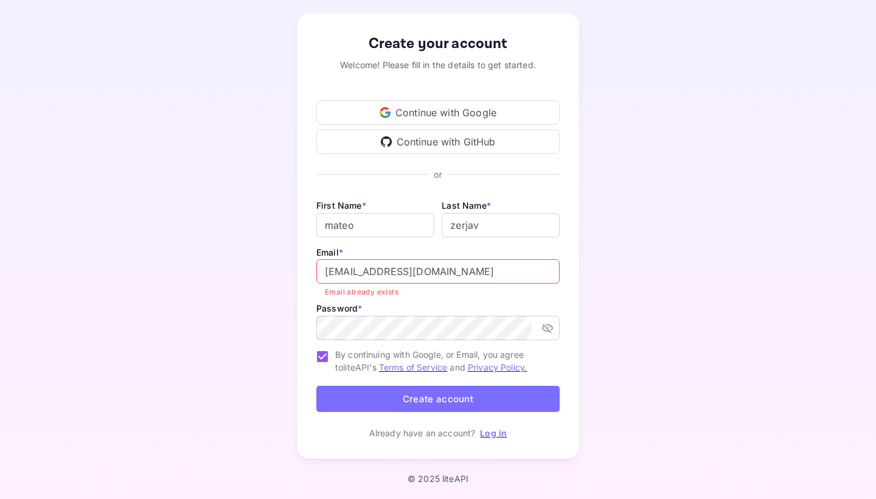
scroll to position [54, 0]
click at [429, 401] on button "Create account" at bounding box center [437, 399] width 243 height 26
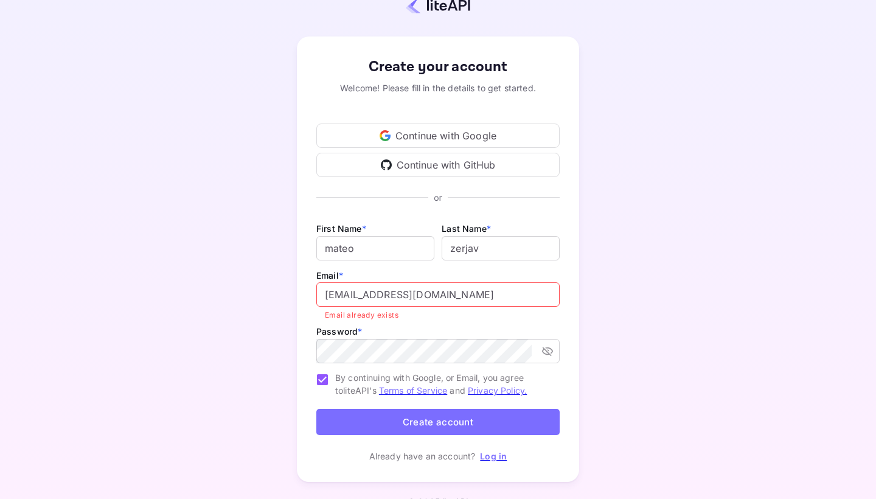
scroll to position [49, 0]
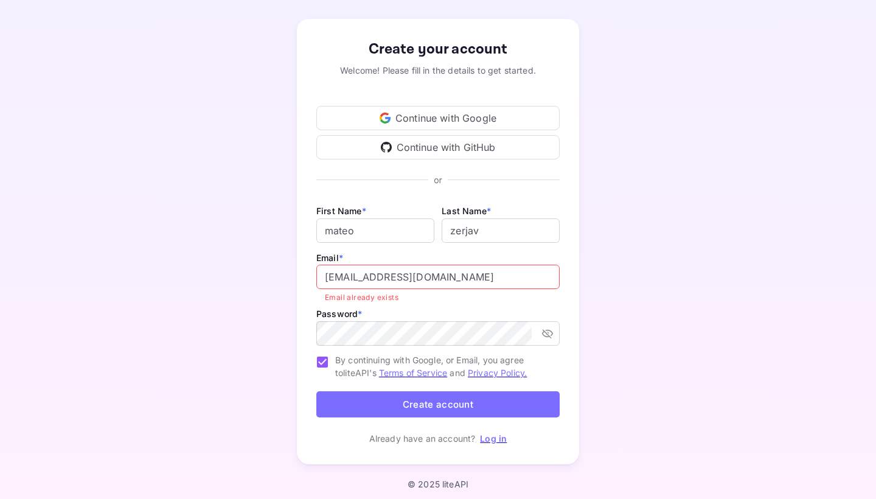
click at [493, 441] on link "Log in" at bounding box center [493, 438] width 27 height 10
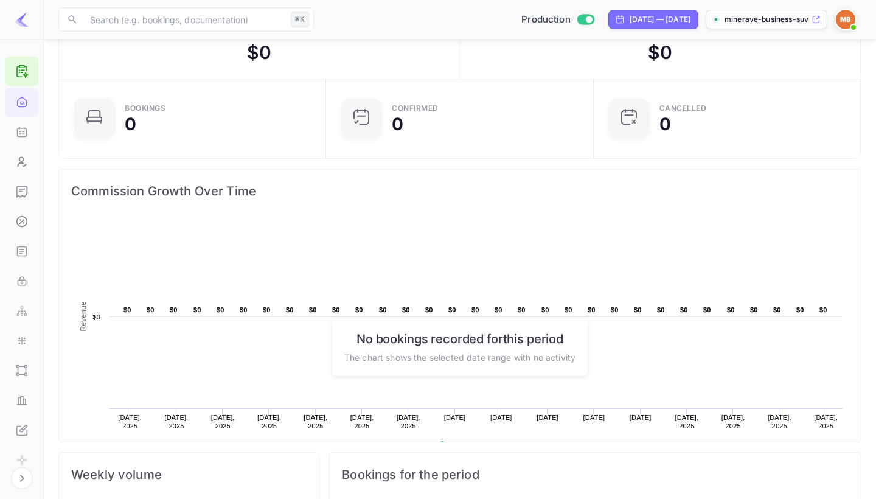
scroll to position [58, 0]
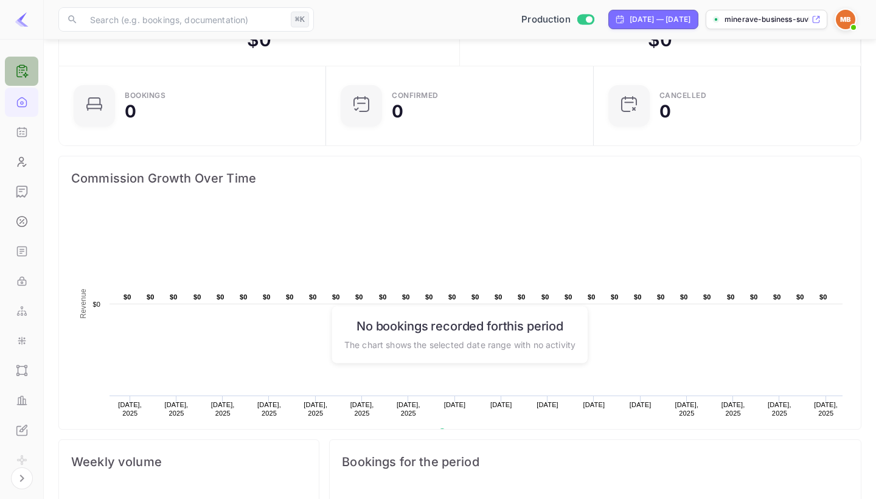
click at [25, 75] on icon at bounding box center [25, 74] width 5 height 5
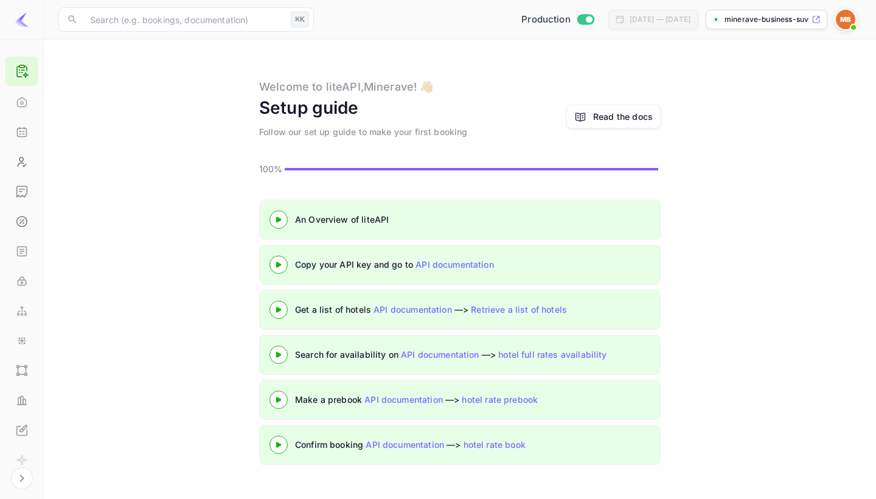
click at [846, 26] on img at bounding box center [845, 19] width 19 height 19
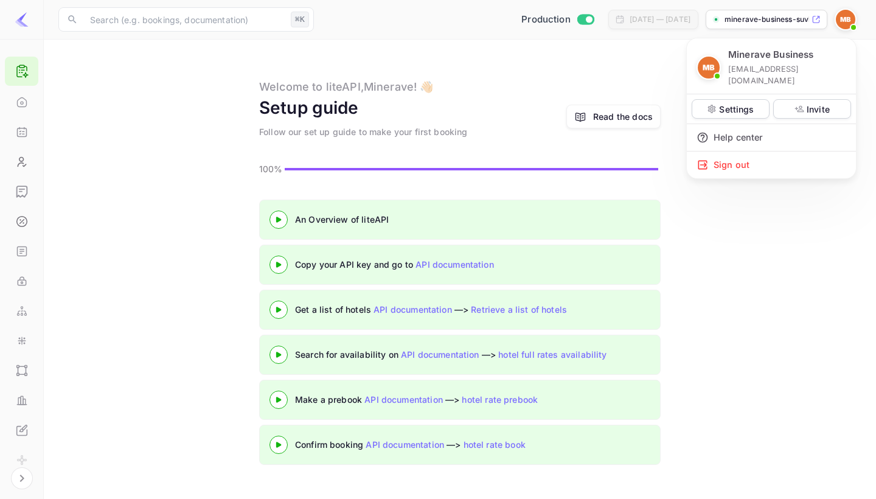
click at [846, 26] on div at bounding box center [438, 249] width 876 height 499
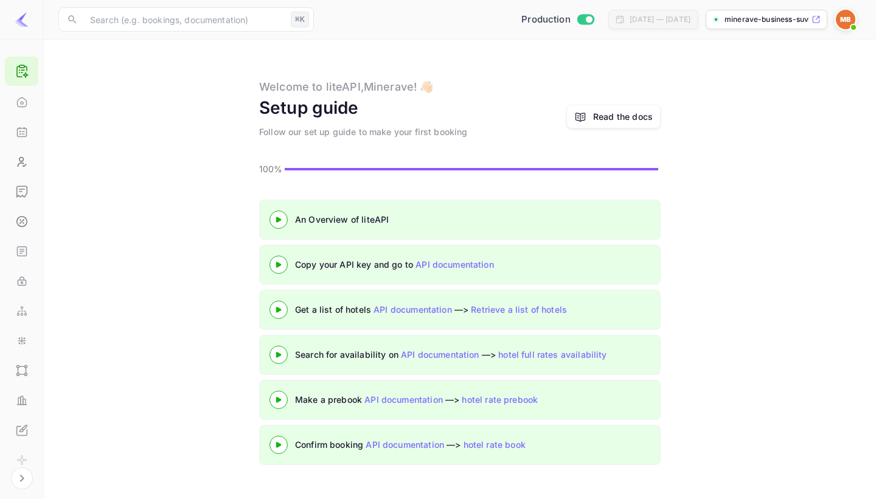
click at [846, 26] on img at bounding box center [845, 19] width 19 height 19
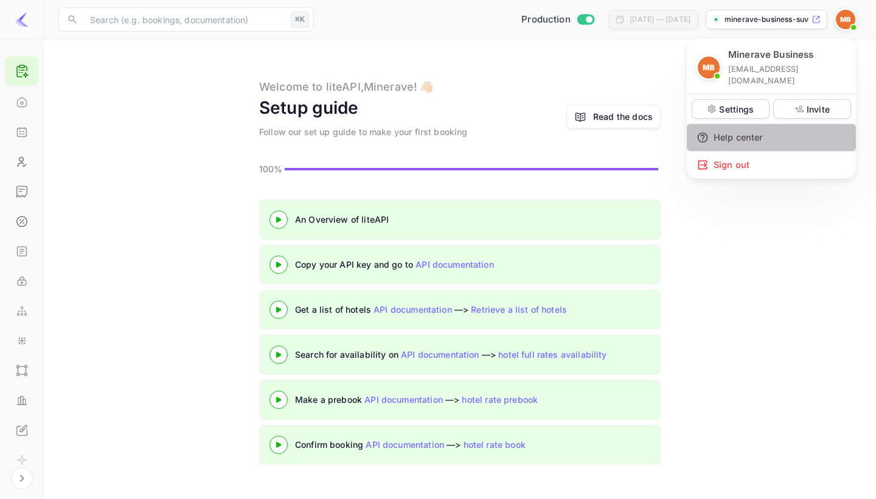
click at [736, 124] on div "Help center" at bounding box center [771, 137] width 169 height 27
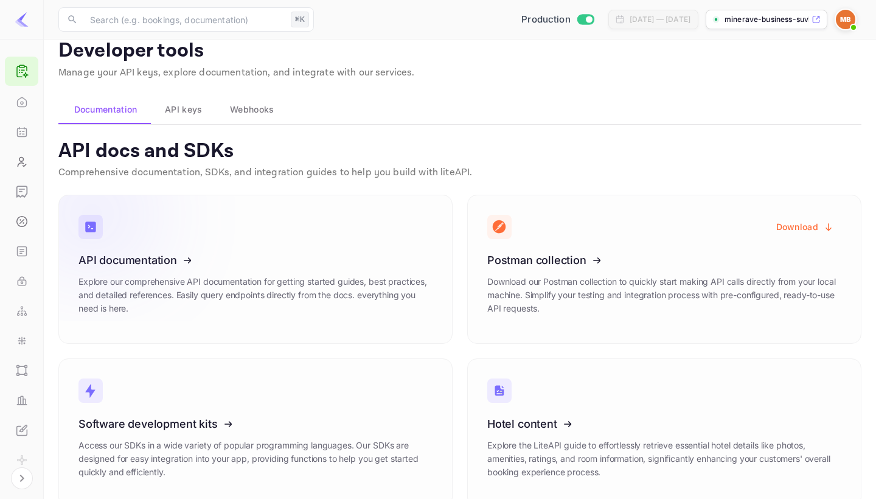
scroll to position [19, 0]
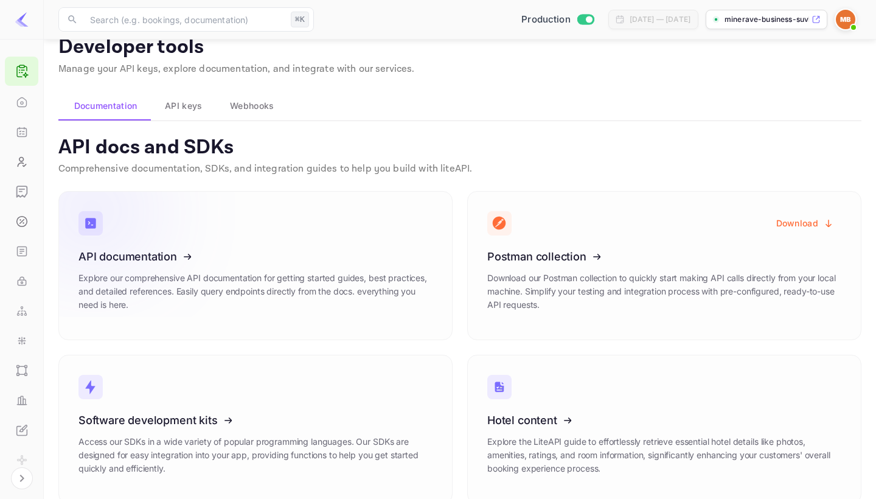
click at [218, 269] on icon at bounding box center [153, 254] width 189 height 125
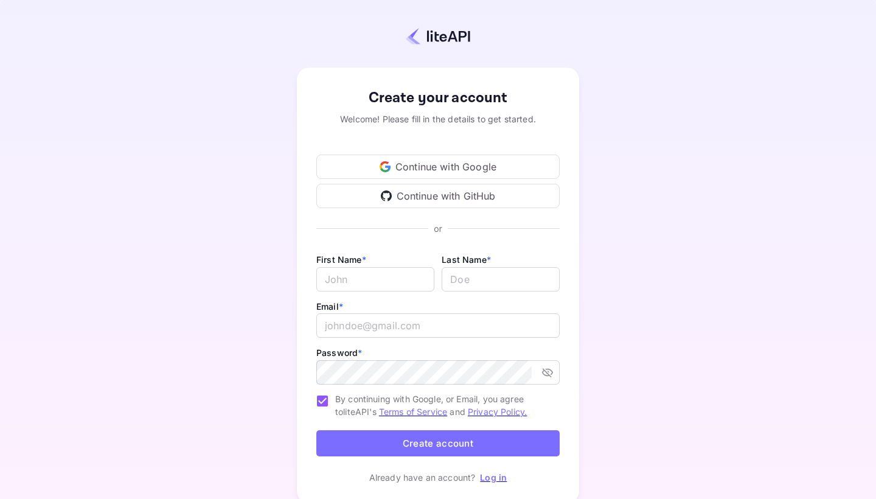
click at [435, 168] on div "Continue with Google" at bounding box center [437, 166] width 243 height 24
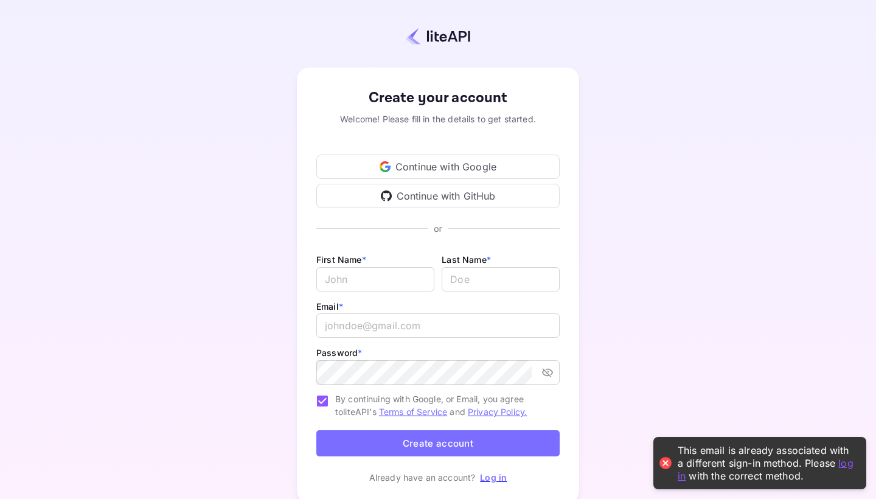
click at [494, 478] on link "Log in" at bounding box center [493, 477] width 27 height 10
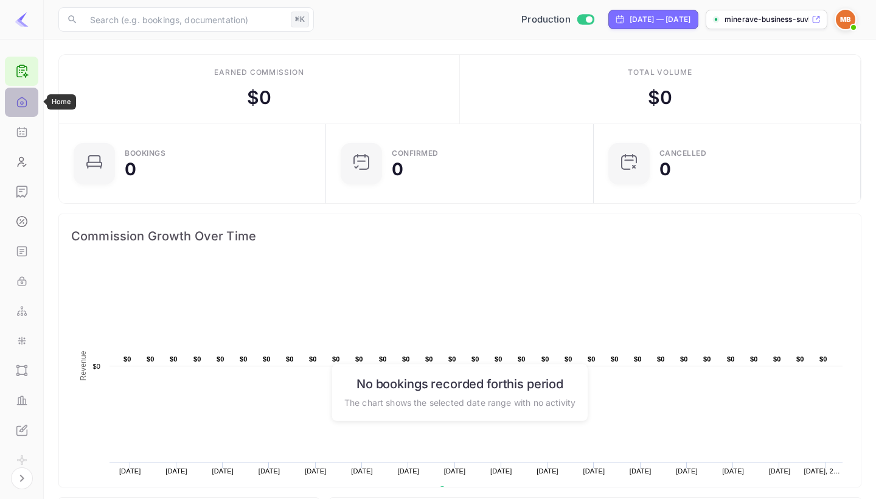
click at [18, 107] on icon "Home" at bounding box center [22, 102] width 12 height 12
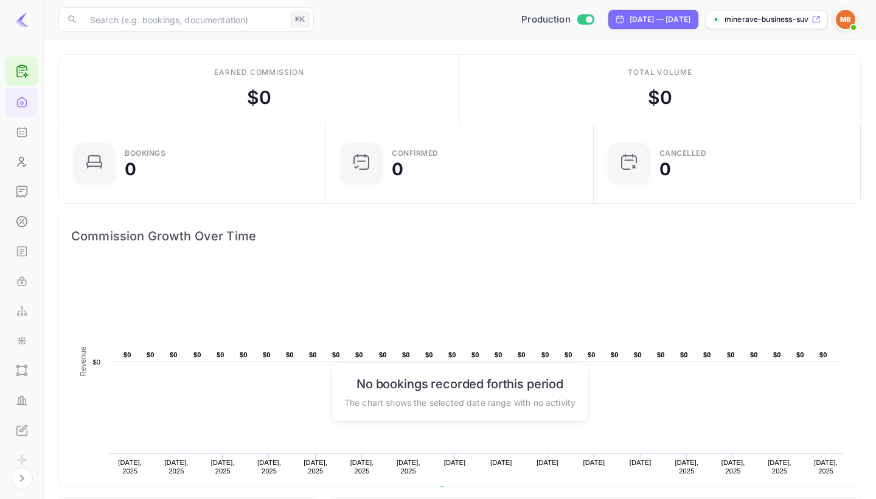
click at [846, 16] on img at bounding box center [845, 19] width 19 height 19
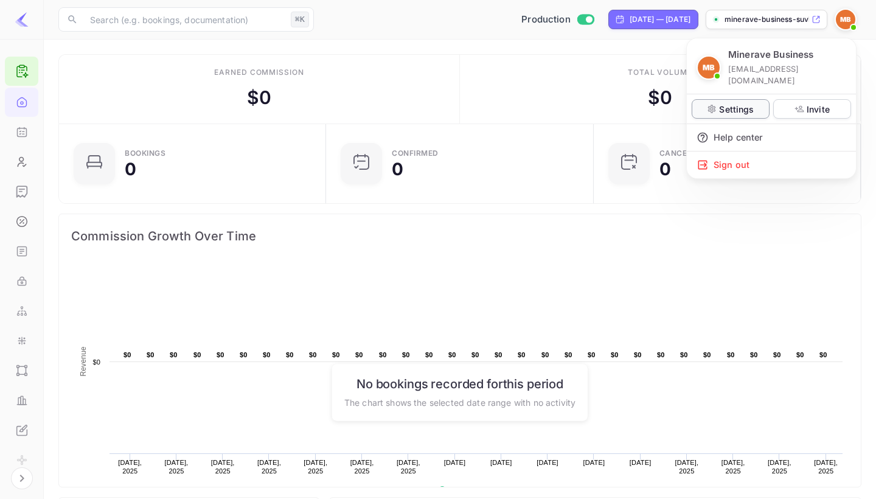
click at [746, 103] on p "Settings" at bounding box center [736, 109] width 35 height 13
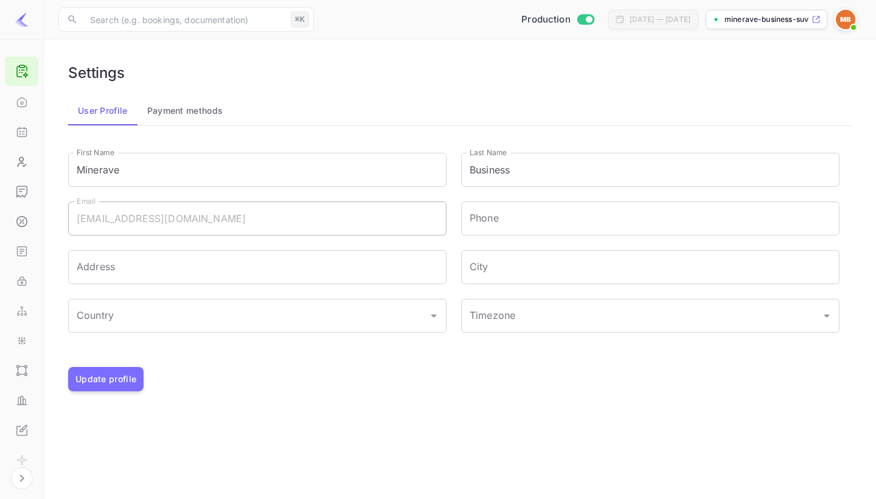
click at [195, 112] on div "Minerave Business business@minerave.co Settings Invite Help center Sign out" at bounding box center [438, 249] width 876 height 499
click at [165, 112] on div "Minerave Business business@minerave.co Settings Invite Help center Sign out" at bounding box center [438, 249] width 876 height 499
click at [29, 190] on div "Minerave Business business@minerave.co Settings Invite Help center Sign out" at bounding box center [438, 249] width 876 height 499
click at [842, 24] on div "Minerave Business business@minerave.co Settings Invite Help center Sign out" at bounding box center [438, 249] width 876 height 499
click at [320, 38] on div "Minerave Business business@minerave.co Settings Invite Help center Sign out" at bounding box center [438, 249] width 876 height 499
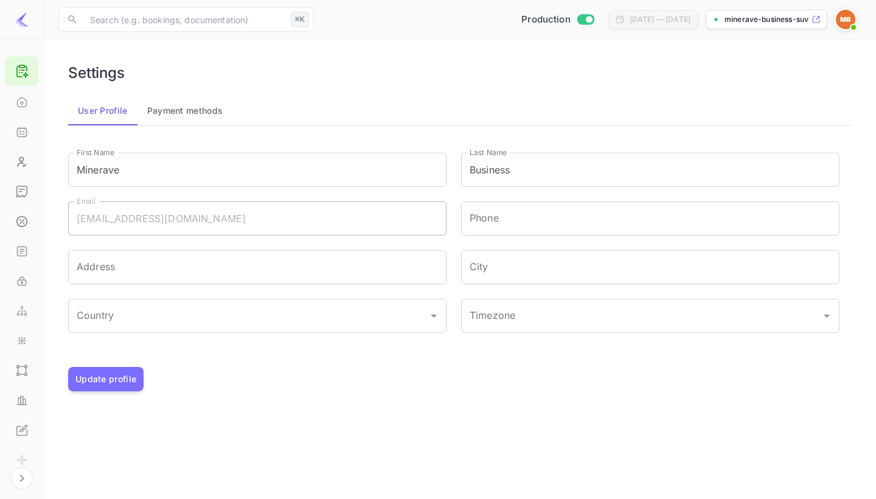
click at [23, 99] on div "Minerave Business business@minerave.co Settings Invite Help center Sign out" at bounding box center [438, 249] width 876 height 499
click at [22, 136] on div "Minerave Business business@minerave.co Settings Invite Help center Sign out" at bounding box center [438, 249] width 876 height 499
click at [21, 74] on icon at bounding box center [22, 71] width 15 height 15
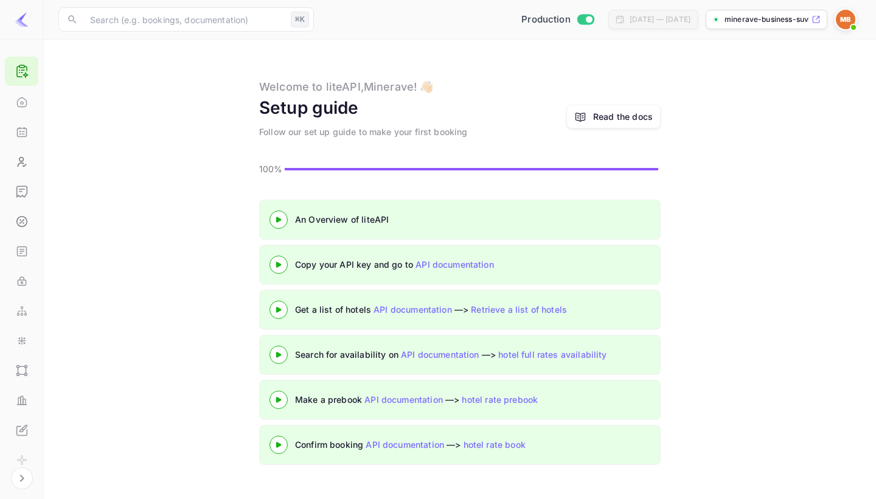
click at [283, 219] on icon at bounding box center [278, 219] width 43 height 6
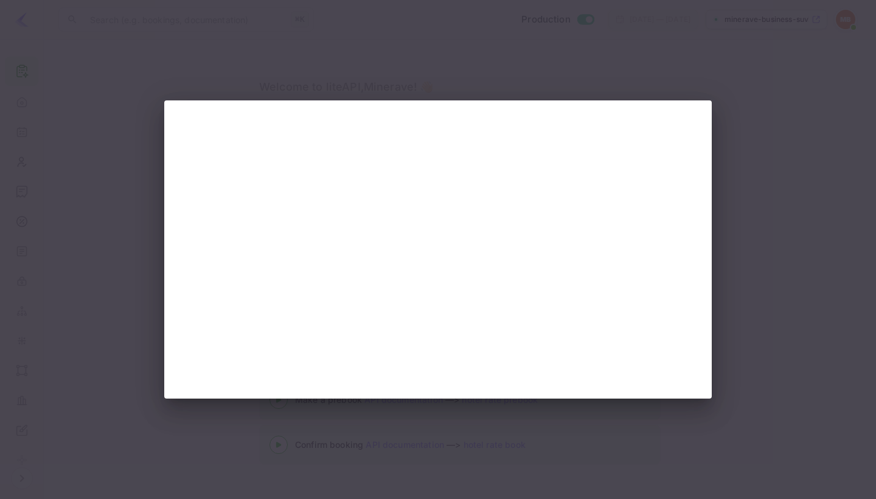
click at [217, 50] on div at bounding box center [438, 249] width 876 height 499
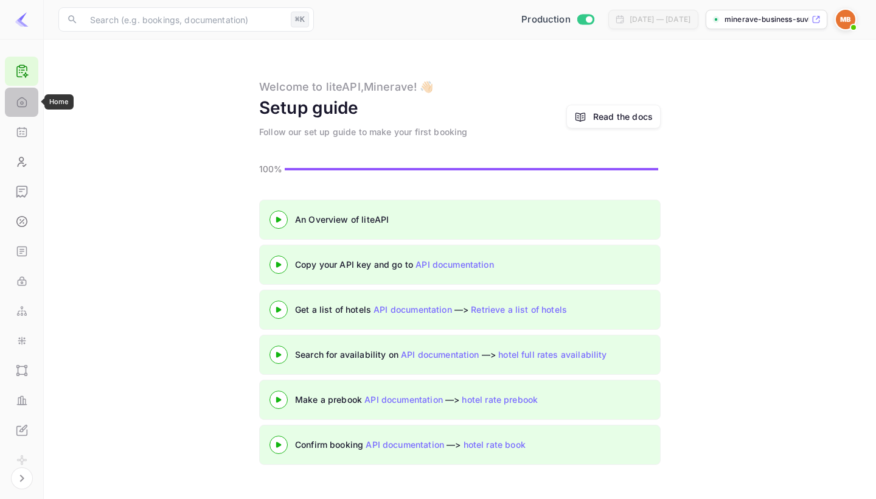
click at [21, 108] on icon "Home" at bounding box center [22, 102] width 12 height 12
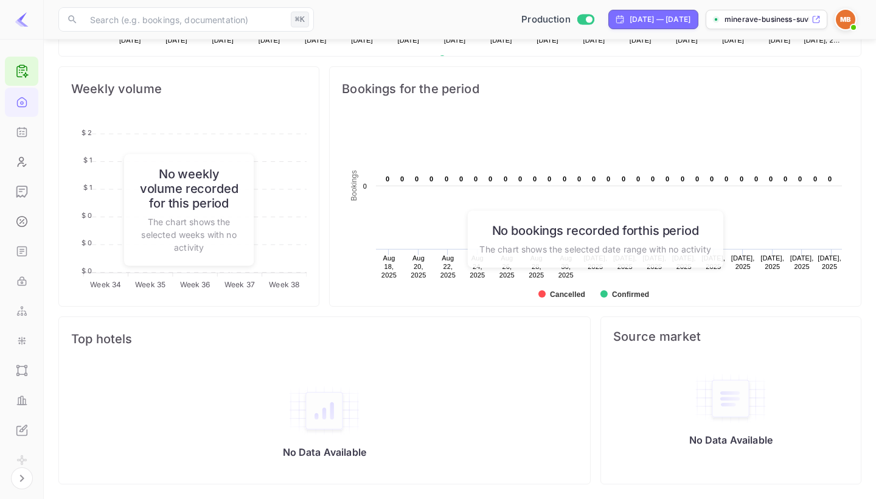
scroll to position [431, 0]
click at [22, 250] on icon "API docs and SDKs" at bounding box center [22, 251] width 12 height 12
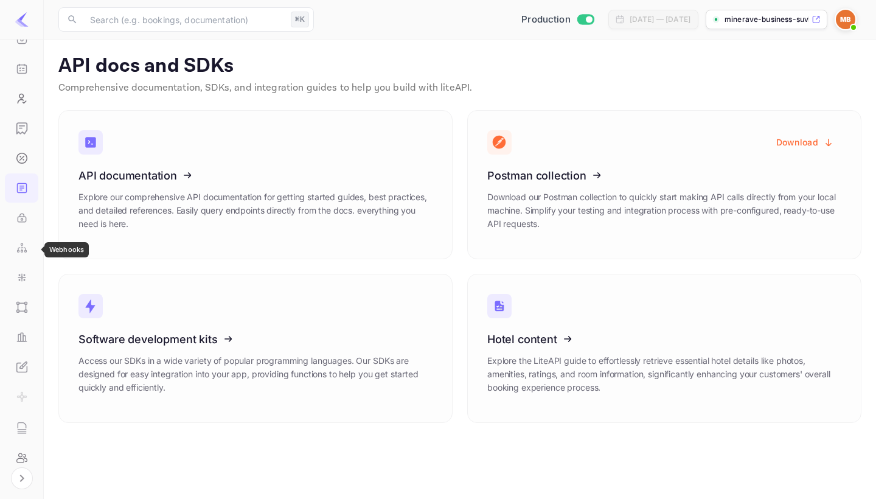
scroll to position [65, 0]
click at [533, 365] on icon at bounding box center [562, 336] width 189 height 125
click at [20, 209] on div "API Keys" at bounding box center [21, 215] width 33 height 29
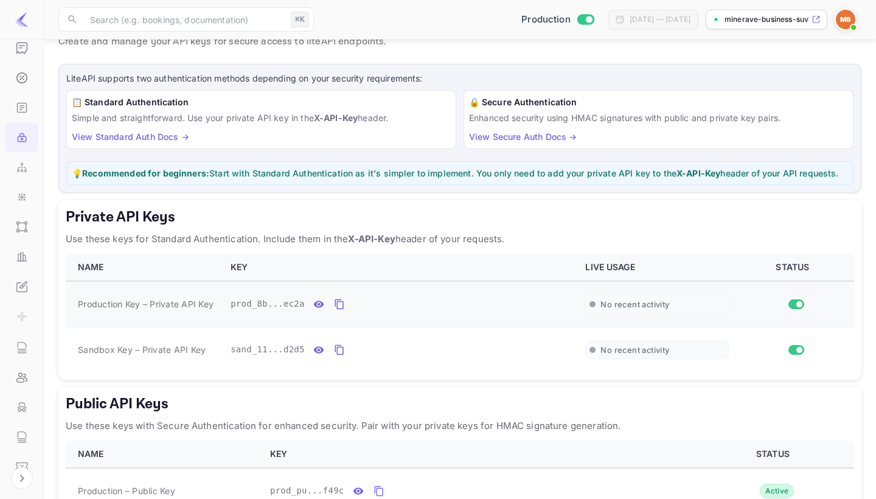
scroll to position [42, 0]
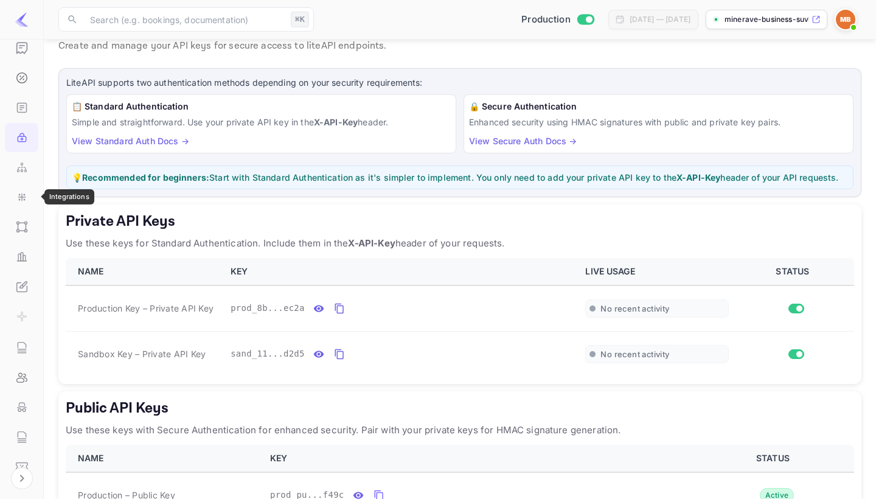
click at [21, 200] on icon "Integrations" at bounding box center [22, 197] width 12 height 12
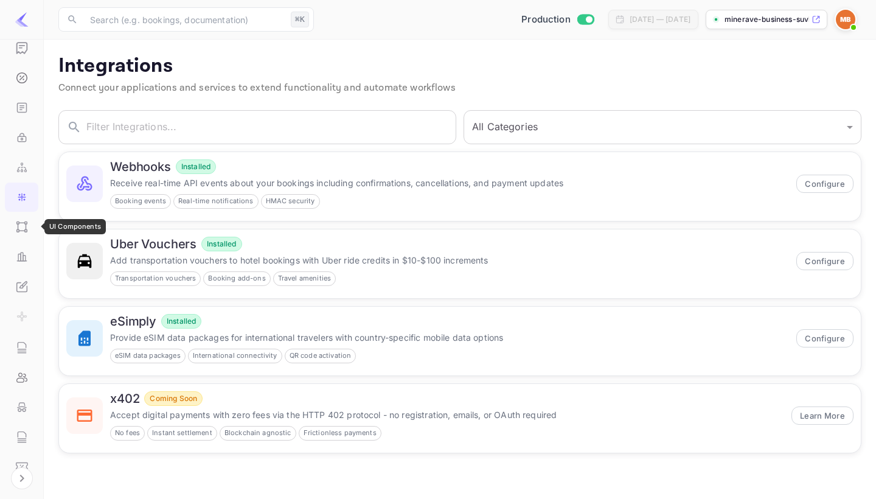
click at [16, 235] on div "UI Components" at bounding box center [21, 226] width 33 height 29
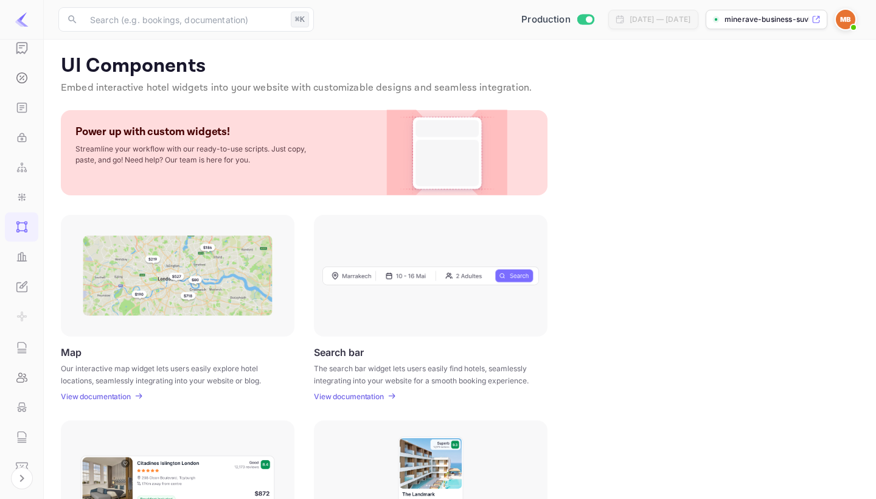
scroll to position [1, 0]
click at [360, 256] on div at bounding box center [431, 275] width 234 height 122
click at [363, 264] on div at bounding box center [431, 275] width 234 height 122
click at [362, 282] on img at bounding box center [430, 274] width 216 height 19
click at [376, 395] on p "View documentation" at bounding box center [349, 395] width 70 height 9
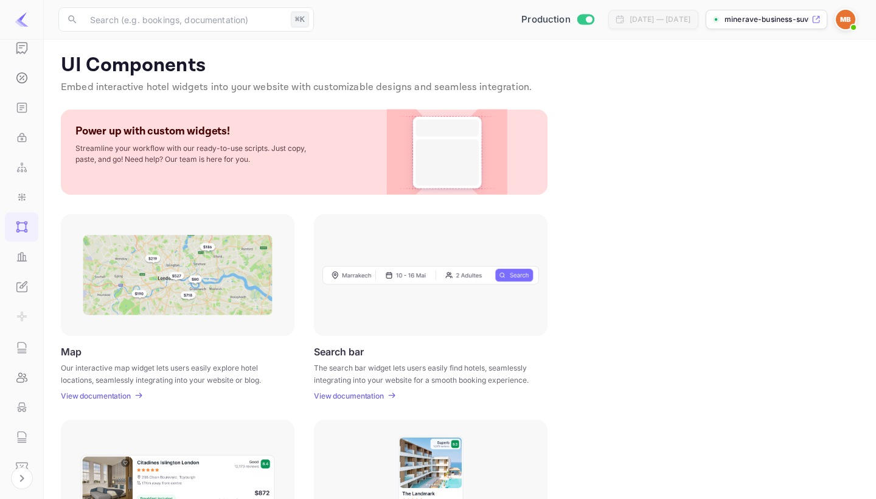
click at [741, 19] on p "minerave-business-suvk..." at bounding box center [766, 19] width 85 height 11
click at [24, 235] on icon "Whitelabel" at bounding box center [24, 234] width 5 height 5
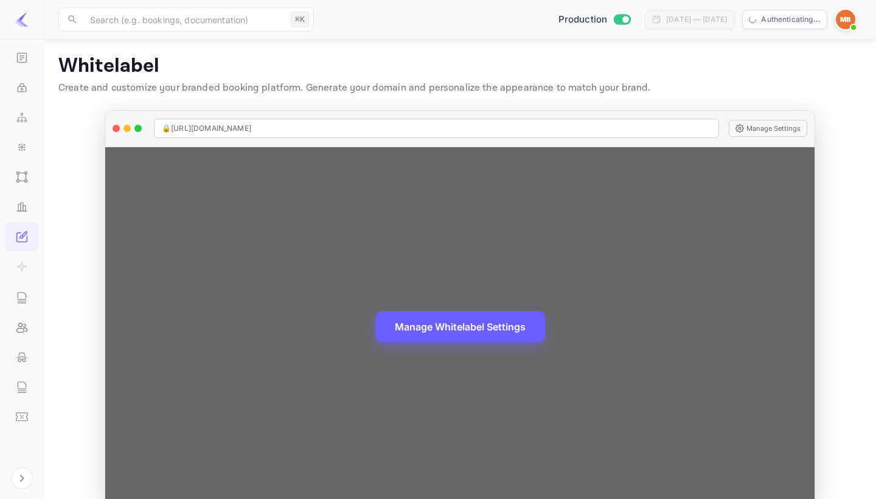
scroll to position [24, 0]
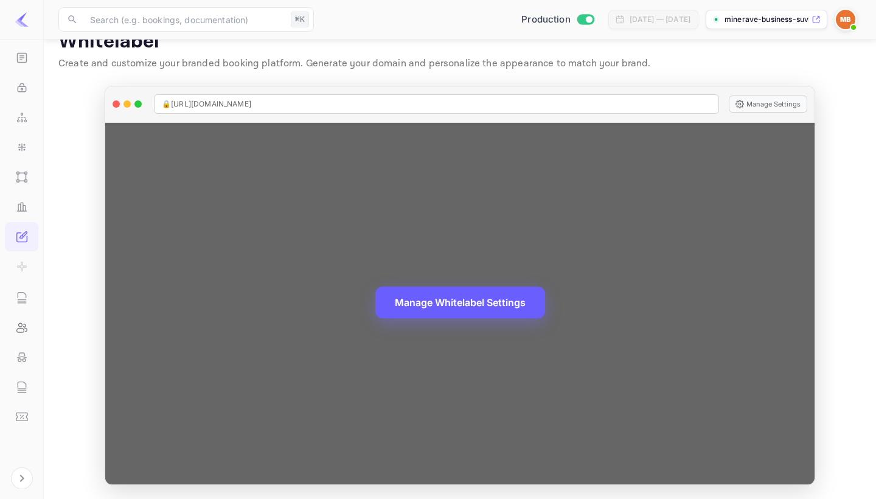
click at [462, 303] on button "Manage Whitelabel Settings" at bounding box center [460, 302] width 170 height 32
click at [457, 304] on button "Manage Whitelabel Settings" at bounding box center [460, 302] width 170 height 32
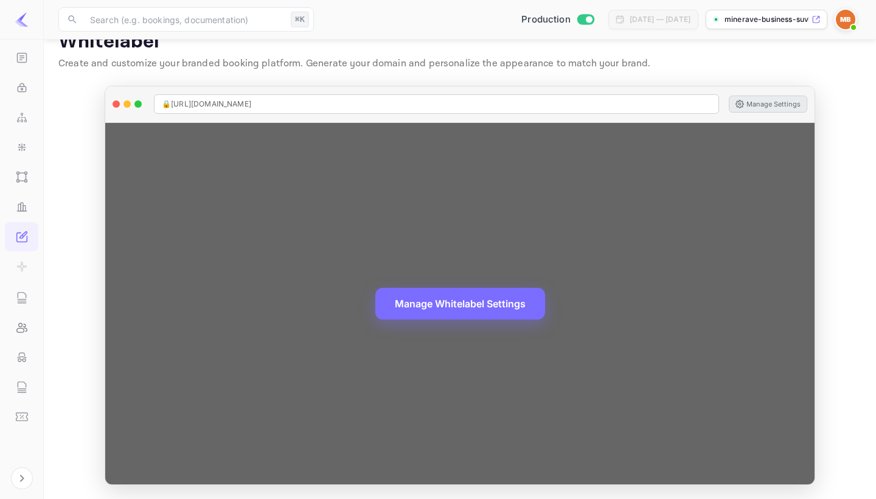
click at [774, 103] on button "Manage Settings" at bounding box center [768, 103] width 78 height 17
click at [682, 103] on div "🔒 https://minerave-business-suvk8.nuitee.link" at bounding box center [436, 103] width 565 height 19
click at [324, 112] on div "🔒 https://minerave-business-suvk8.nuitee.link" at bounding box center [436, 103] width 565 height 19
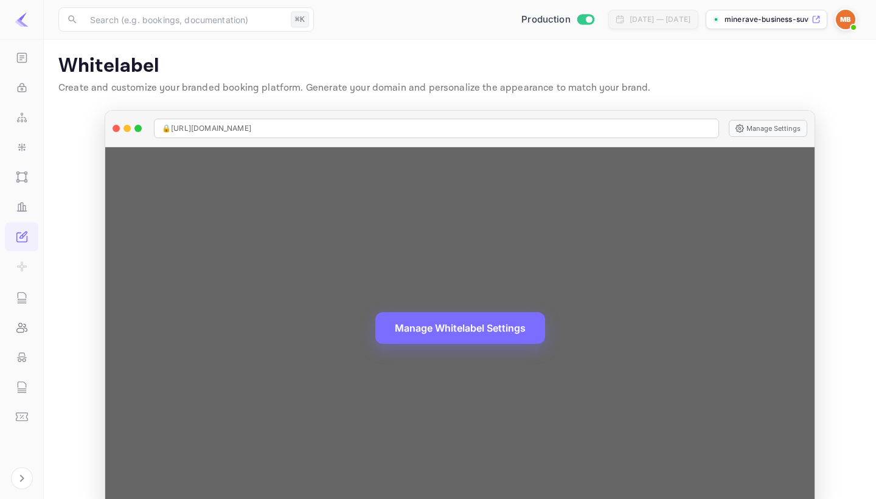
scroll to position [0, 0]
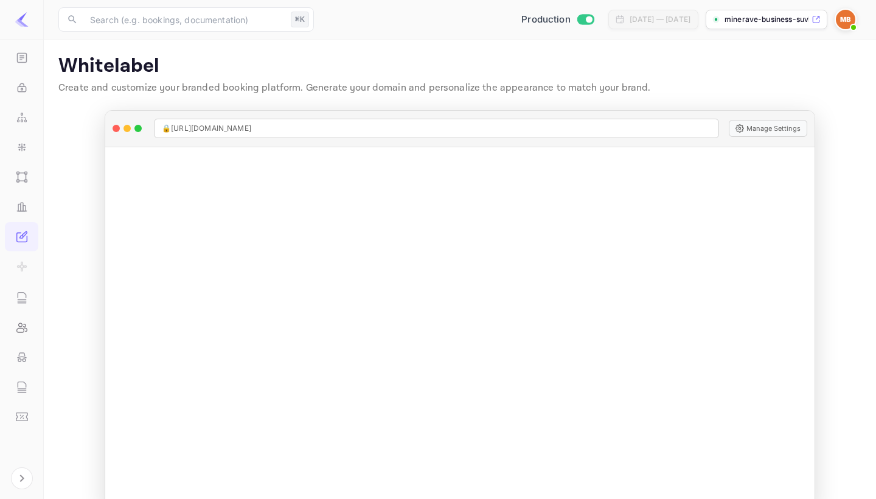
click at [410, 63] on p "Whitelabel" at bounding box center [459, 66] width 803 height 24
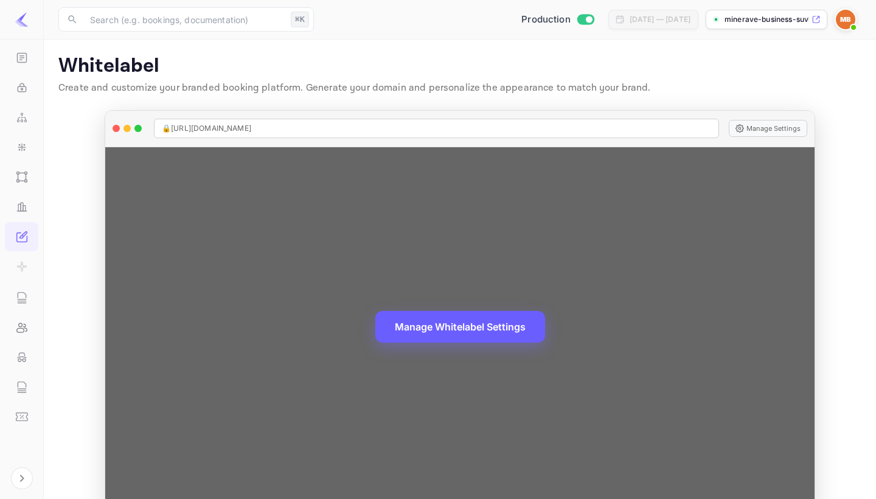
click at [473, 313] on button "Manage Whitelabel Settings" at bounding box center [460, 327] width 170 height 32
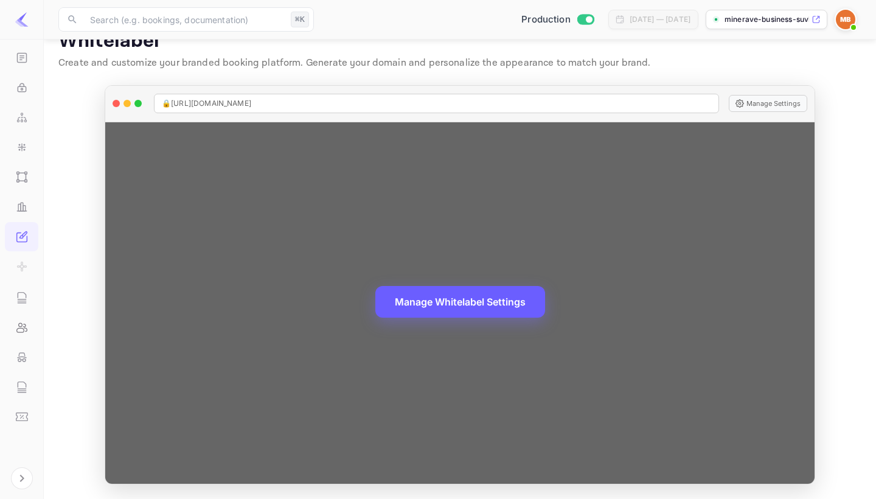
scroll to position [24, 0]
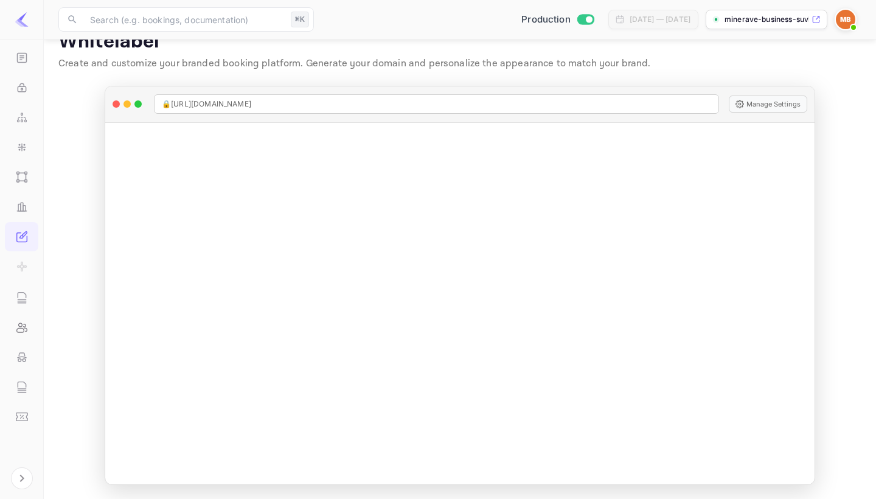
click at [80, 232] on main "Whitelabel Create and customize your branded booking platform. Generate your do…" at bounding box center [460, 257] width 832 height 484
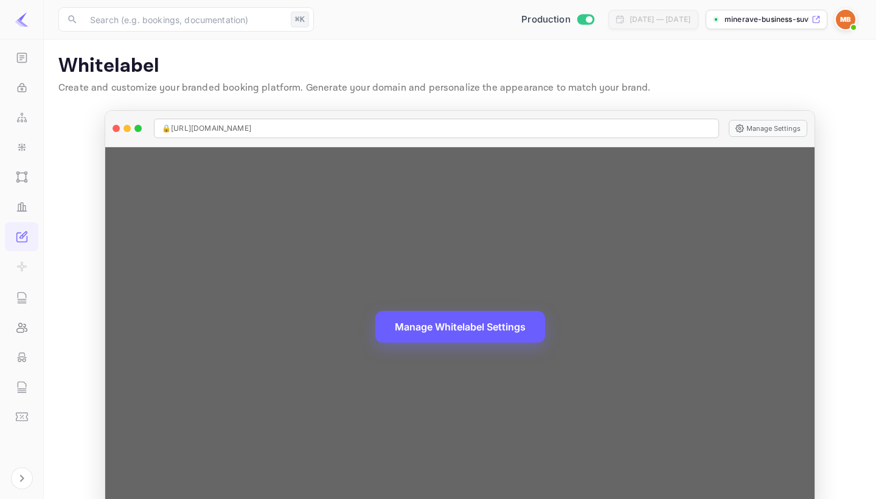
scroll to position [0, 0]
click at [459, 317] on button "Manage Whitelabel Settings" at bounding box center [460, 327] width 170 height 32
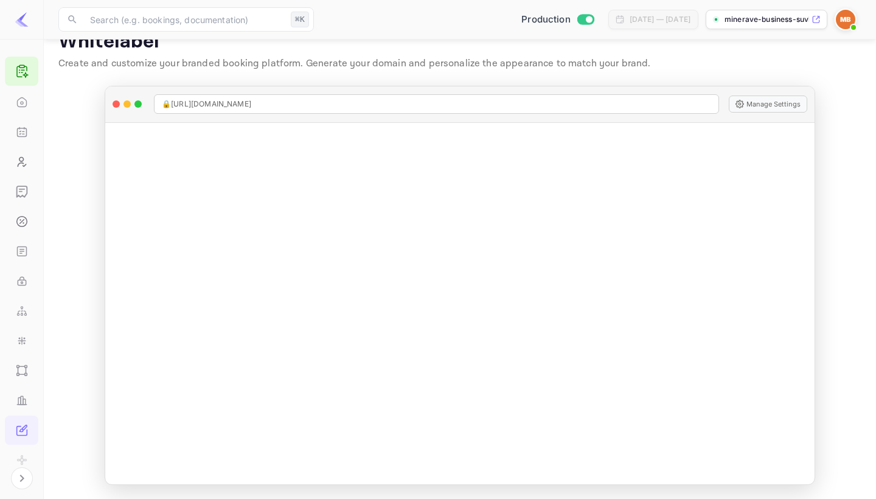
click at [75, 220] on main "Whitelabel Create and customize your branded booking platform. Generate your do…" at bounding box center [460, 257] width 832 height 484
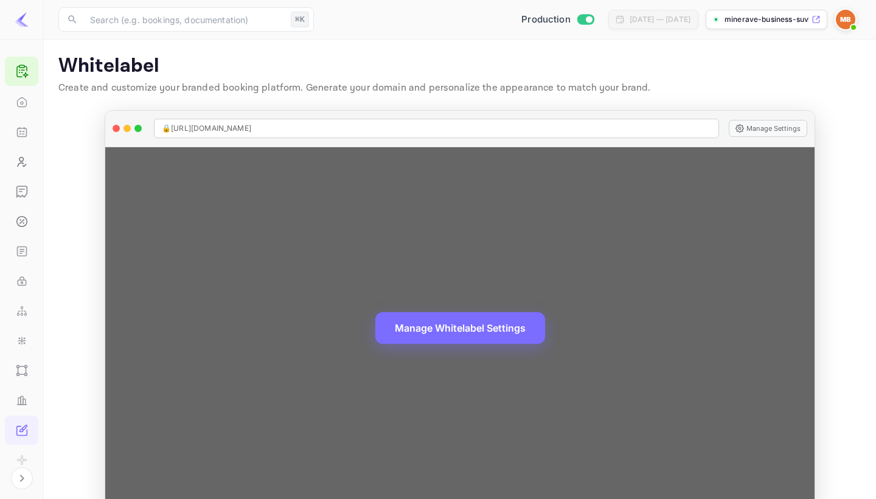
click at [503, 234] on div "Manage Whitelabel Settings" at bounding box center [459, 327] width 709 height 361
click at [464, 333] on button "Manage Whitelabel Settings" at bounding box center [460, 327] width 170 height 32
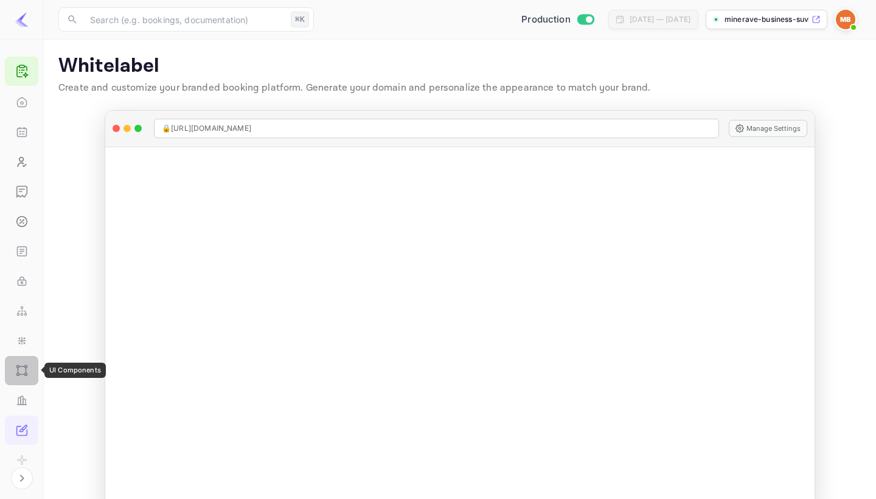
click at [24, 378] on div "UI Components" at bounding box center [21, 370] width 33 height 29
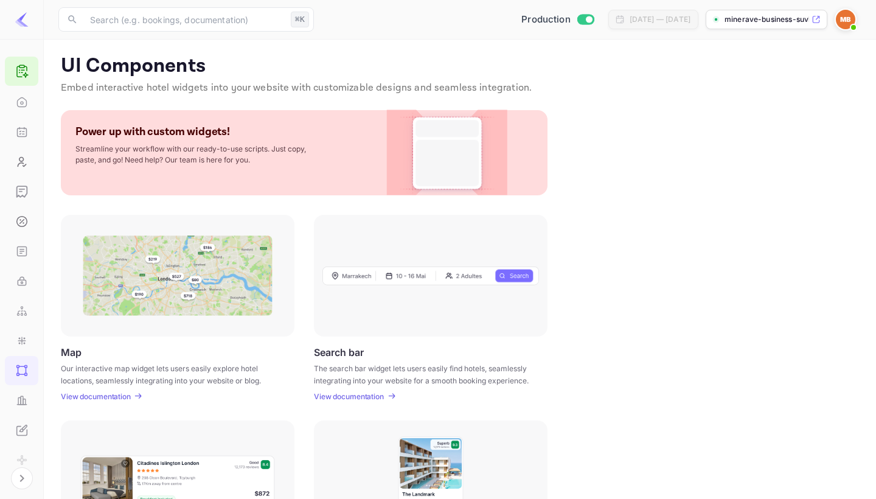
click at [124, 393] on p "View documentation" at bounding box center [96, 396] width 70 height 9
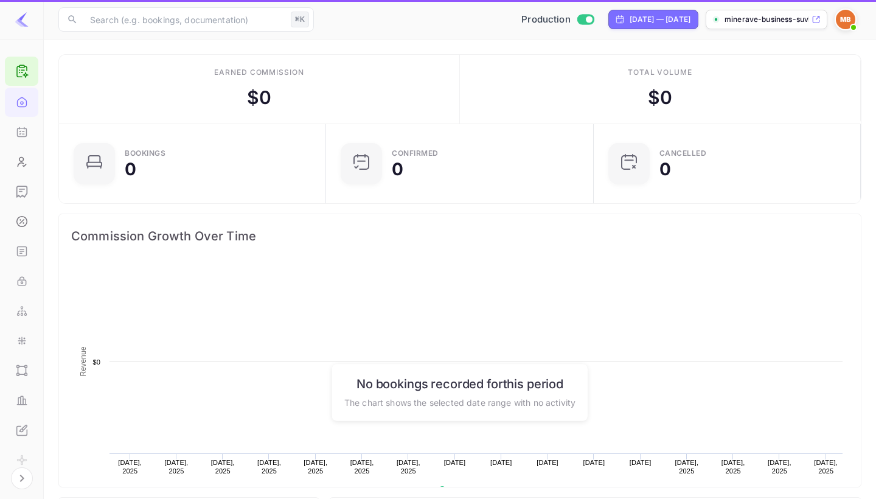
scroll to position [198, 260]
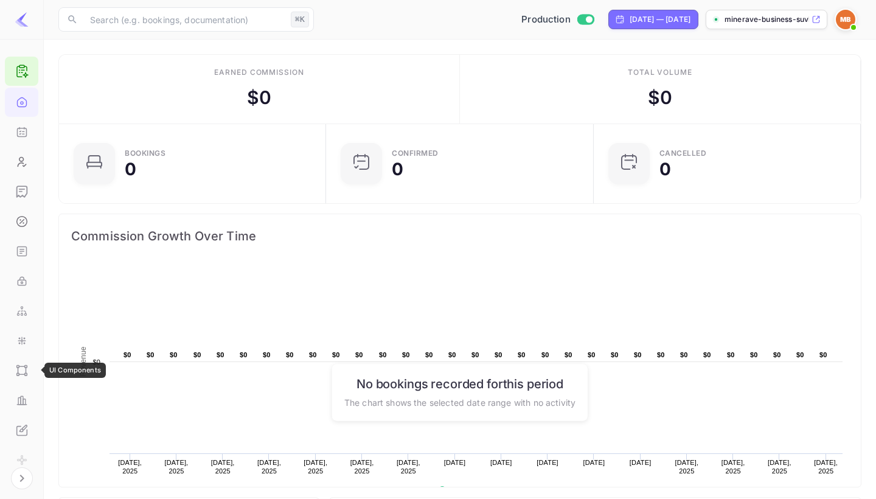
click at [16, 372] on icon "UI Components" at bounding box center [22, 370] width 12 height 12
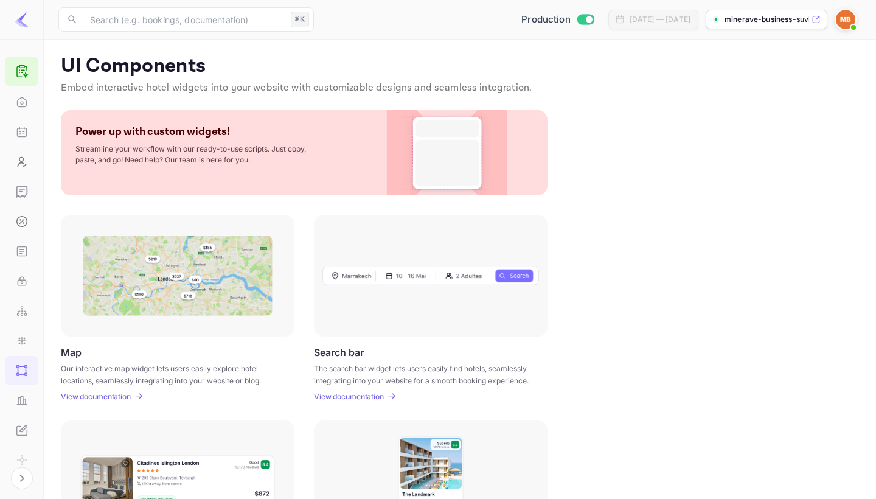
click at [147, 330] on div at bounding box center [178, 276] width 234 height 122
click at [153, 291] on img at bounding box center [178, 275] width 190 height 80
click at [248, 99] on div "UI Components Embed interactive hotel widgets into your website with customizab…" at bounding box center [460, 77] width 798 height 46
click at [448, 152] on img at bounding box center [447, 152] width 99 height 85
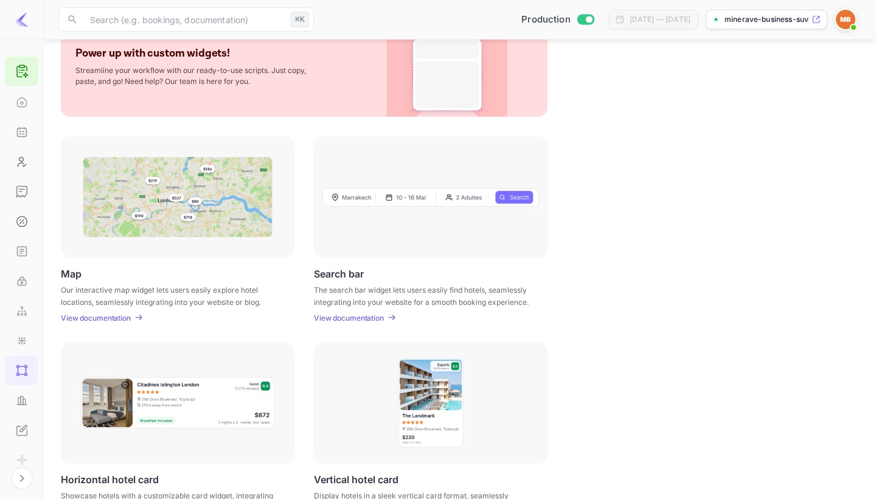
scroll to position [84, 0]
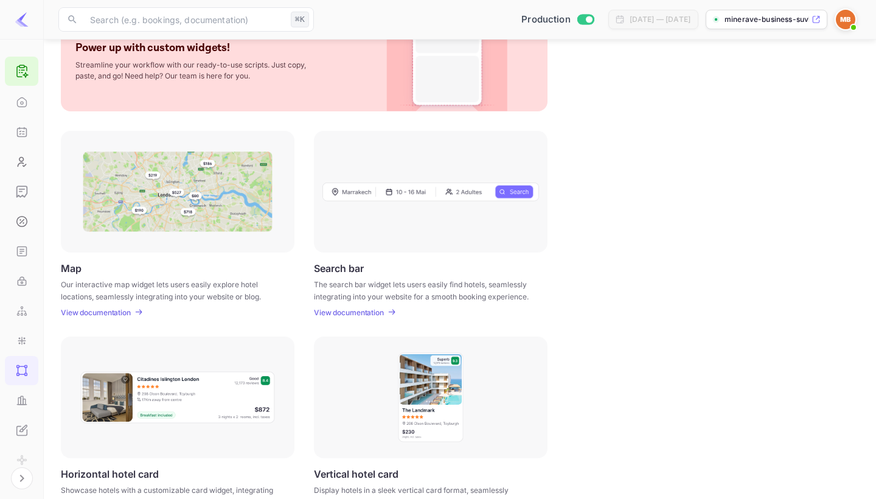
click at [434, 207] on div at bounding box center [431, 192] width 234 height 122
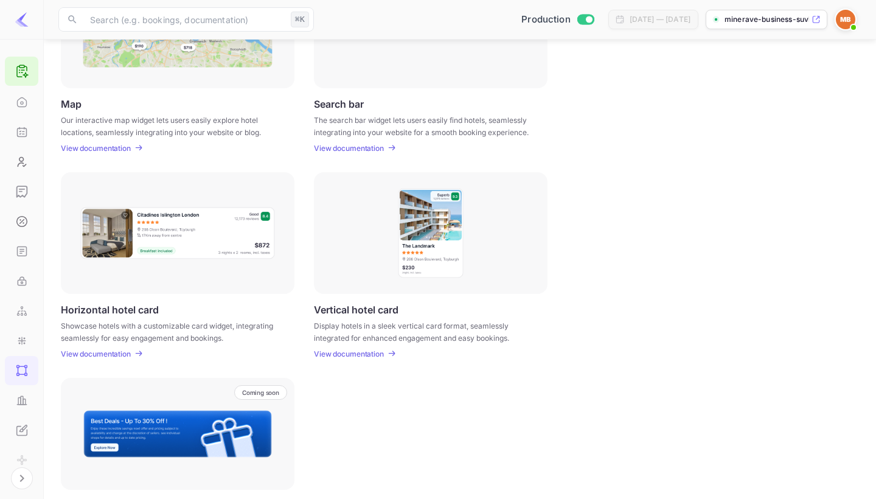
scroll to position [208, 0]
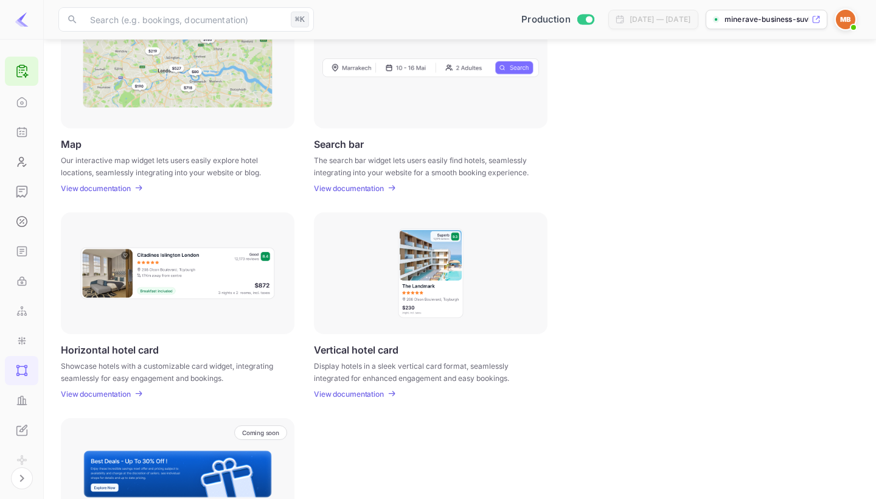
click at [218, 174] on p "Our interactive map widget lets users easily explore hotel locations, seamlessl…" at bounding box center [170, 165] width 218 height 22
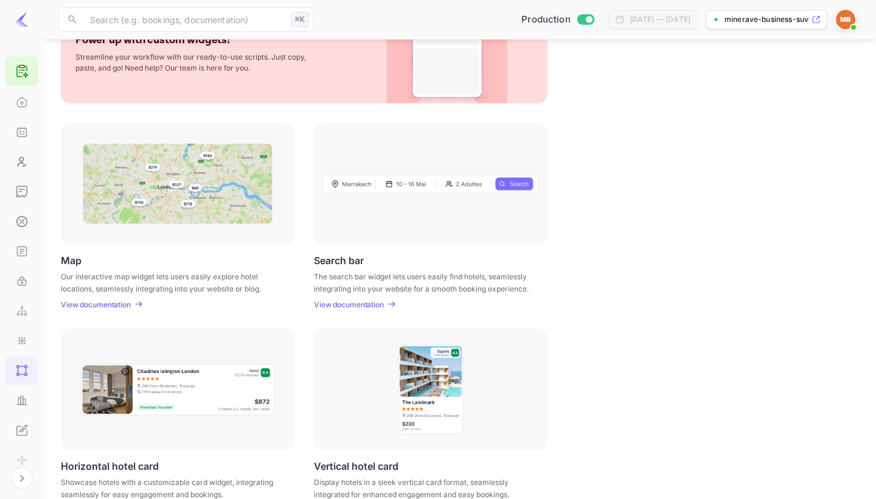
scroll to position [89, 0]
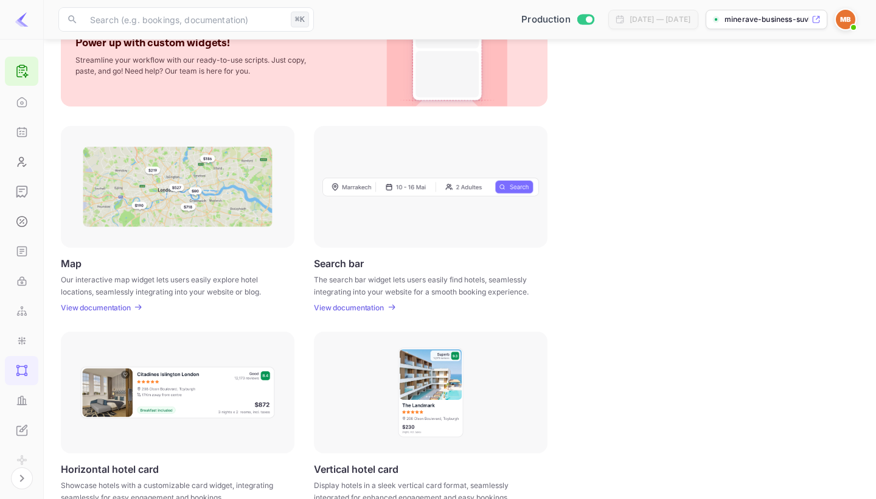
click at [123, 303] on p "View documentation" at bounding box center [96, 307] width 70 height 9
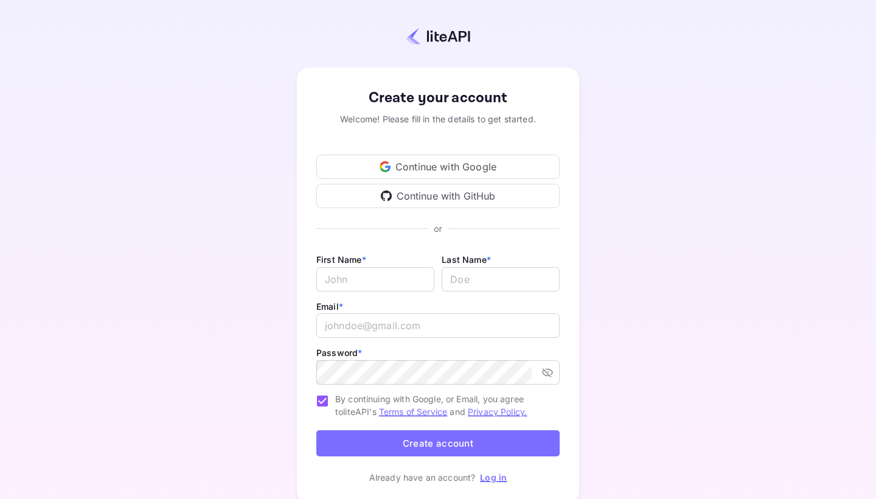
click at [493, 474] on link "Log in" at bounding box center [493, 477] width 27 height 10
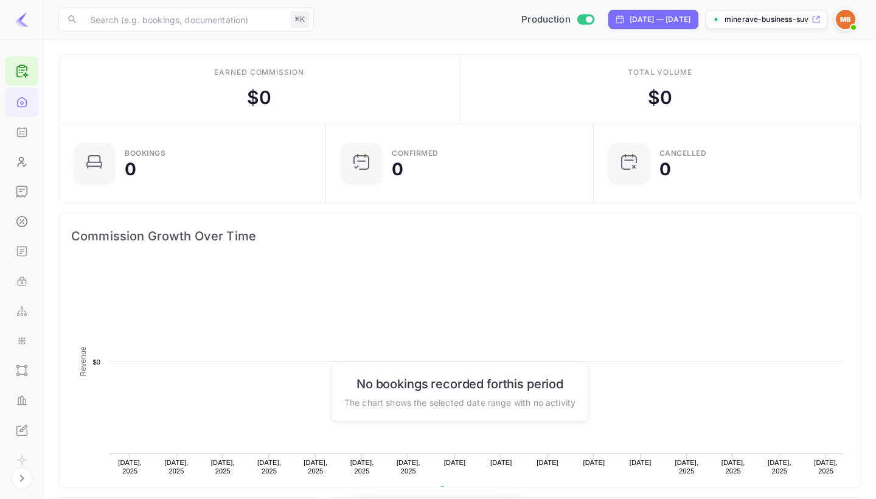
scroll to position [198, 260]
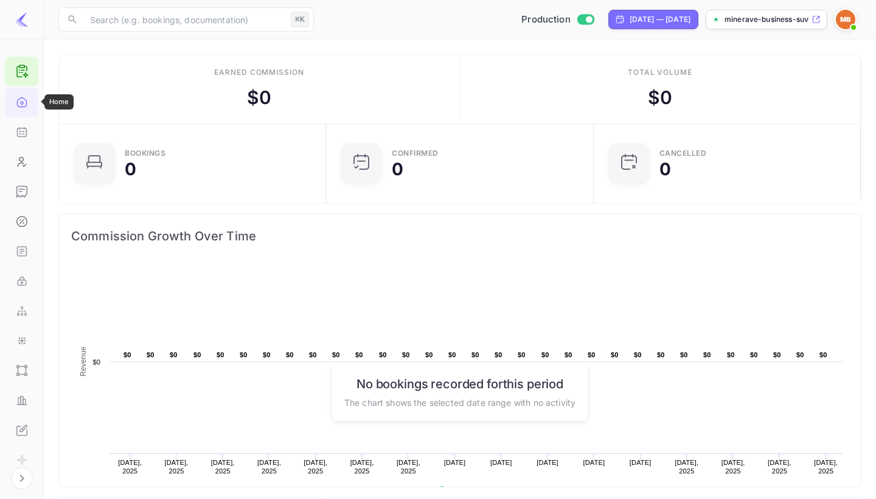
click at [18, 106] on icon "Home" at bounding box center [21, 102] width 9 height 9
click at [23, 69] on icon at bounding box center [22, 71] width 15 height 15
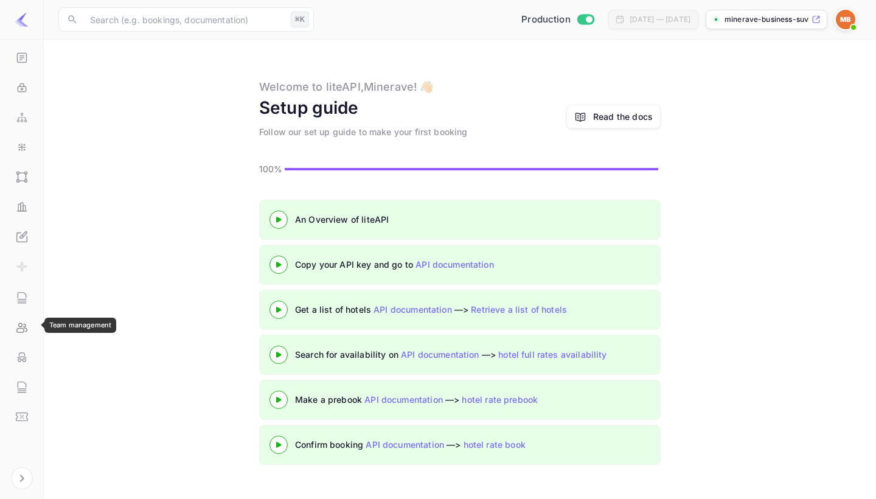
scroll to position [193, 0]
click at [26, 238] on icon "Whitelabel" at bounding box center [22, 236] width 12 height 12
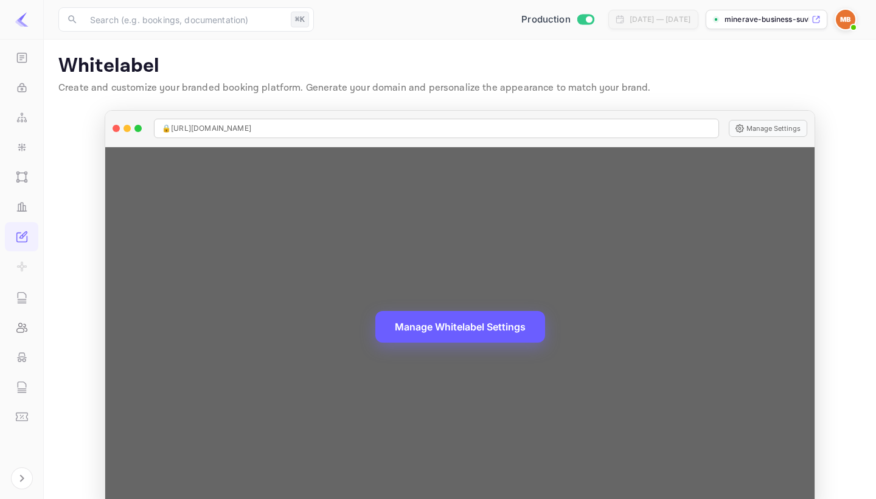
click at [480, 333] on button "Manage Whitelabel Settings" at bounding box center [460, 327] width 170 height 32
click at [413, 324] on button "Manage Whitelabel Settings" at bounding box center [460, 327] width 170 height 32
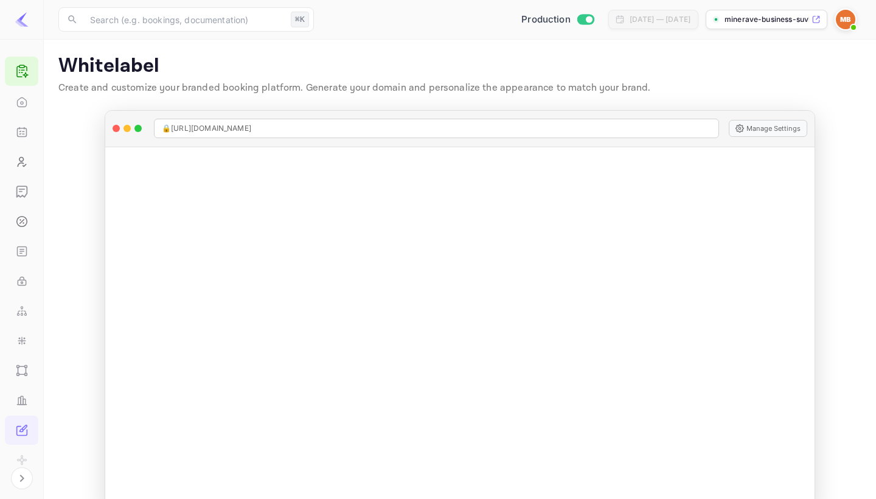
click at [851, 22] on span at bounding box center [853, 27] width 12 height 12
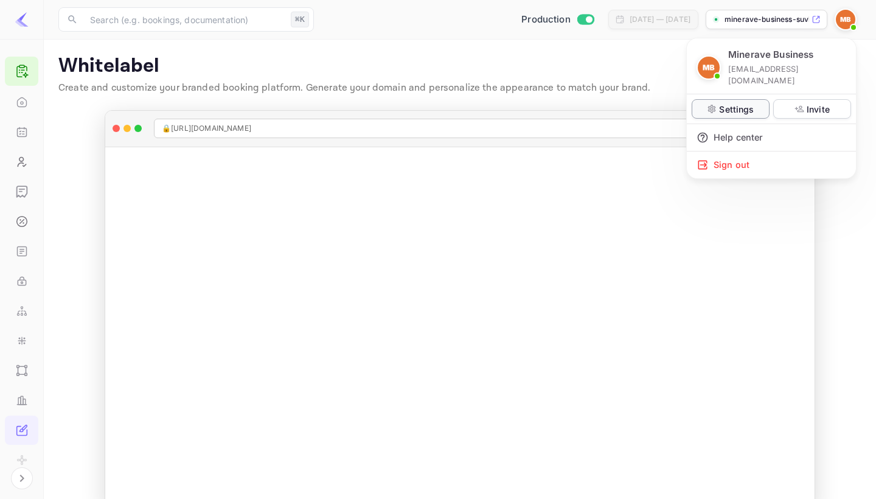
click at [753, 103] on p "Settings" at bounding box center [736, 109] width 35 height 13
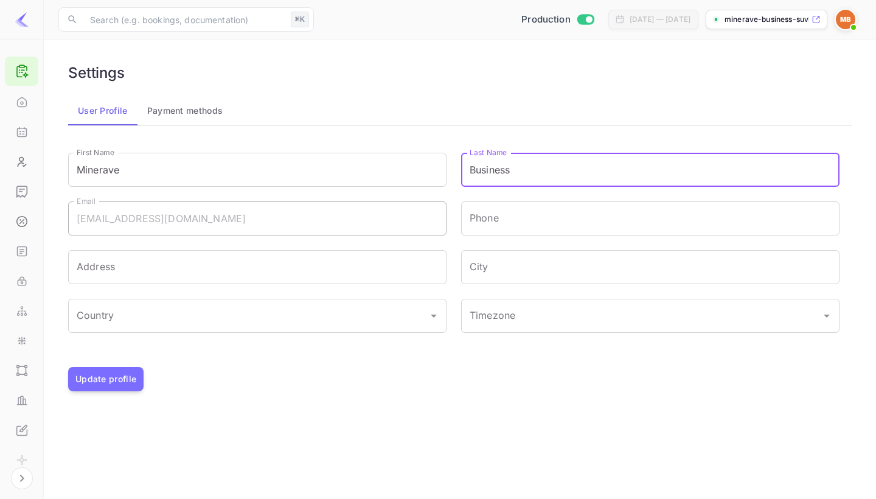
click at [481, 164] on input "Business" at bounding box center [650, 170] width 378 height 34
type input "Travel"
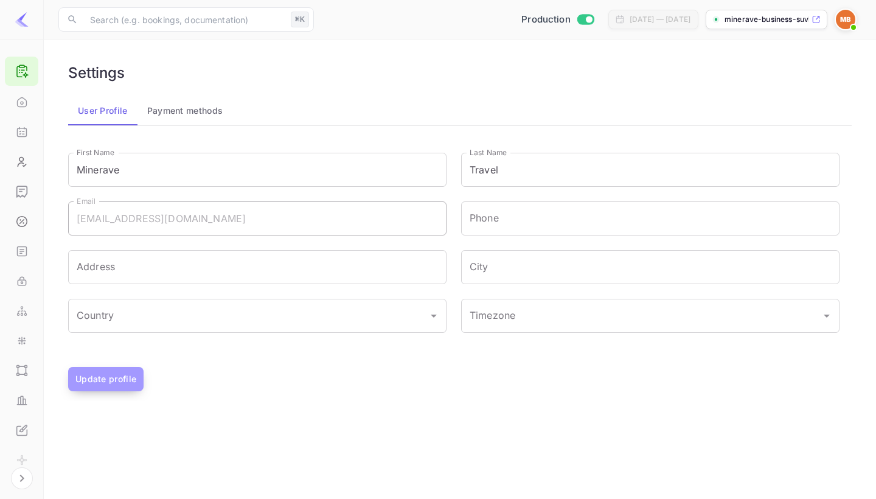
click at [102, 368] on button "Update profile" at bounding box center [105, 379] width 75 height 24
click at [851, 24] on span at bounding box center [853, 27] width 12 height 12
click at [112, 386] on button "Update profile" at bounding box center [105, 379] width 75 height 24
click at [22, 20] on img at bounding box center [22, 19] width 15 height 15
click at [847, 22] on img at bounding box center [845, 19] width 19 height 19
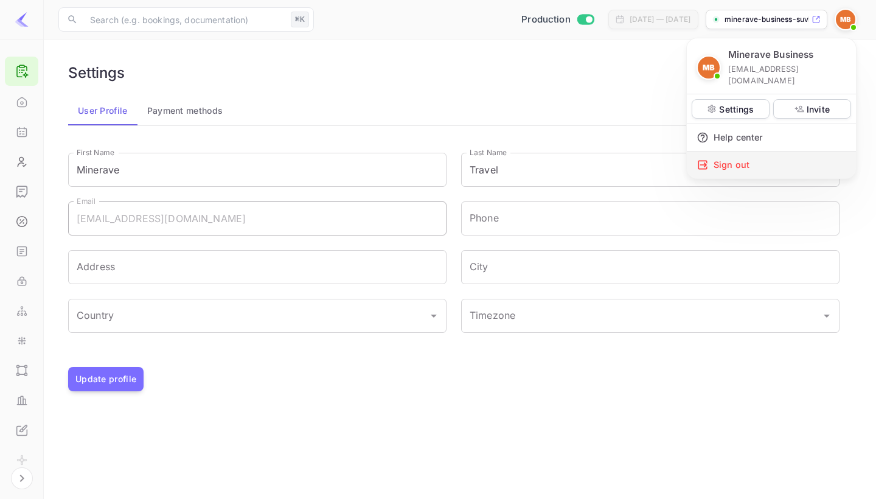
click at [730, 156] on div "Sign out" at bounding box center [771, 164] width 169 height 27
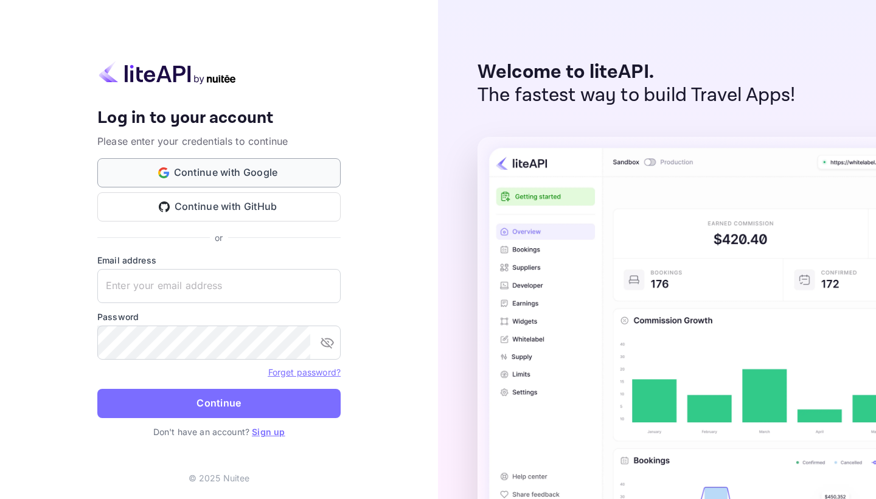
click at [239, 171] on button "Continue with Google" at bounding box center [218, 172] width 243 height 29
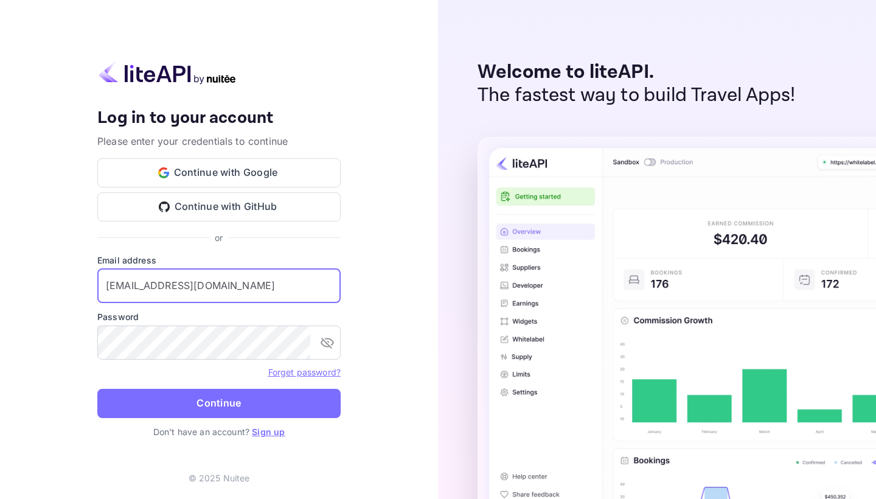
type input "business@minerave.co"
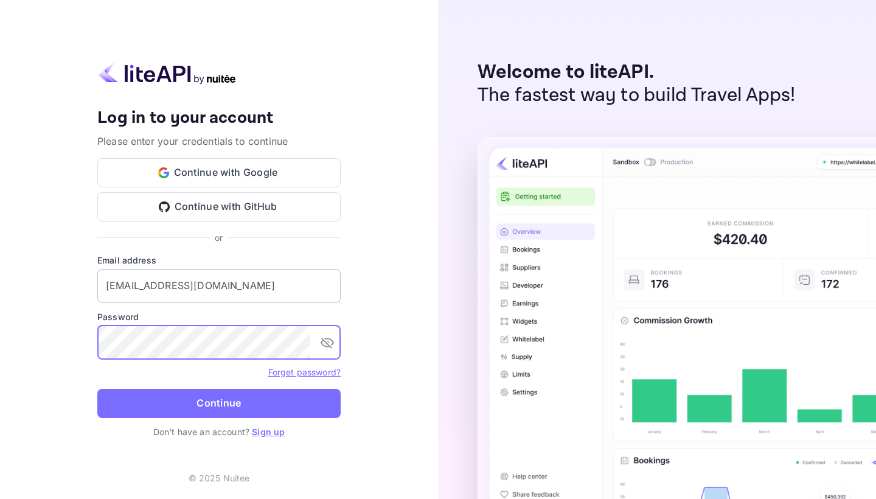
click at [219, 403] on button "Continue" at bounding box center [218, 403] width 243 height 29
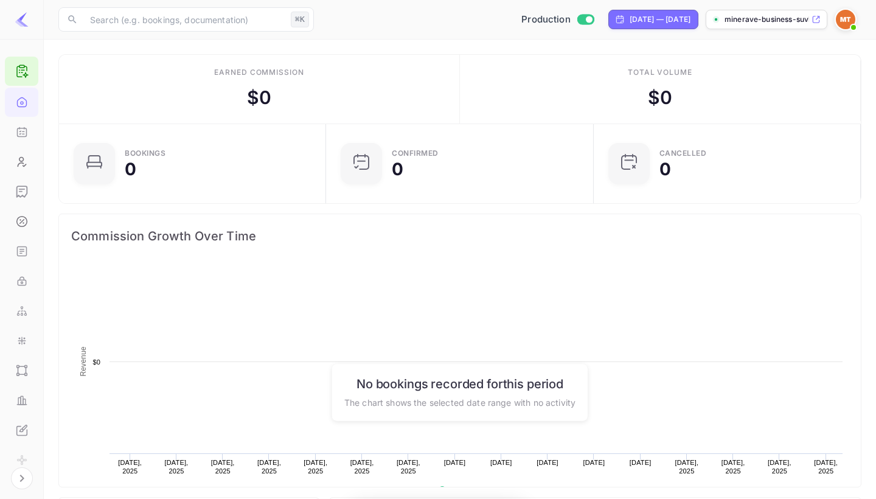
scroll to position [1, 1]
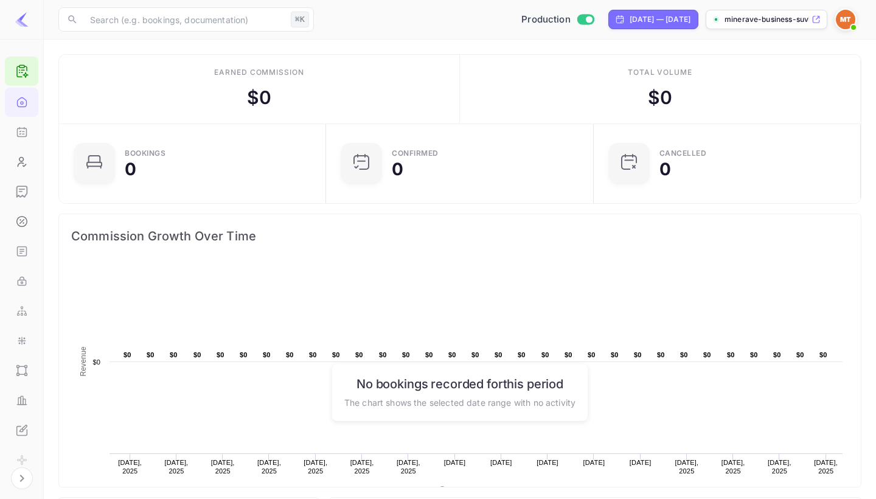
click at [854, 25] on span at bounding box center [853, 27] width 5 height 5
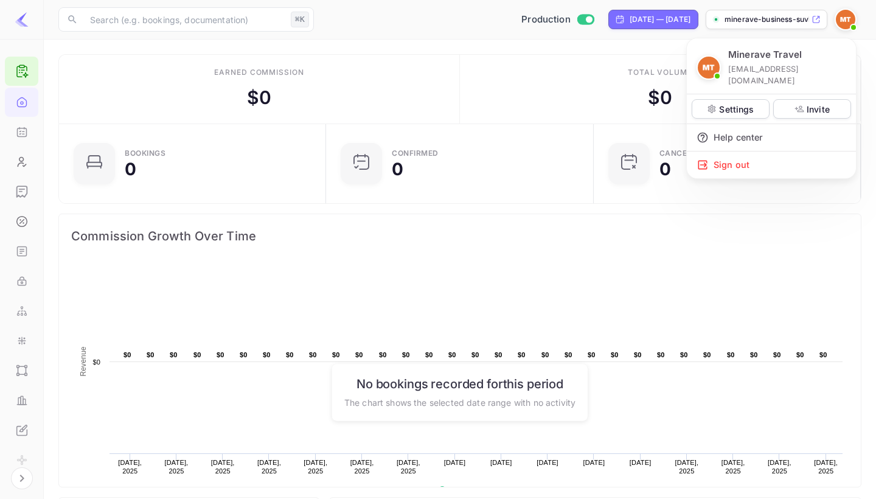
click at [89, 48] on div at bounding box center [438, 249] width 876 height 499
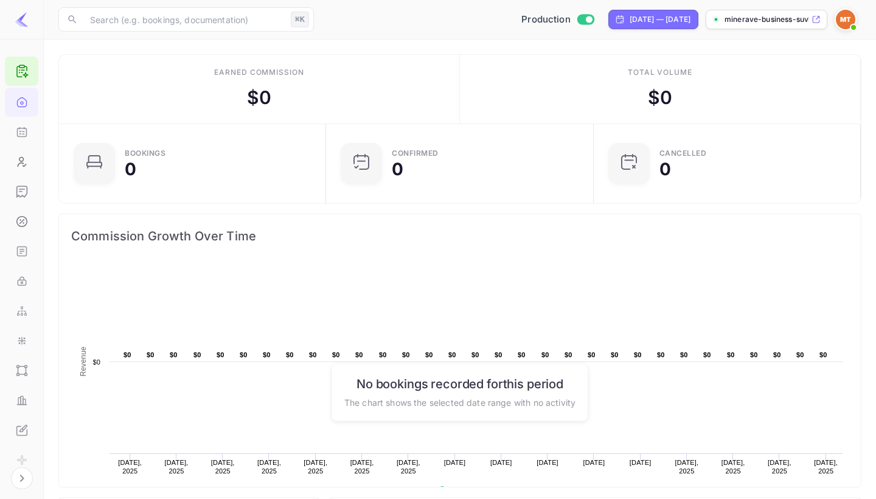
click at [26, 77] on icon at bounding box center [22, 71] width 15 height 15
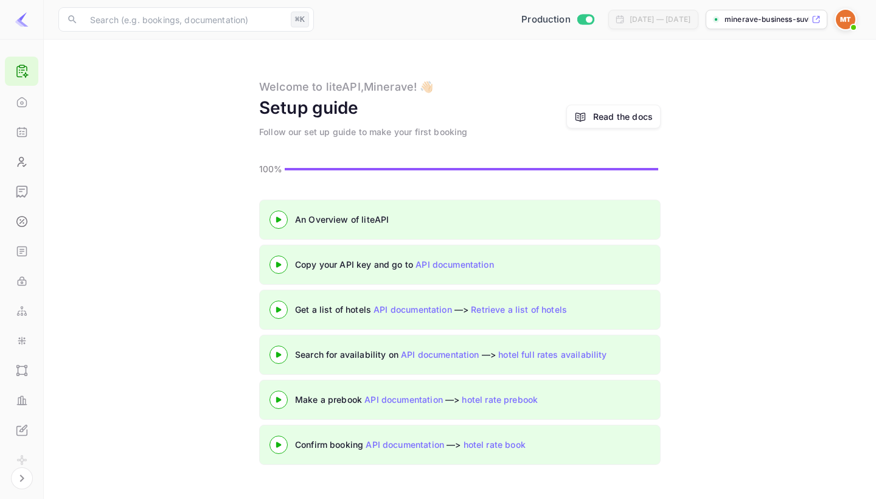
click at [607, 119] on div "Read the docs" at bounding box center [623, 116] width 60 height 13
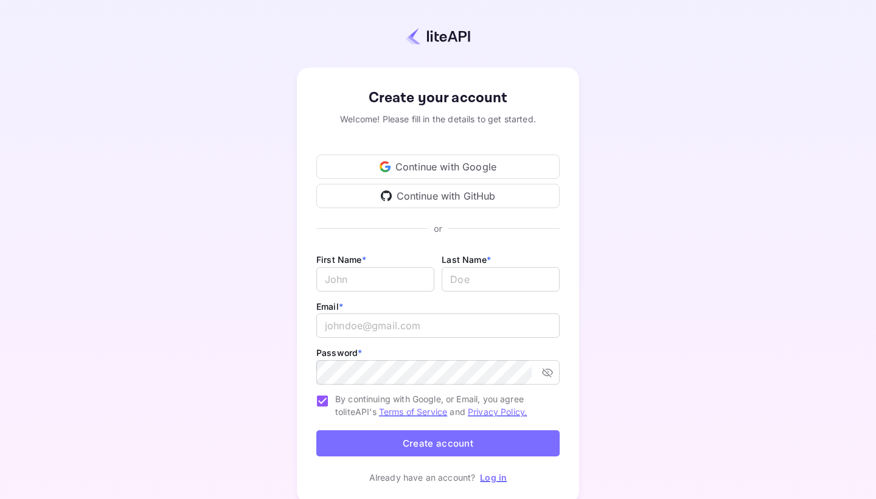
click at [424, 167] on div "Continue with Google" at bounding box center [437, 166] width 243 height 24
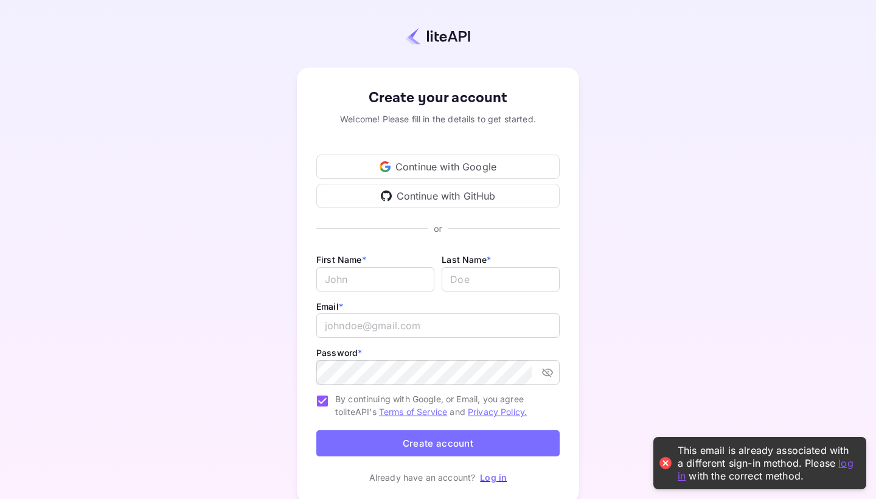
click at [496, 480] on link "Log in" at bounding box center [493, 477] width 27 height 10
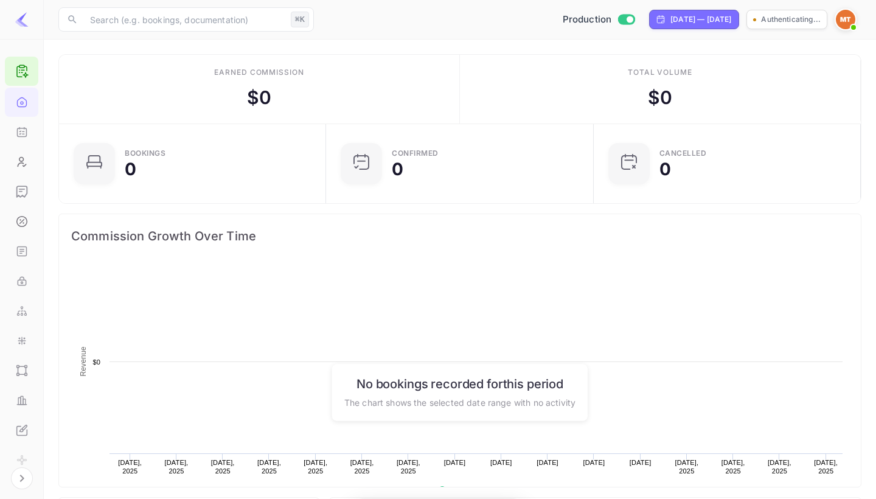
scroll to position [1, 1]
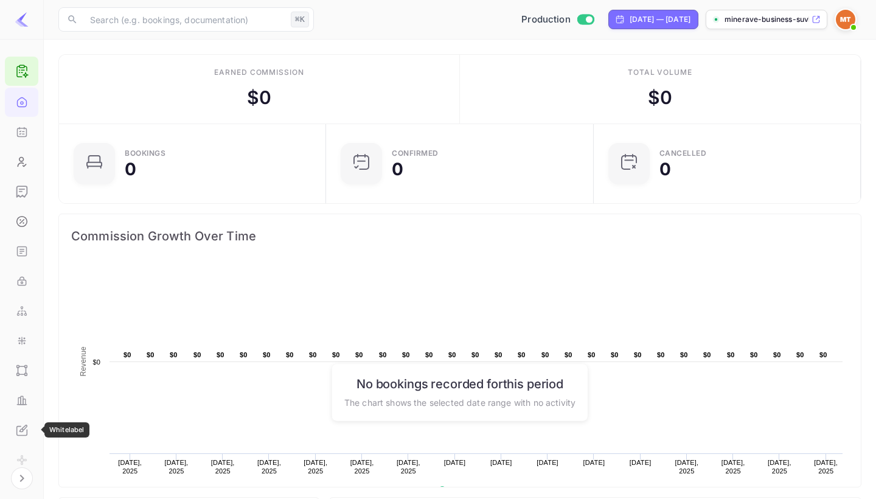
click at [19, 424] on icon "Whitelabel" at bounding box center [22, 430] width 12 height 12
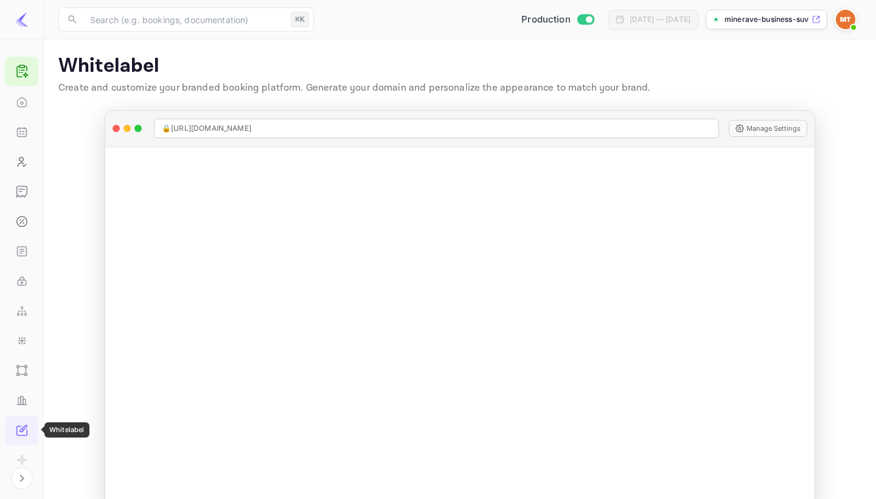
drag, startPoint x: 438, startPoint y: 220, endPoint x: 445, endPoint y: 249, distance: 30.5
click at [438, 220] on div "Manage Whitelabel Settings" at bounding box center [459, 327] width 709 height 361
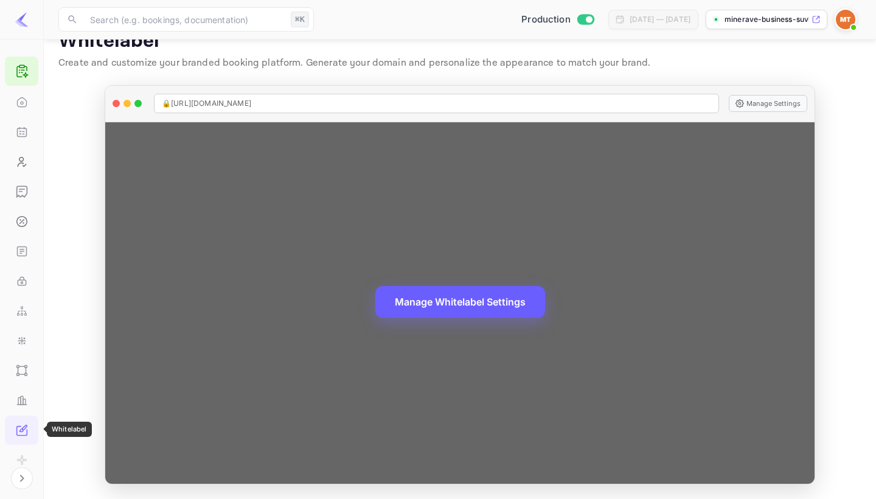
scroll to position [24, 0]
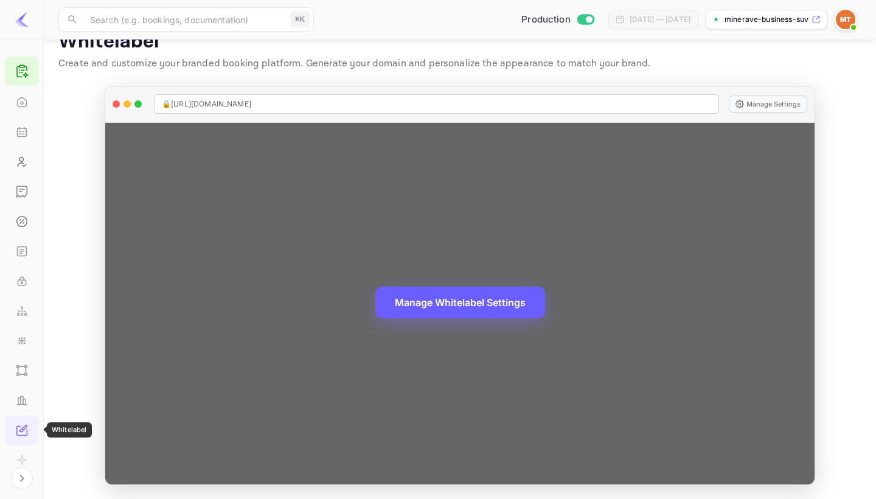
click at [459, 293] on button "Manage Whitelabel Settings" at bounding box center [460, 302] width 170 height 32
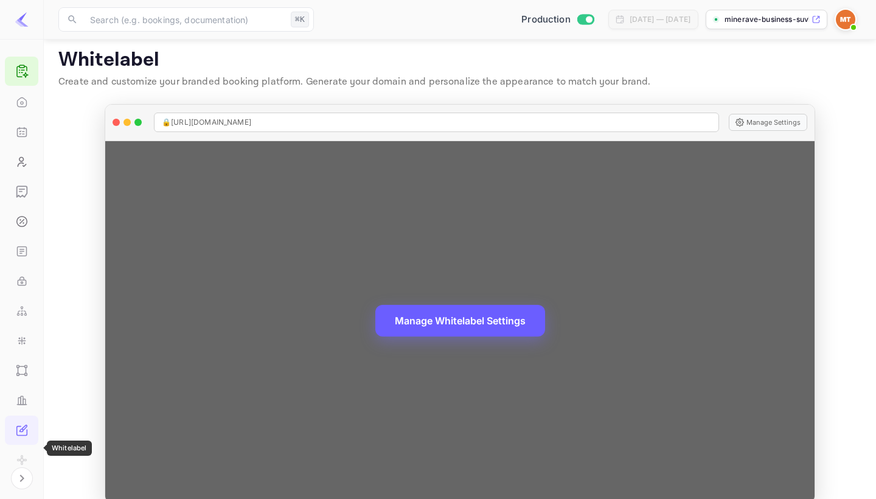
scroll to position [0, 0]
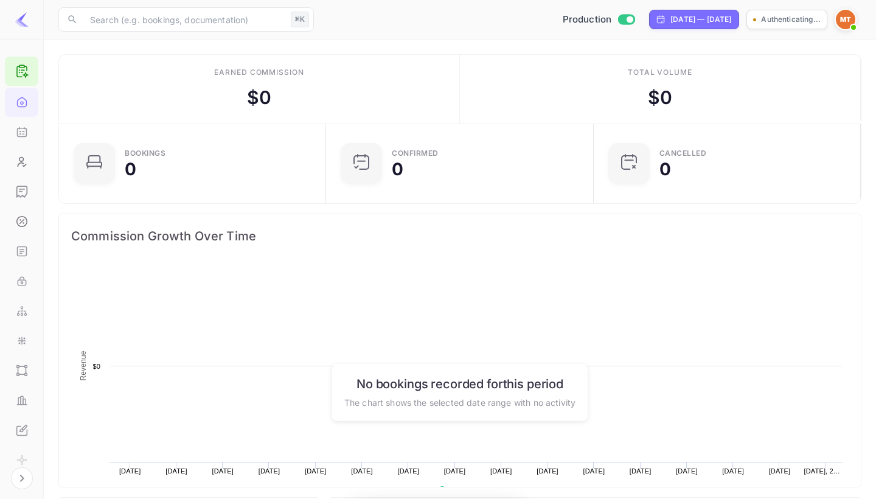
scroll to position [198, 260]
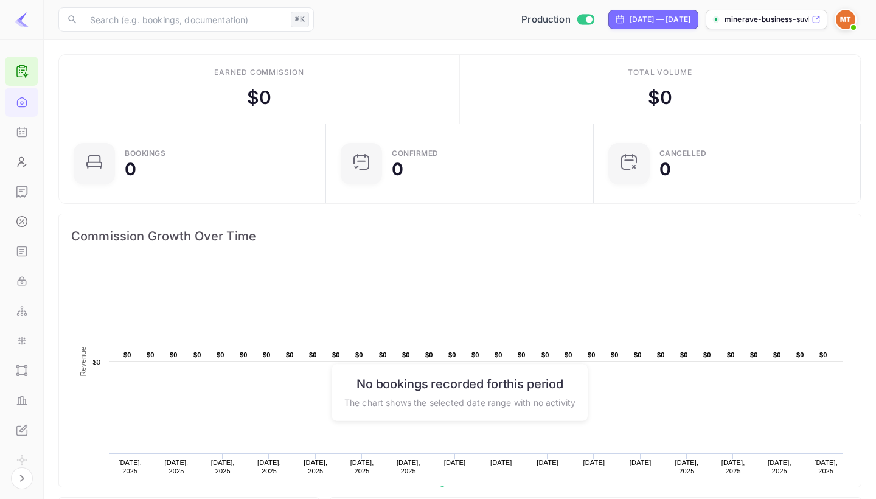
click at [846, 24] on img at bounding box center [845, 19] width 19 height 19
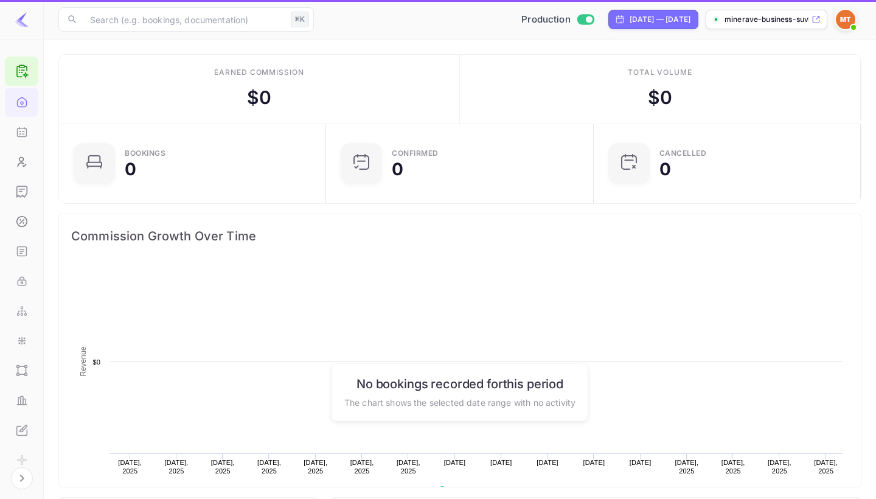
scroll to position [198, 260]
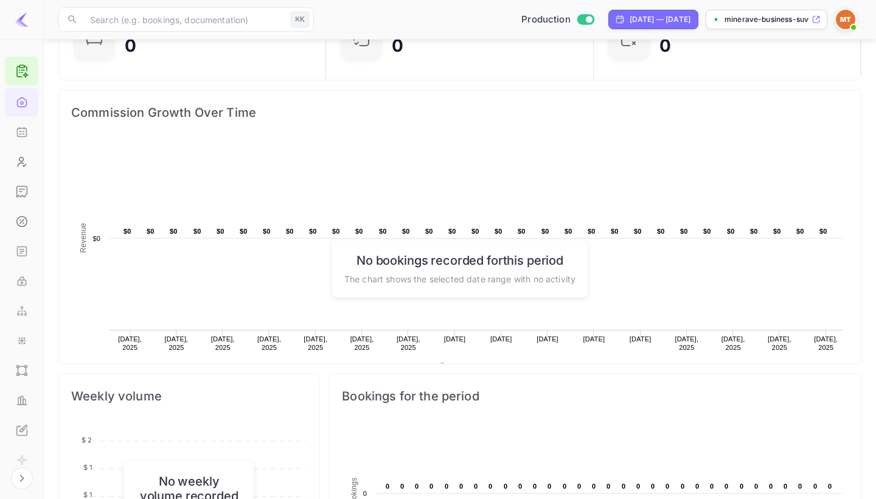
scroll to position [128, 0]
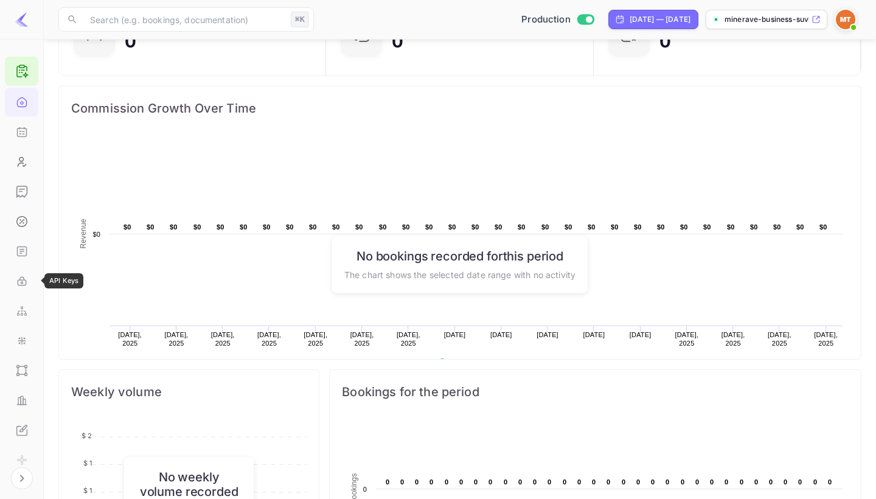
click at [24, 279] on icon "API Keys" at bounding box center [22, 281] width 12 height 12
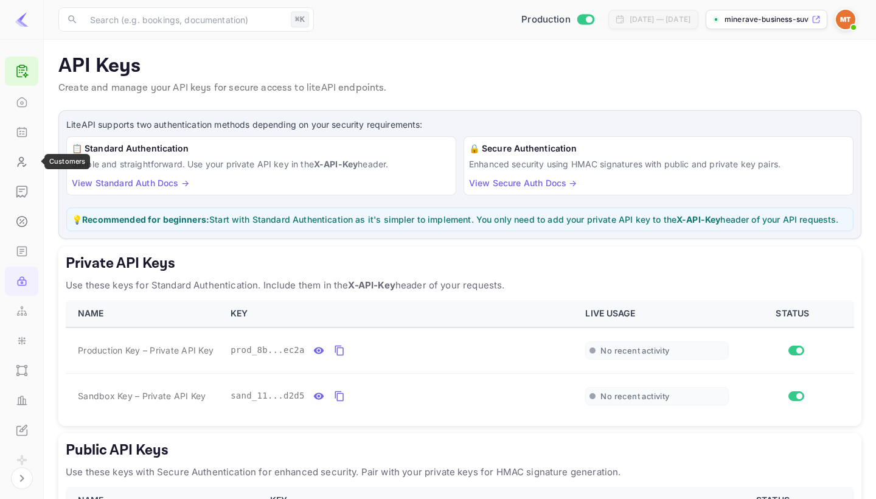
click at [20, 165] on icon "Customers" at bounding box center [22, 162] width 12 height 12
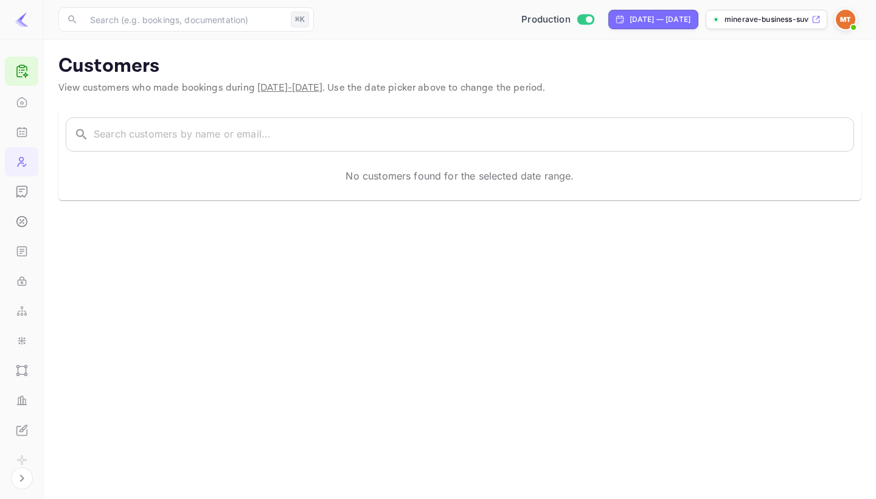
click at [20, 206] on li "Commission New" at bounding box center [21, 221] width 33 height 30
click at [21, 195] on icon "Earnings" at bounding box center [22, 191] width 12 height 12
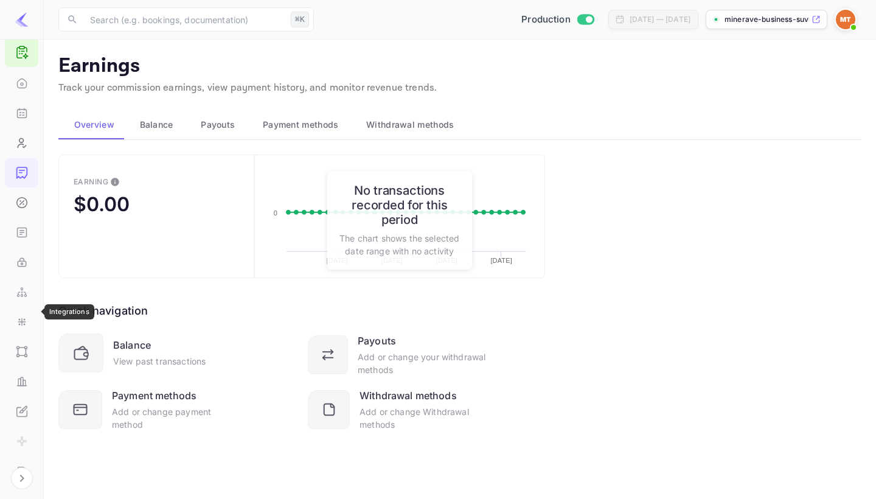
scroll to position [30, 0]
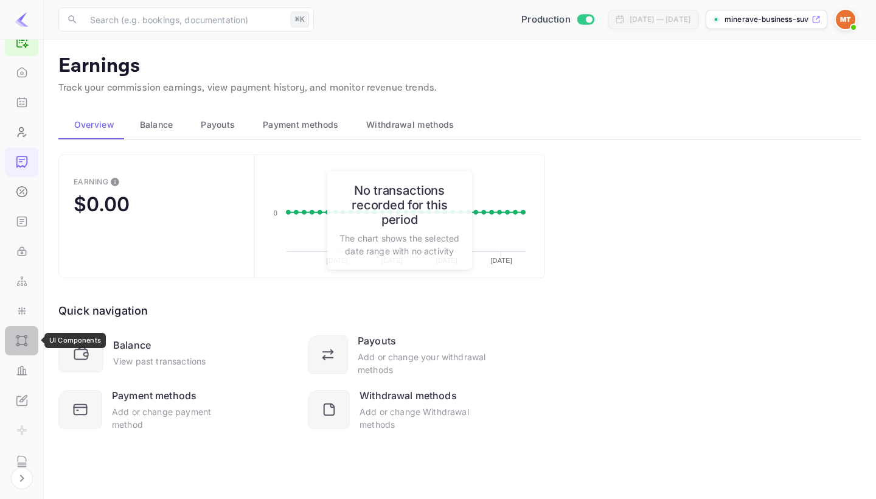
click at [21, 344] on icon "UI Components" at bounding box center [21, 344] width 5 height 0
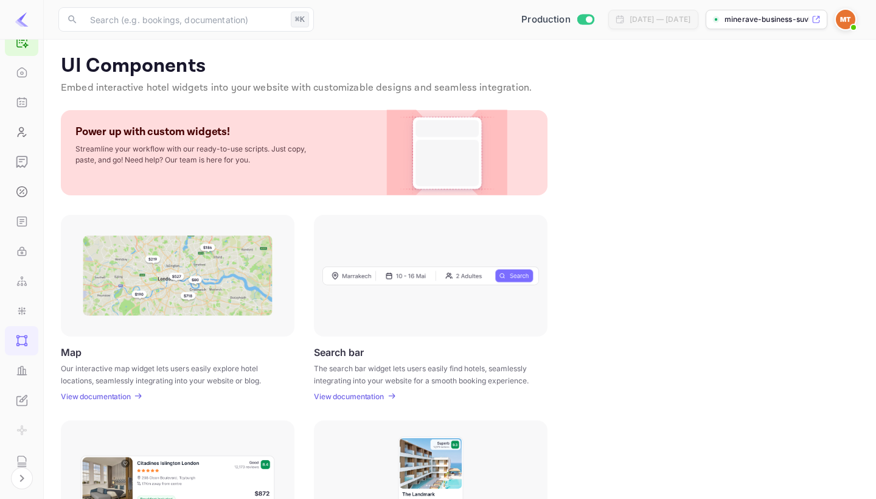
click at [120, 395] on p "View documentation" at bounding box center [96, 396] width 70 height 9
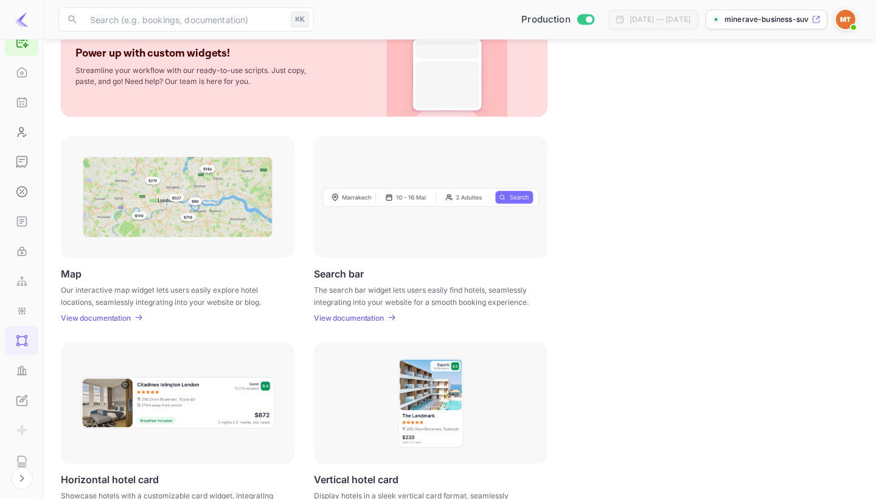
scroll to position [103, 0]
